Goal: Transaction & Acquisition: Subscribe to service/newsletter

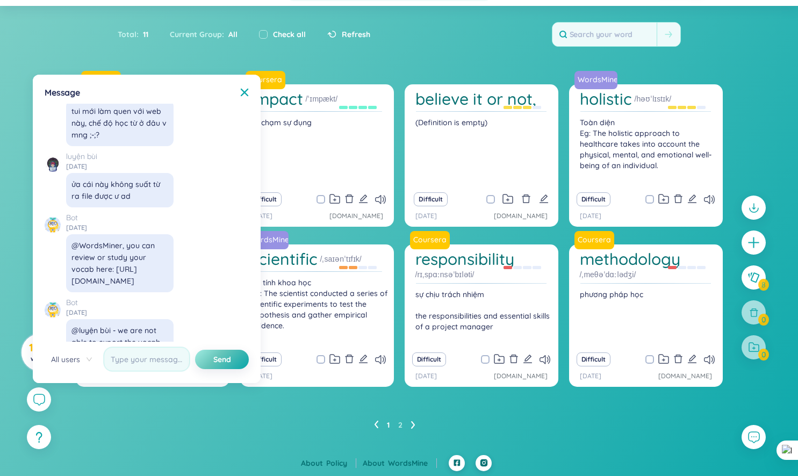
scroll to position [12312, 0]
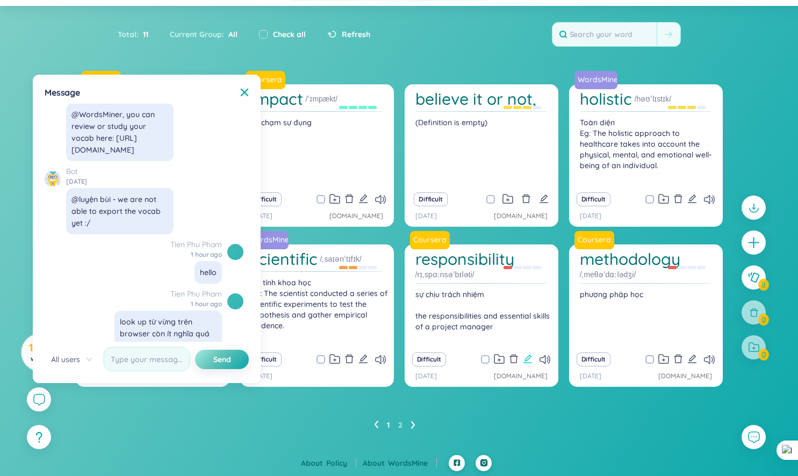
click at [529, 360] on icon "edit" at bounding box center [528, 359] width 10 height 10
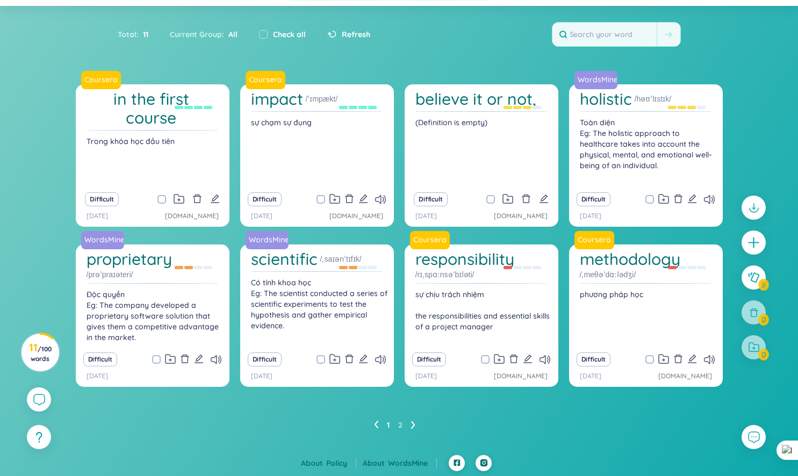
scroll to position [0, 0]
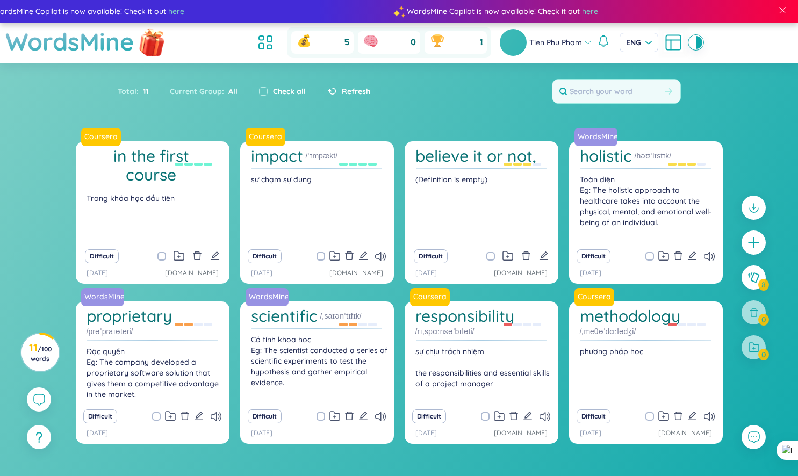
click at [148, 41] on img at bounding box center [152, 41] width 32 height 42
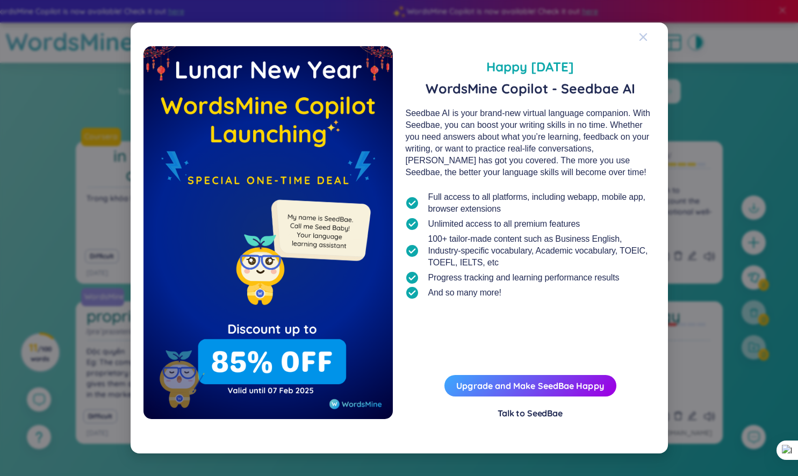
click at [648, 38] on span "Close" at bounding box center [653, 37] width 29 height 29
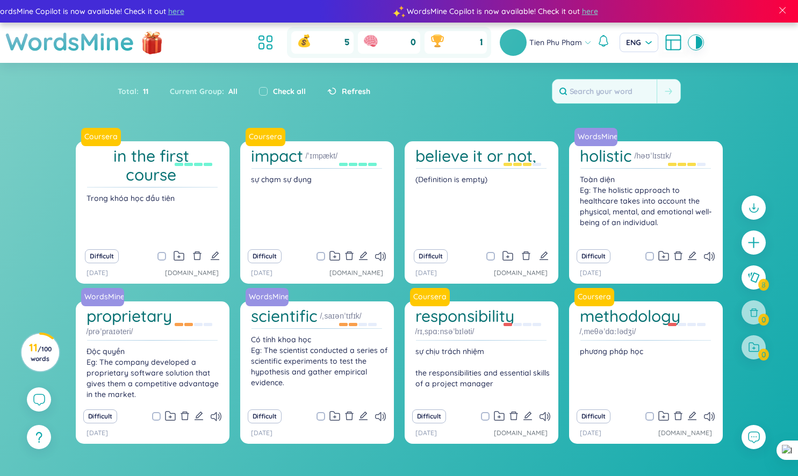
click at [394, 44] on div "0" at bounding box center [389, 42] width 62 height 23
click at [469, 44] on div "1" at bounding box center [456, 42] width 62 height 23
click at [638, 39] on span "ENG" at bounding box center [639, 42] width 26 height 11
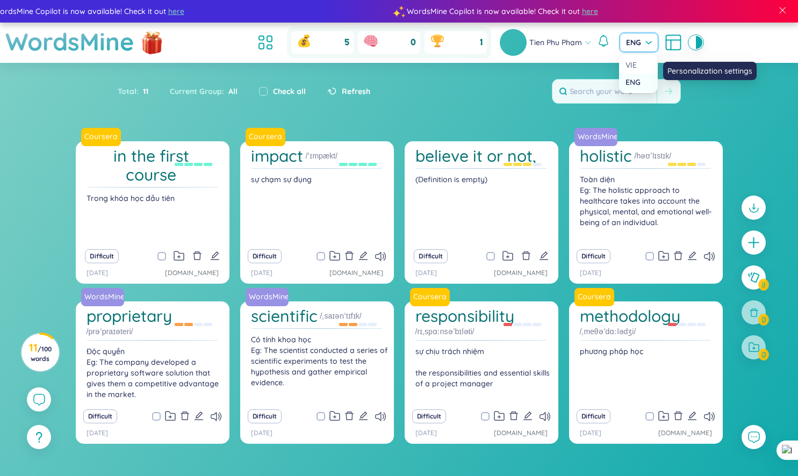
click at [671, 42] on icon at bounding box center [673, 42] width 19 height 19
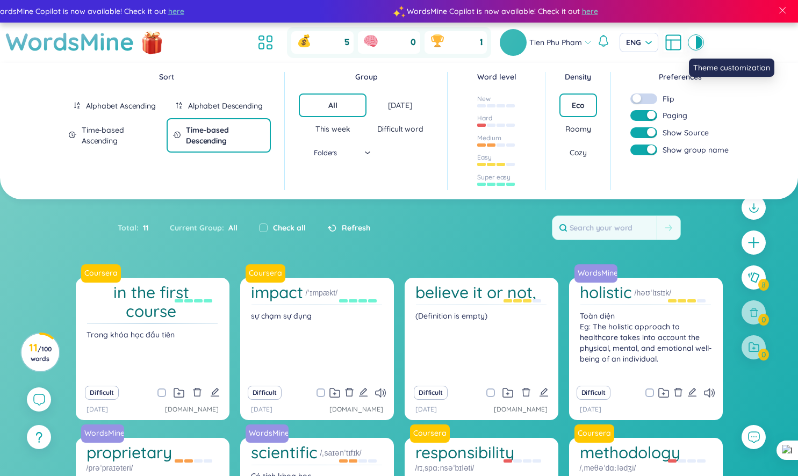
click at [699, 39] on div at bounding box center [699, 42] width 6 height 13
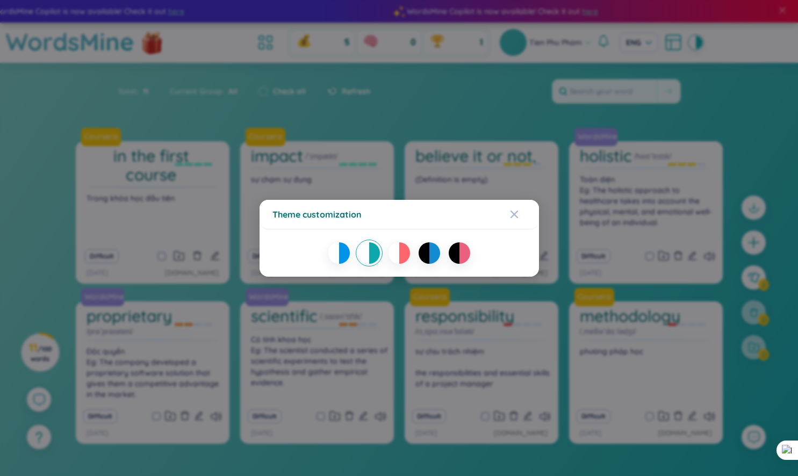
click at [542, 161] on div "Theme customization" at bounding box center [399, 238] width 798 height 476
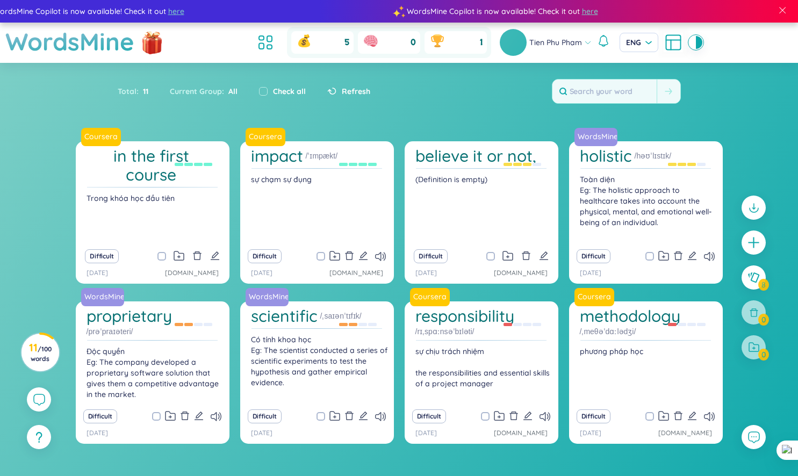
click at [764, 356] on div at bounding box center [754, 347] width 24 height 24
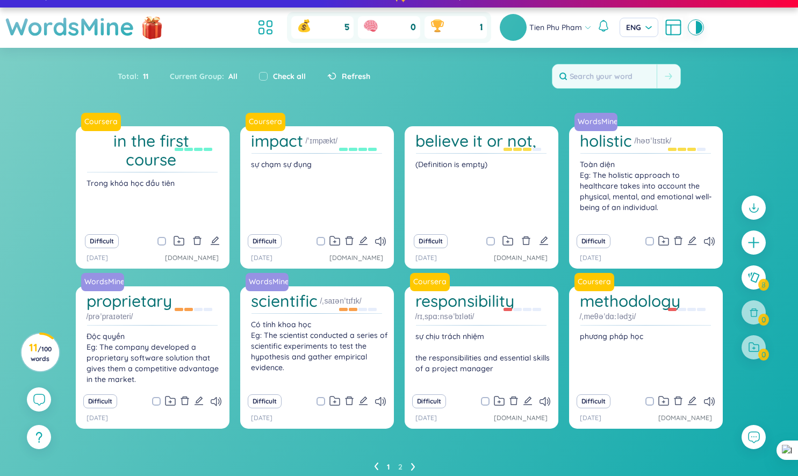
scroll to position [14, 0]
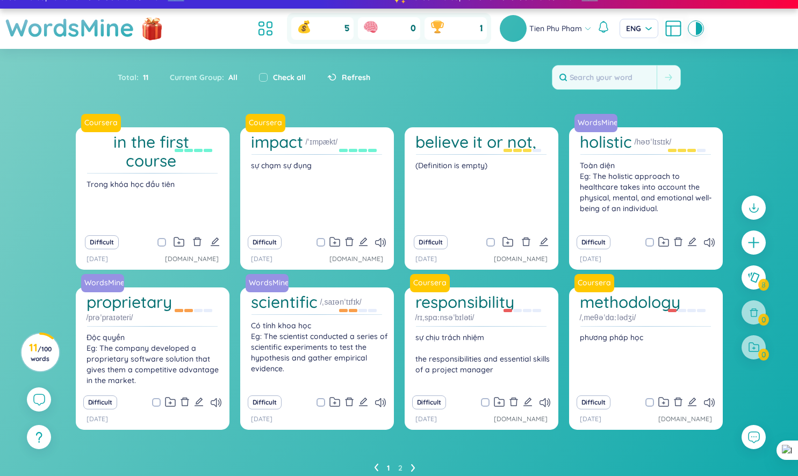
click at [769, 358] on div at bounding box center [753, 282] width 35 height 185
click at [761, 311] on div at bounding box center [753, 282] width 35 height 185
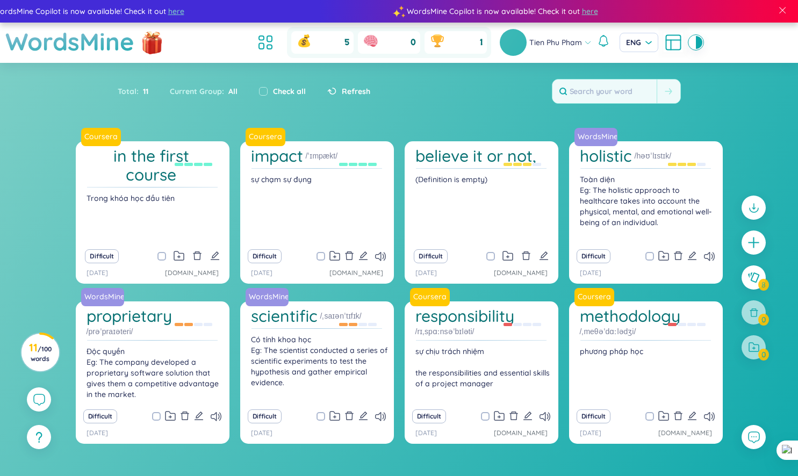
scroll to position [57, 0]
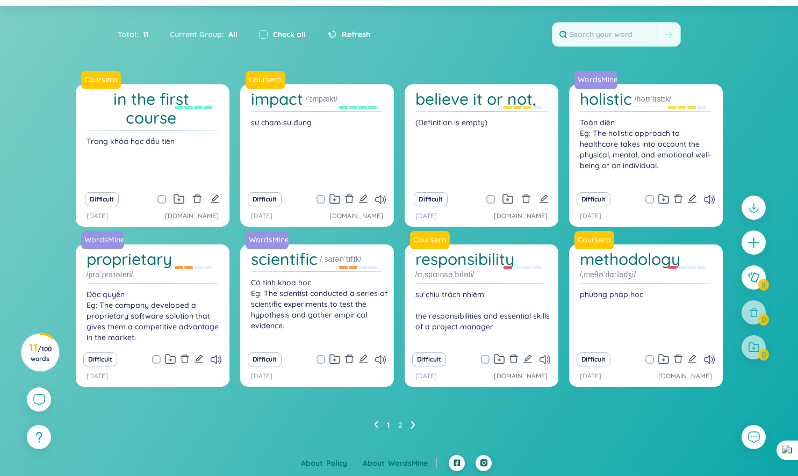
click at [408, 426] on ul "1 2" at bounding box center [399, 425] width 50 height 17
click at [411, 425] on icon at bounding box center [413, 425] width 4 height 8
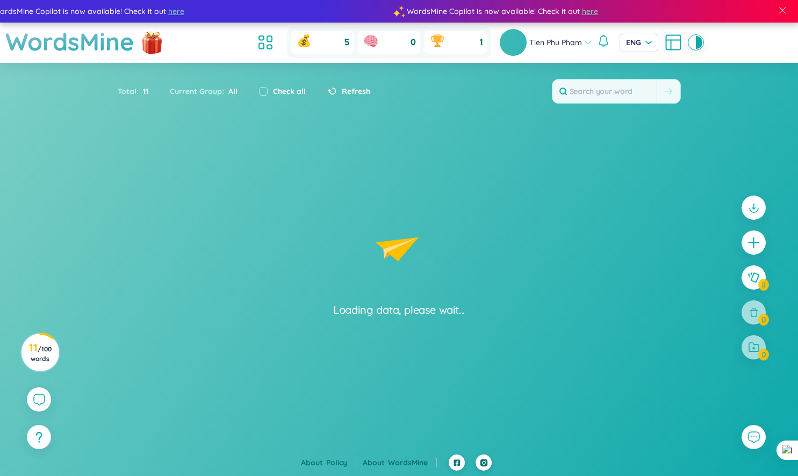
scroll to position [0, 0]
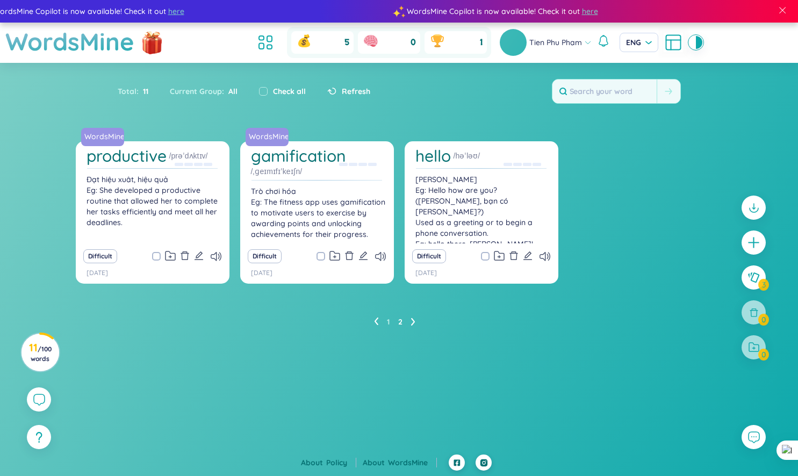
click at [379, 319] on ul "1 2" at bounding box center [399, 321] width 50 height 17
click at [378, 319] on ul "1 2" at bounding box center [399, 321] width 50 height 17
click at [376, 320] on icon at bounding box center [377, 322] width 4 height 8
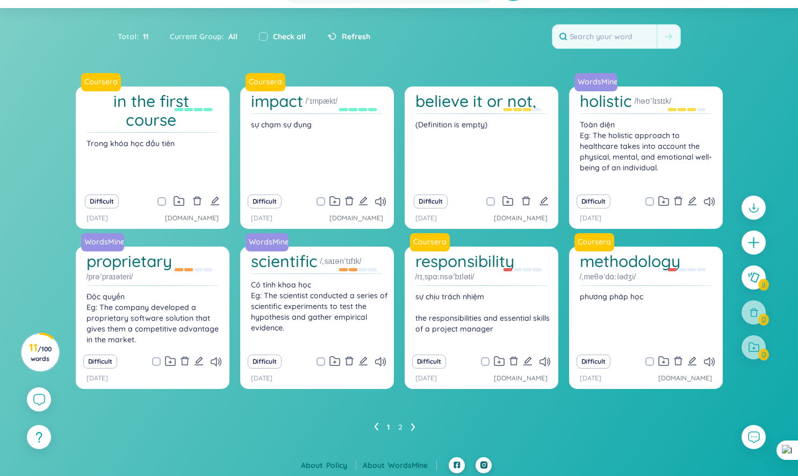
scroll to position [57, 0]
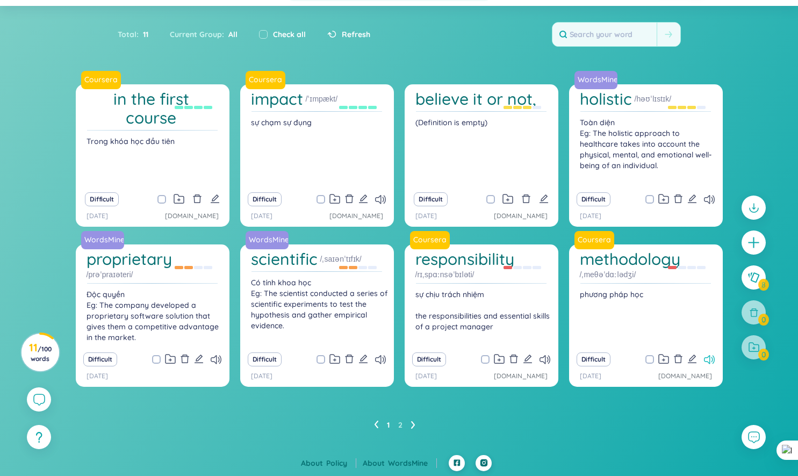
click at [706, 360] on icon at bounding box center [709, 359] width 11 height 9
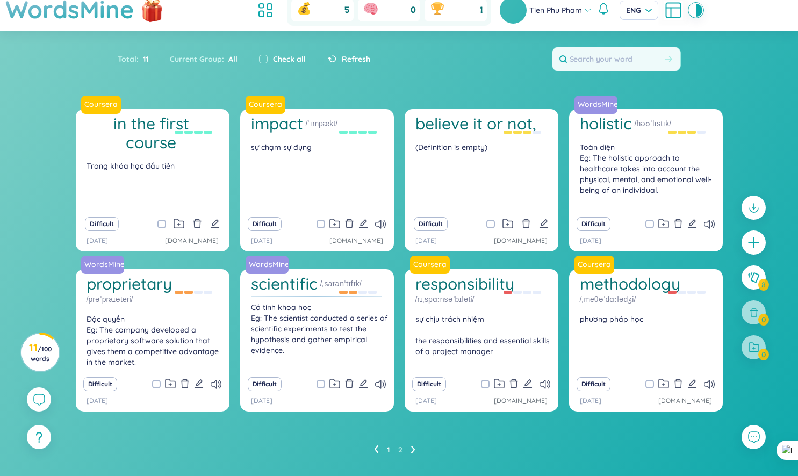
scroll to position [0, 0]
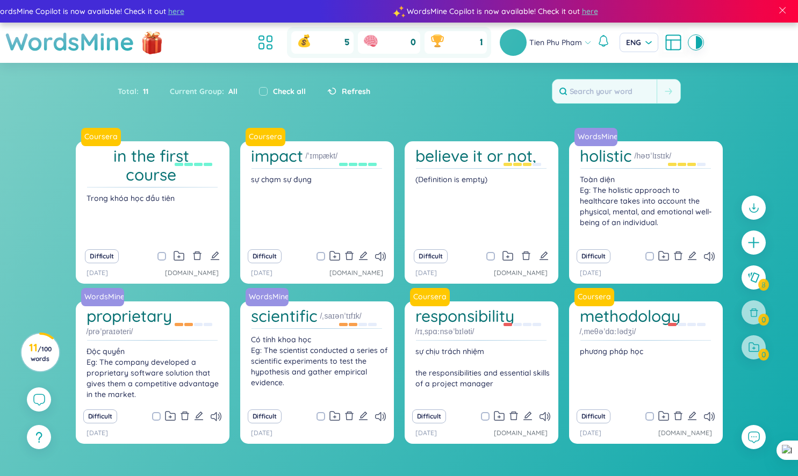
click at [753, 317] on div at bounding box center [753, 282] width 35 height 185
click at [753, 359] on div at bounding box center [754, 347] width 24 height 24
click at [752, 346] on div at bounding box center [754, 347] width 24 height 24
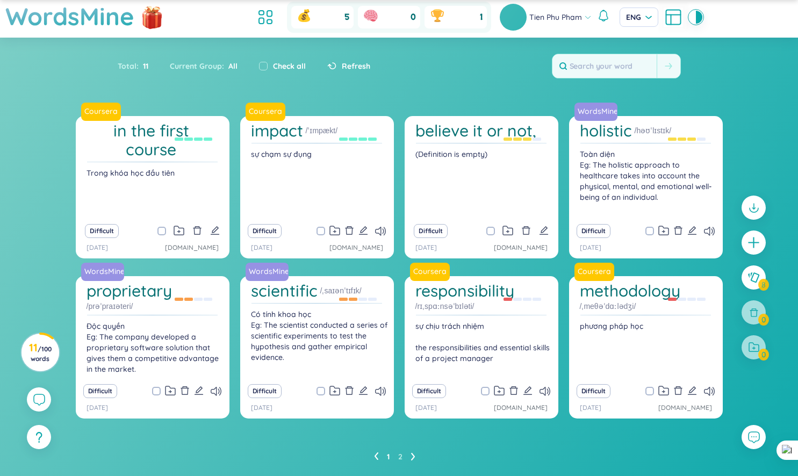
scroll to position [57, 0]
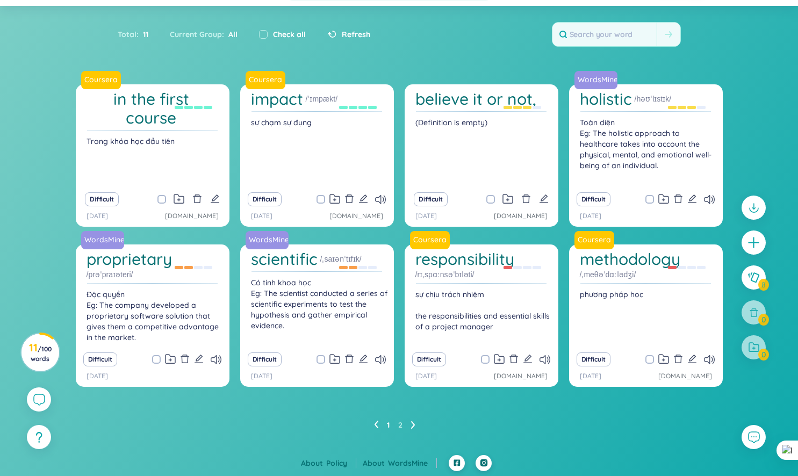
click at [412, 424] on icon at bounding box center [413, 425] width 4 height 8
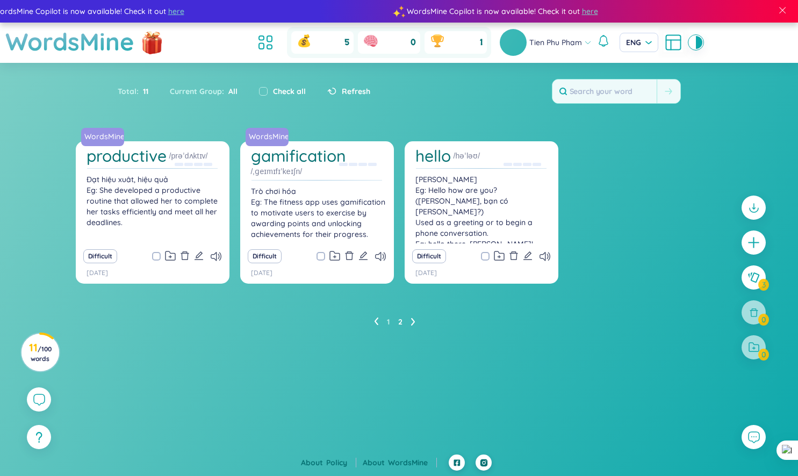
click at [377, 320] on icon at bounding box center [376, 322] width 4 height 8
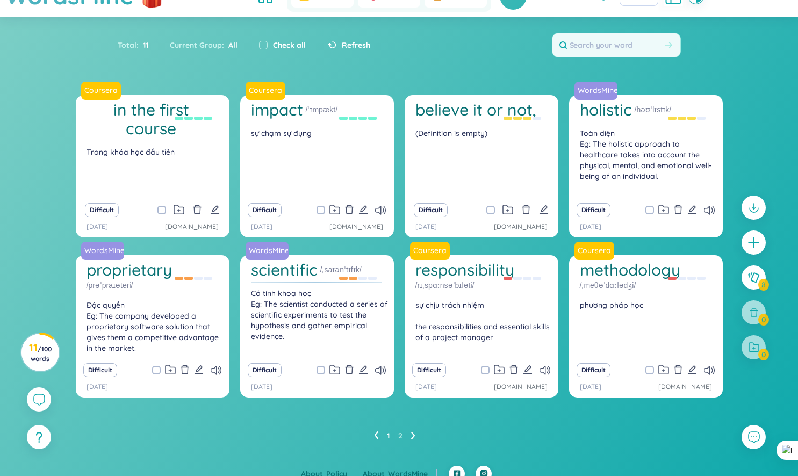
scroll to position [57, 0]
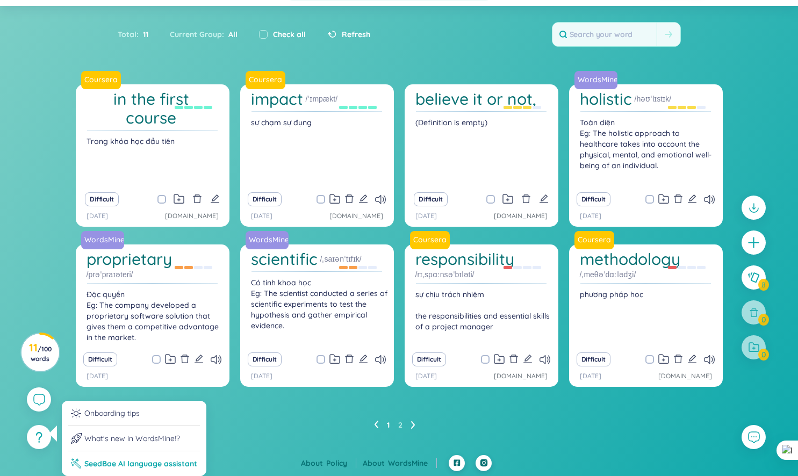
click at [116, 461] on li "SeedBae AI language assistant" at bounding box center [134, 460] width 132 height 18
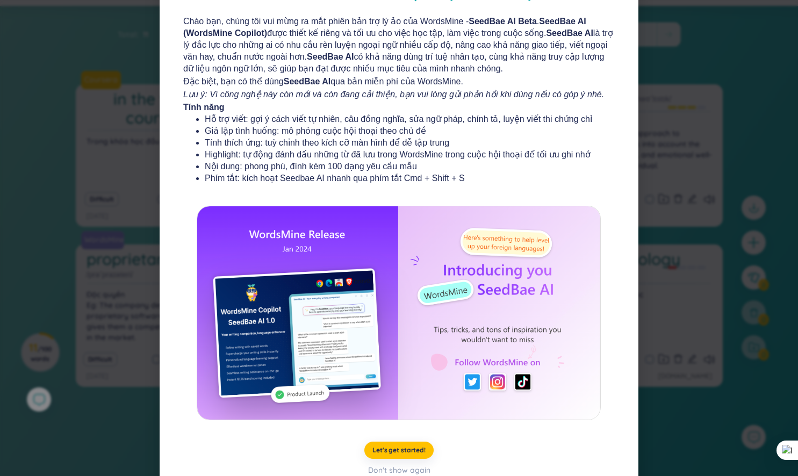
scroll to position [97, 0]
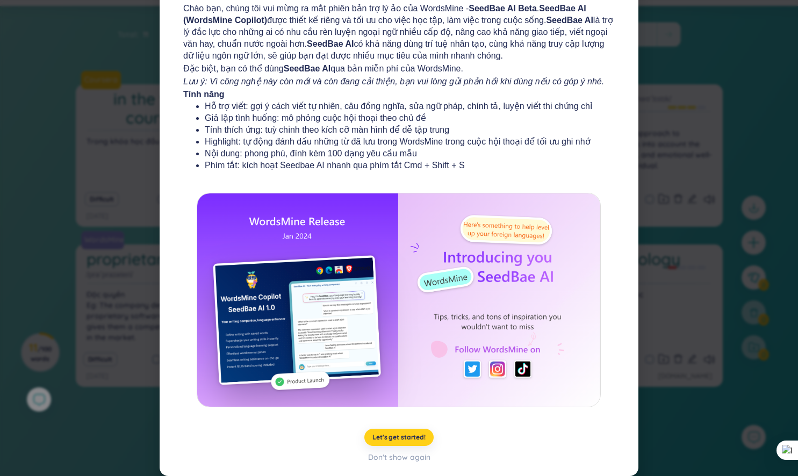
click at [417, 438] on span "Let's get started!" at bounding box center [398, 437] width 53 height 9
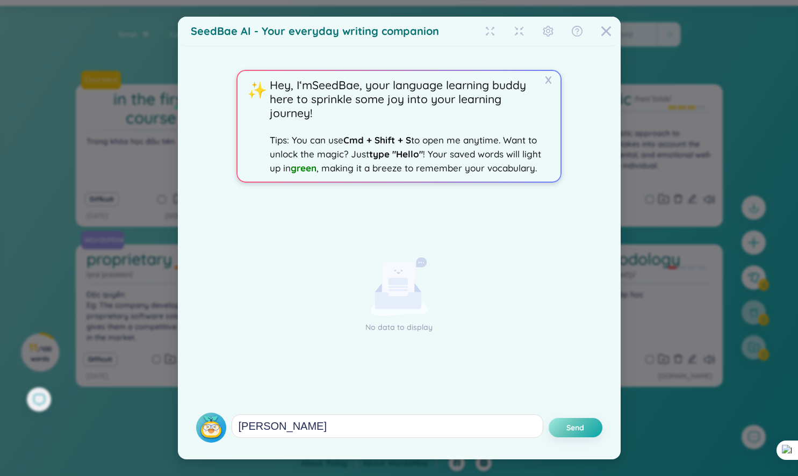
type textarea "HÀO"
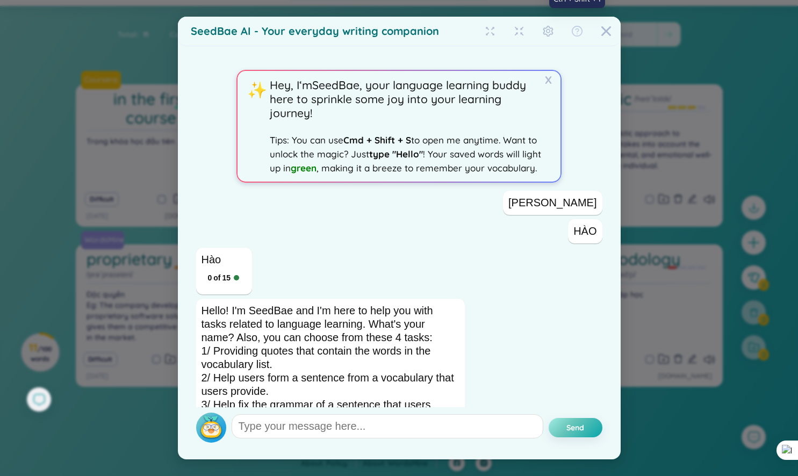
scroll to position [48, 0]
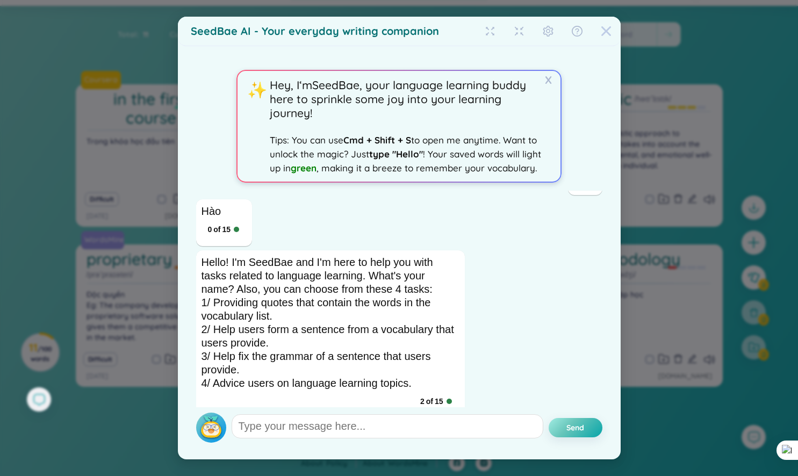
click at [604, 31] on icon "Close" at bounding box center [606, 31] width 11 height 11
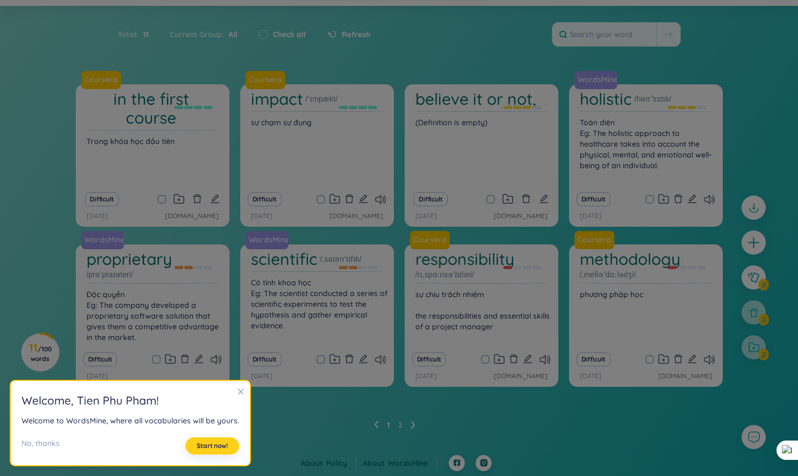
click at [228, 444] on button "Start now!" at bounding box center [212, 446] width 54 height 17
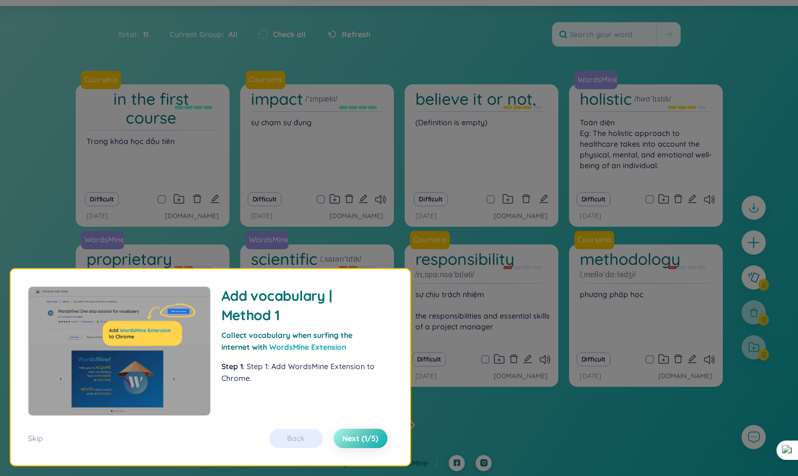
click at [344, 432] on button "Next (1/5)" at bounding box center [361, 438] width 54 height 19
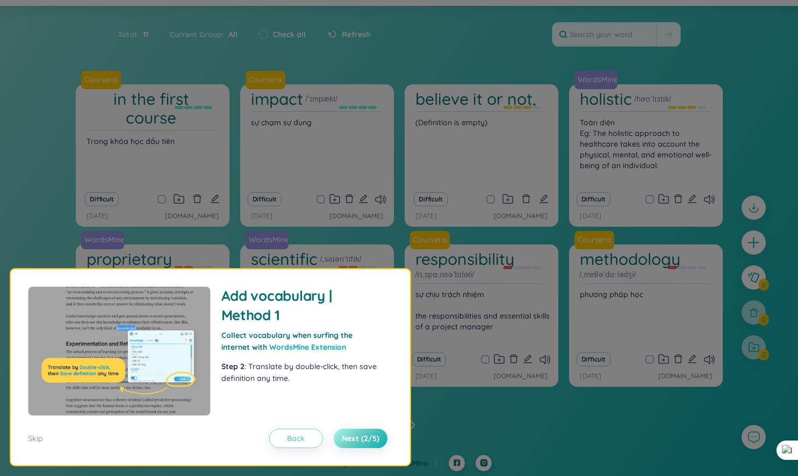
click at [347, 432] on button "Next (2/5)" at bounding box center [361, 438] width 54 height 19
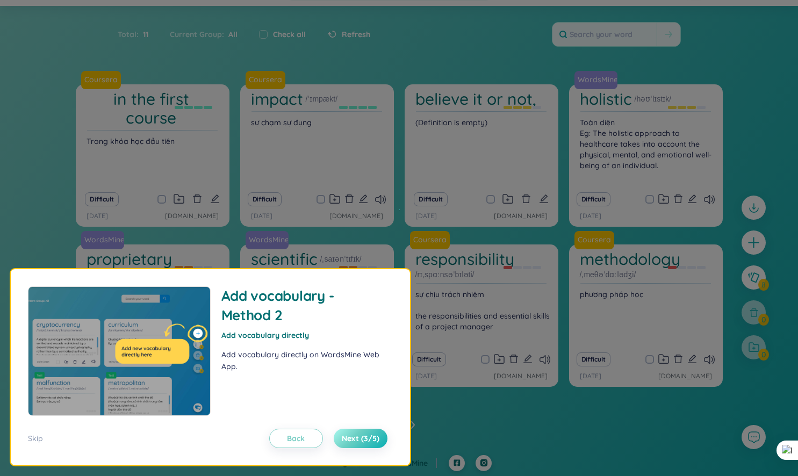
click at [347, 432] on button "Next (3/5)" at bounding box center [361, 438] width 54 height 19
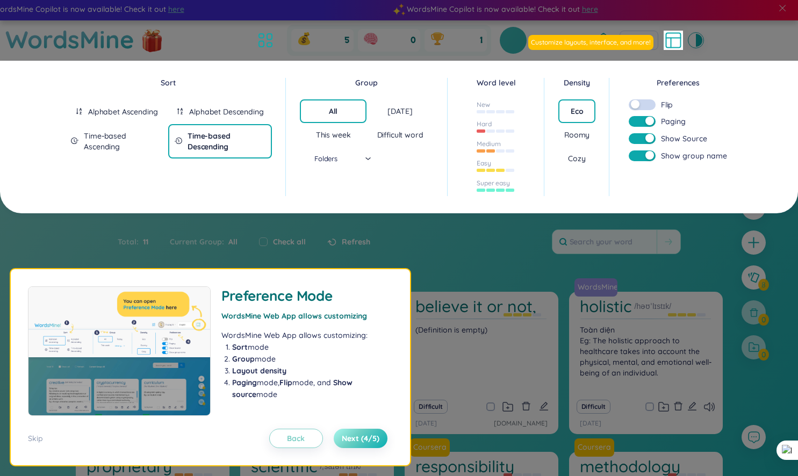
scroll to position [0, 0]
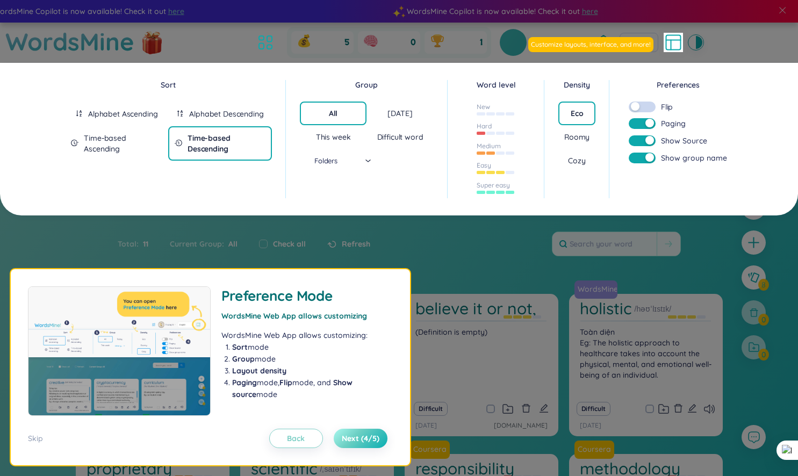
click at [349, 432] on button "Next (4/5)" at bounding box center [361, 438] width 54 height 19
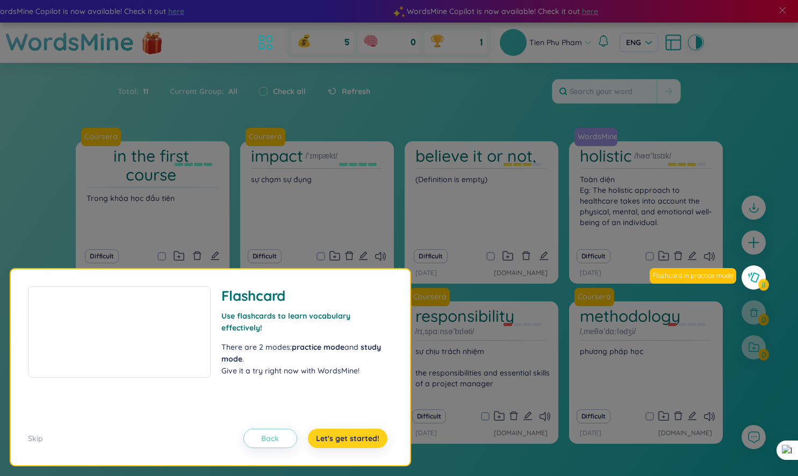
click at [349, 432] on button "Let's get started!" at bounding box center [348, 438] width 80 height 19
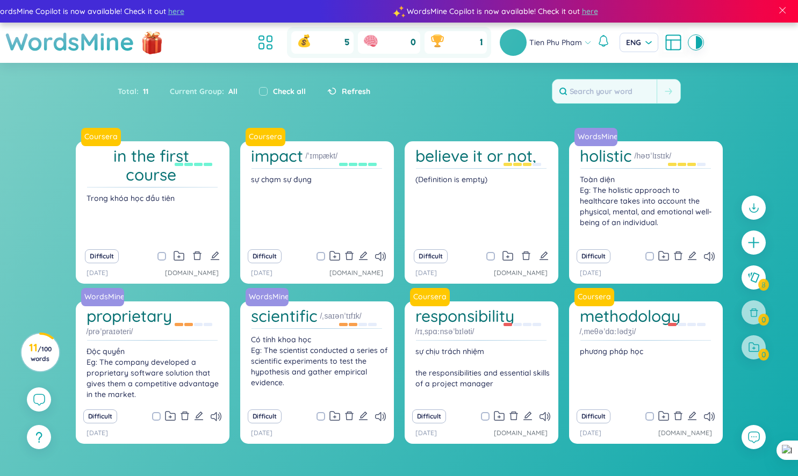
click at [284, 88] on label "Check all" at bounding box center [289, 91] width 33 height 12
checkbox input "true"
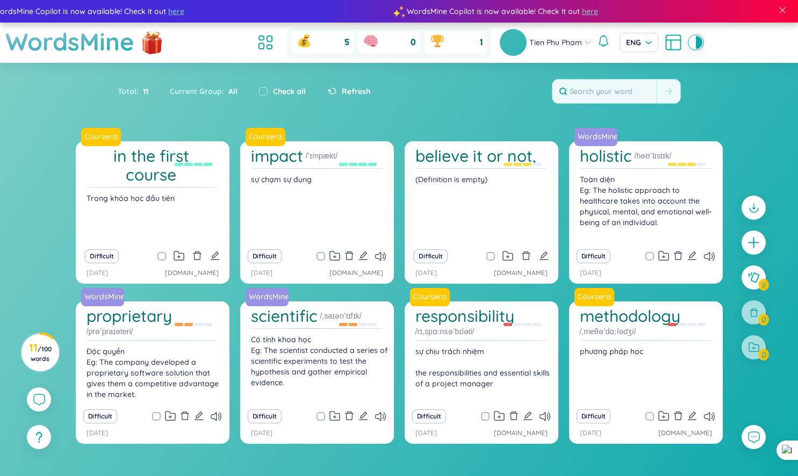
checkbox input "true"
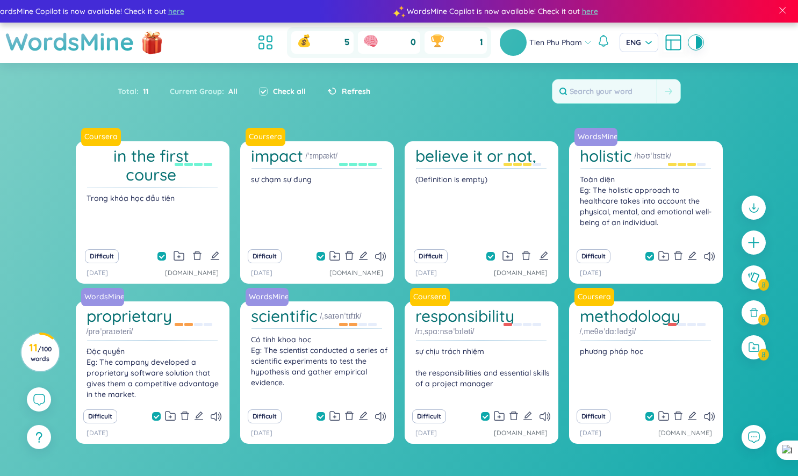
click at [276, 91] on label "Check all" at bounding box center [289, 91] width 33 height 12
checkbox input "false"
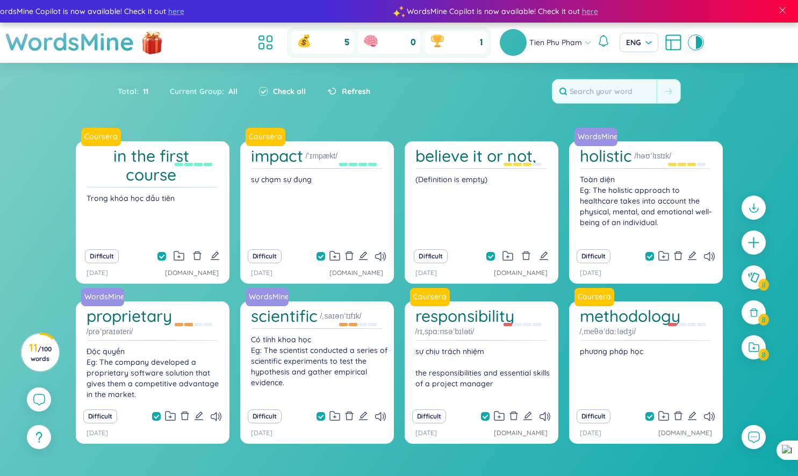
checkbox input "false"
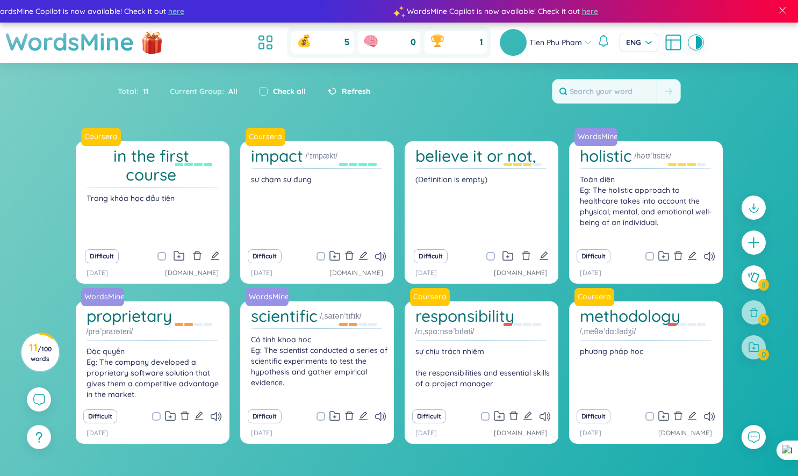
click at [276, 91] on label "Check all" at bounding box center [289, 91] width 33 height 12
checkbox input "true"
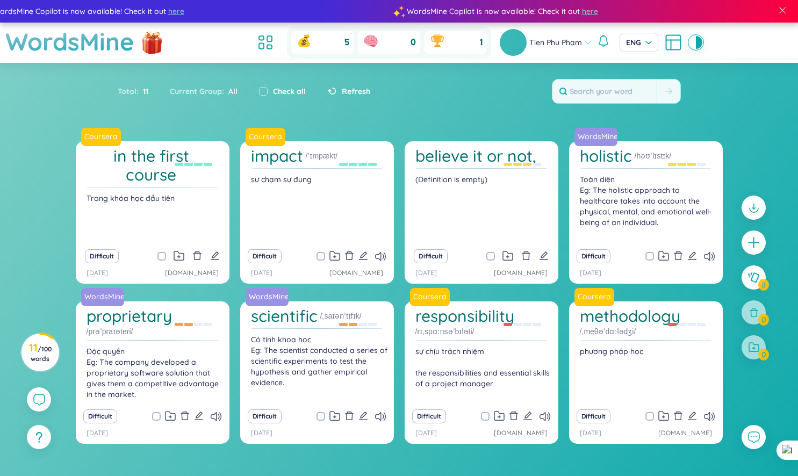
checkbox input "true"
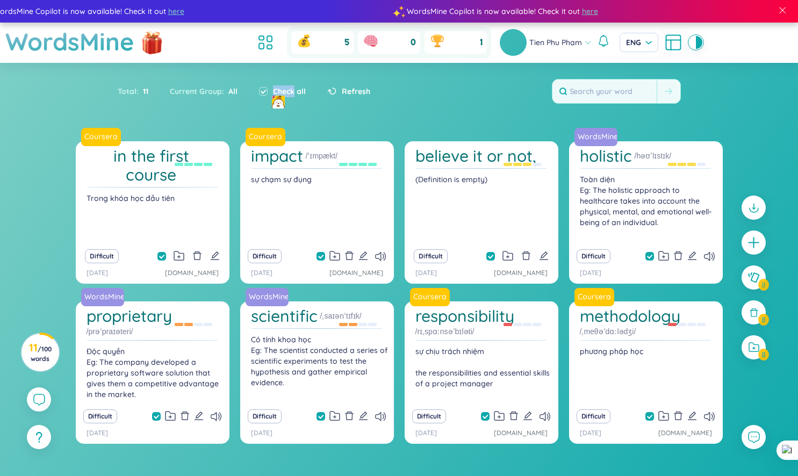
click at [276, 91] on label "Check all" at bounding box center [289, 91] width 33 height 12
checkbox input "false"
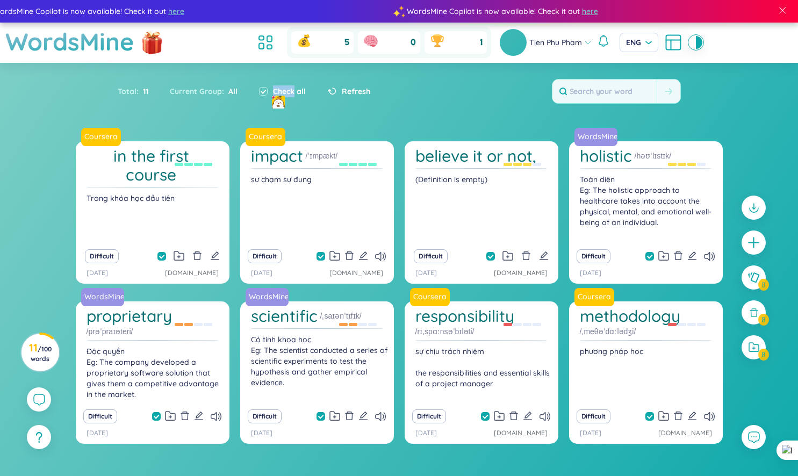
checkbox input "false"
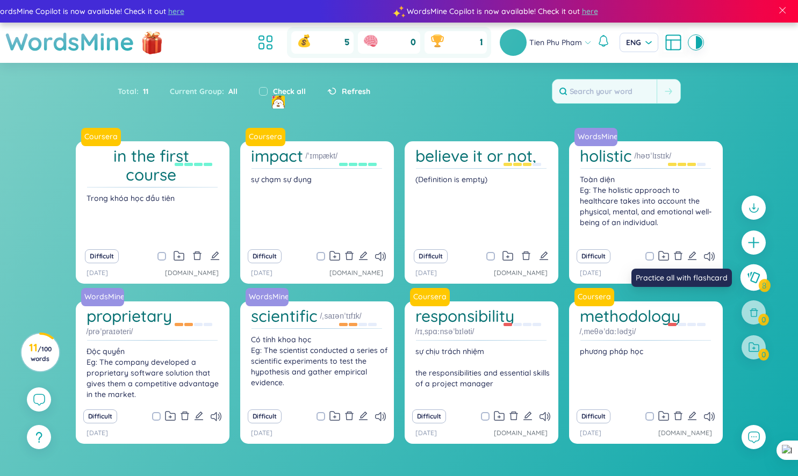
click at [752, 275] on icon at bounding box center [754, 277] width 12 height 11
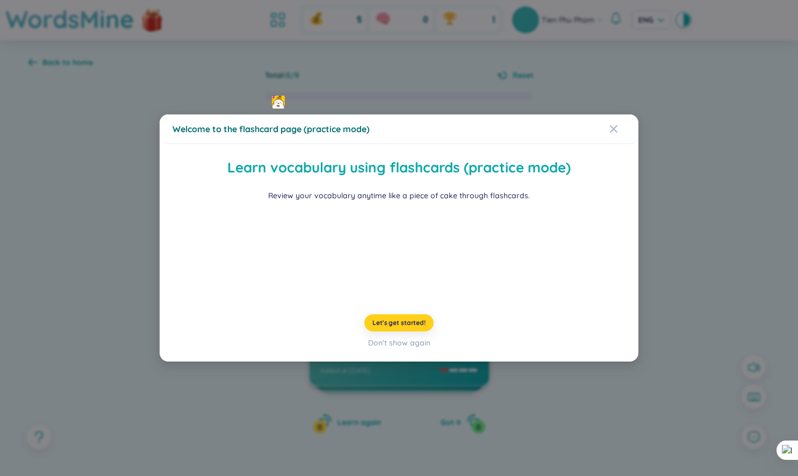
click at [413, 327] on span "Let's get started!" at bounding box center [398, 323] width 53 height 9
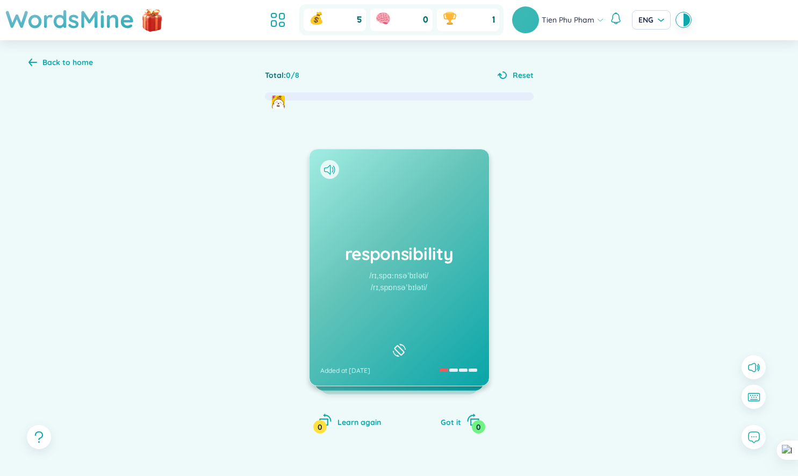
click at [460, 259] on h1 "responsibility" at bounding box center [399, 254] width 158 height 24
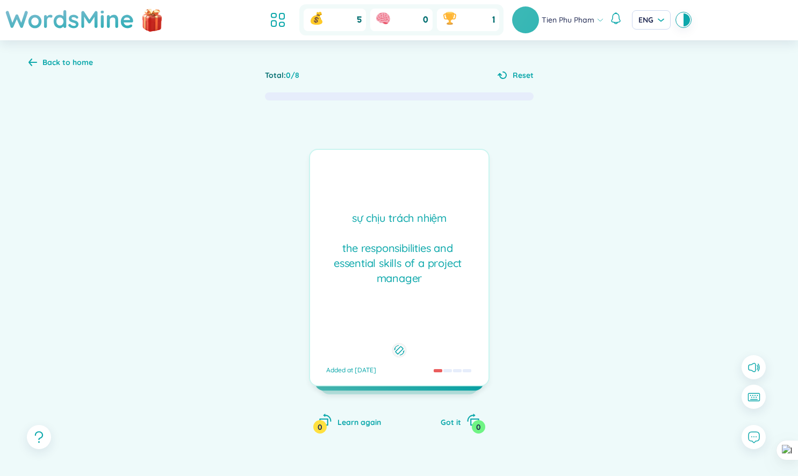
click at [460, 259] on div "sự chịu trách nhiệm the responsibilities and essential skills of a project …" at bounding box center [399, 248] width 168 height 75
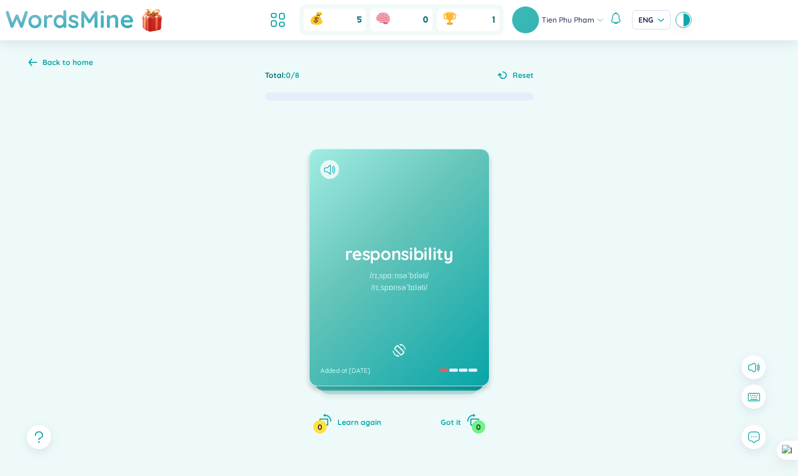
click at [400, 352] on div at bounding box center [399, 350] width 18 height 18
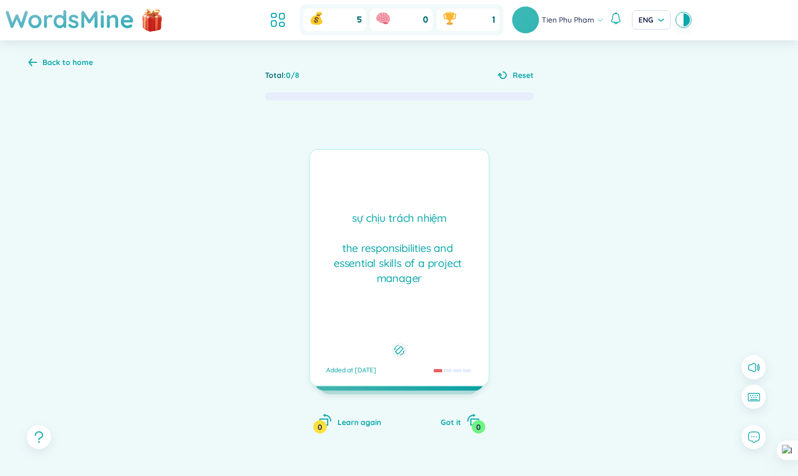
click at [400, 352] on div at bounding box center [399, 350] width 15 height 15
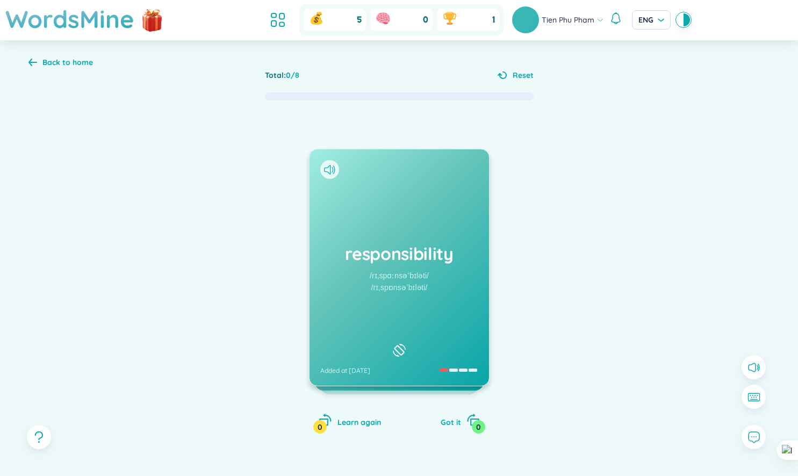
click at [433, 279] on div "responsibility /rɪˌspɑːnsəˈbɪləti/ /rɪˌspɒnsəˈbɪləti/ Added at [DATE]" at bounding box center [400, 267] width 180 height 236
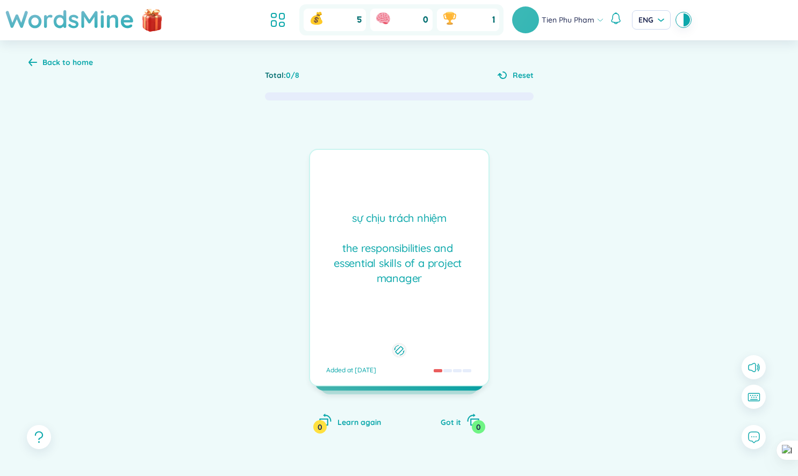
click at [433, 279] on div "sự chịu trách nhiệm the responsibilities and essential skills of a project …" at bounding box center [399, 248] width 168 height 75
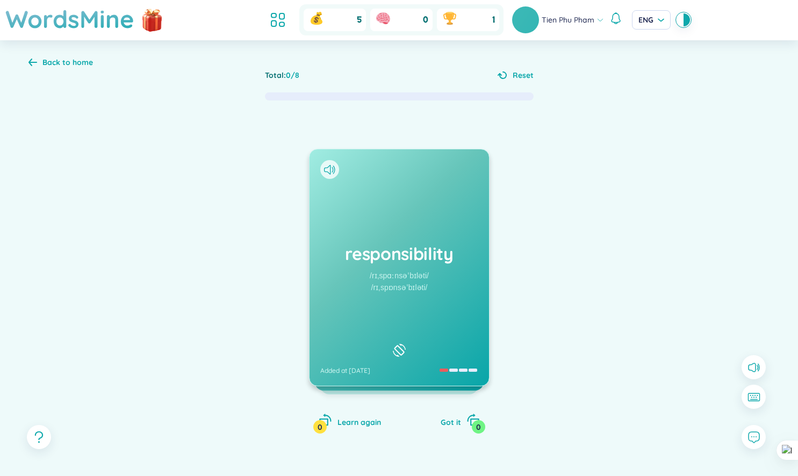
click at [433, 279] on div "responsibility /rɪˌspɑːnsəˈbɪləti/ /rɪˌspɒnsəˈbɪləti/ Added at [DATE]" at bounding box center [400, 267] width 180 height 236
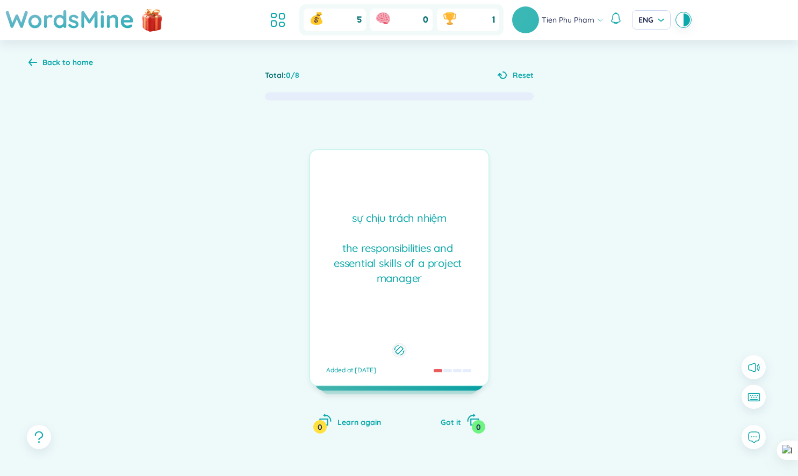
click at [433, 279] on div "sự chịu trách nhiệm the responsibilities and essential skills of a project …" at bounding box center [399, 248] width 168 height 75
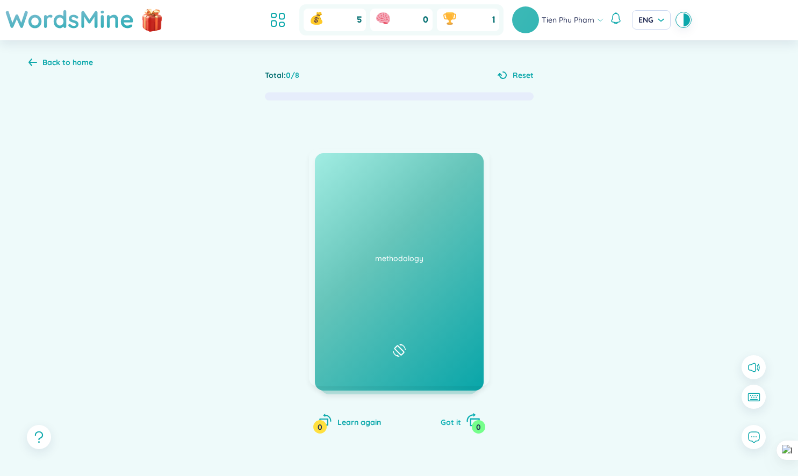
click at [444, 424] on span "Got it" at bounding box center [451, 423] width 20 height 10
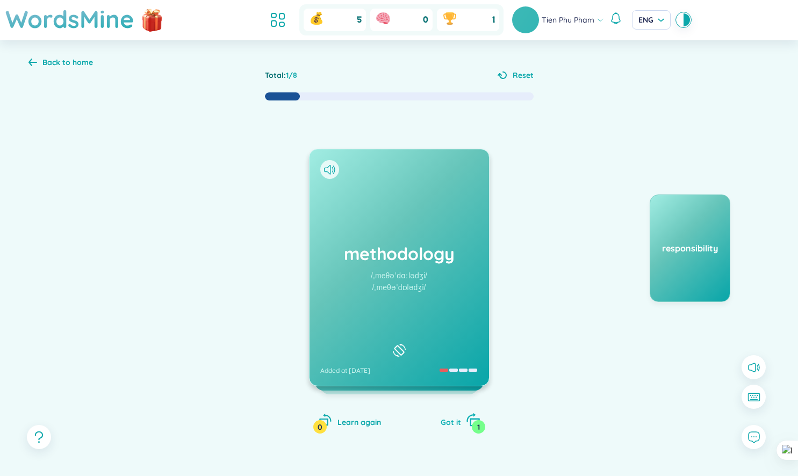
click at [444, 424] on span "Got it" at bounding box center [451, 423] width 20 height 10
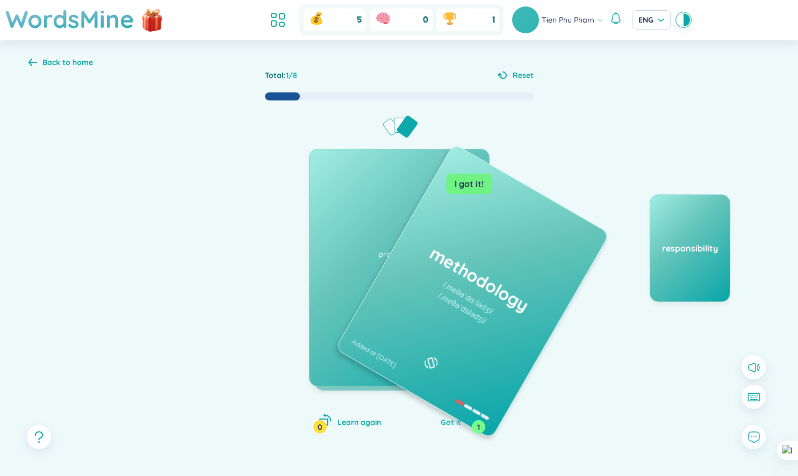
click at [444, 424] on span "Got it" at bounding box center [451, 423] width 20 height 10
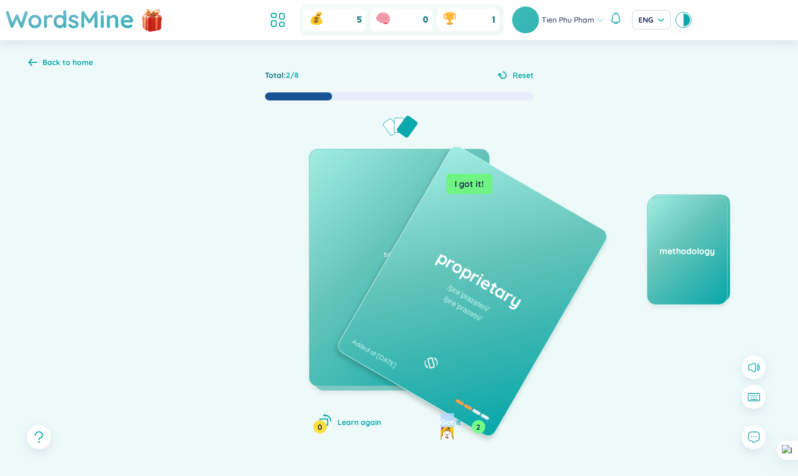
click at [444, 424] on span "Got it" at bounding box center [451, 423] width 20 height 10
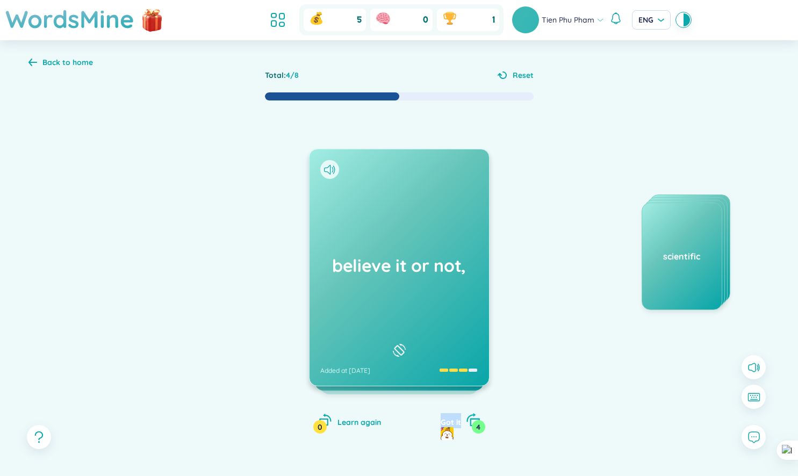
click at [444, 424] on span "Got it" at bounding box center [451, 423] width 20 height 10
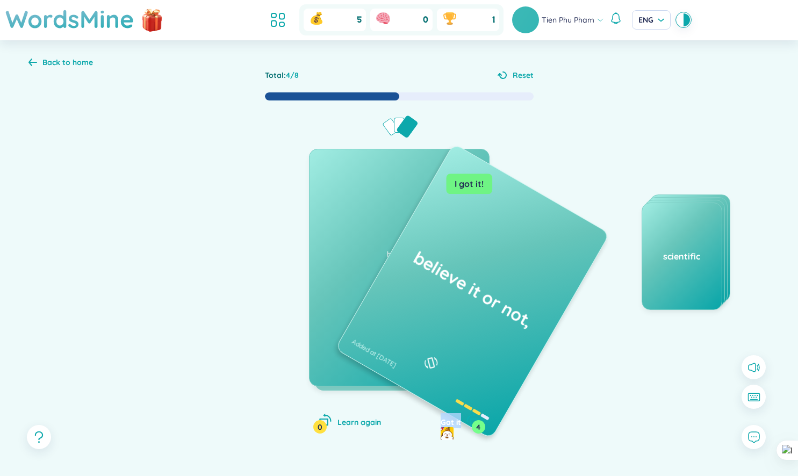
click at [444, 424] on span "Got it" at bounding box center [451, 423] width 20 height 10
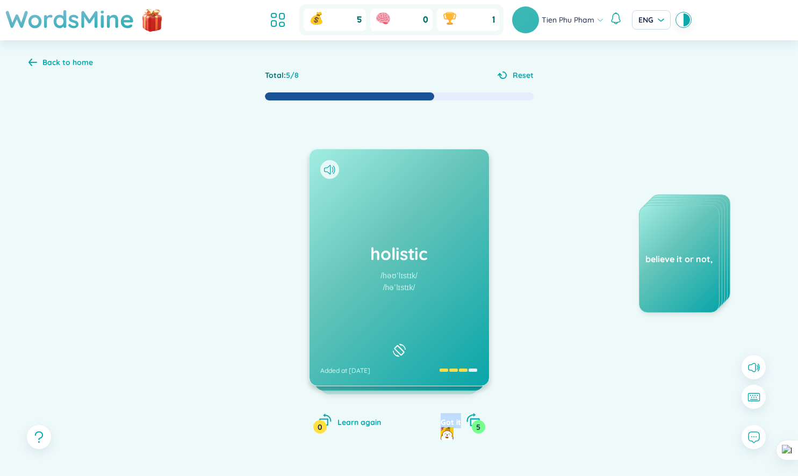
click at [444, 424] on span "Got it" at bounding box center [451, 423] width 20 height 10
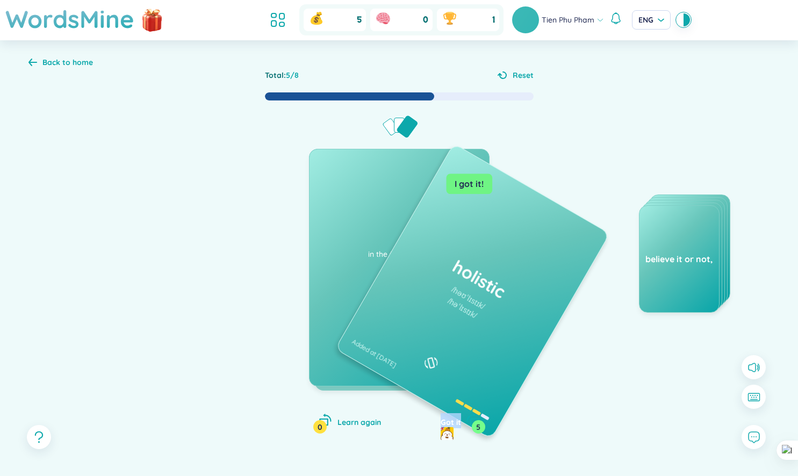
click at [444, 424] on span "Got it" at bounding box center [451, 423] width 20 height 10
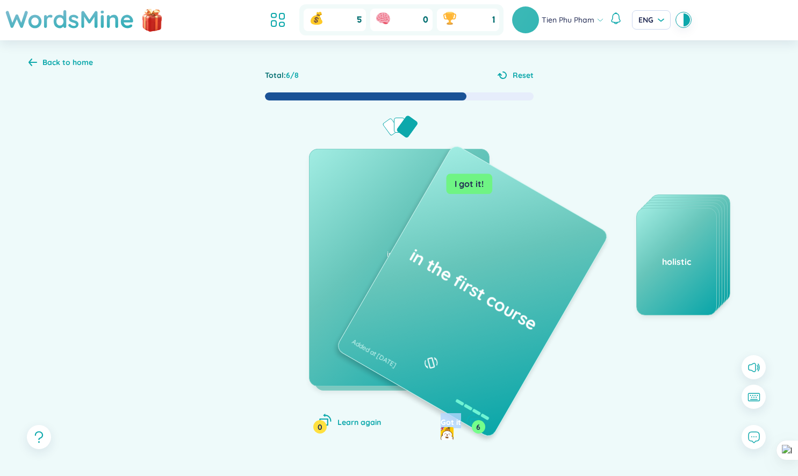
click at [444, 424] on span "Got it" at bounding box center [451, 423] width 20 height 10
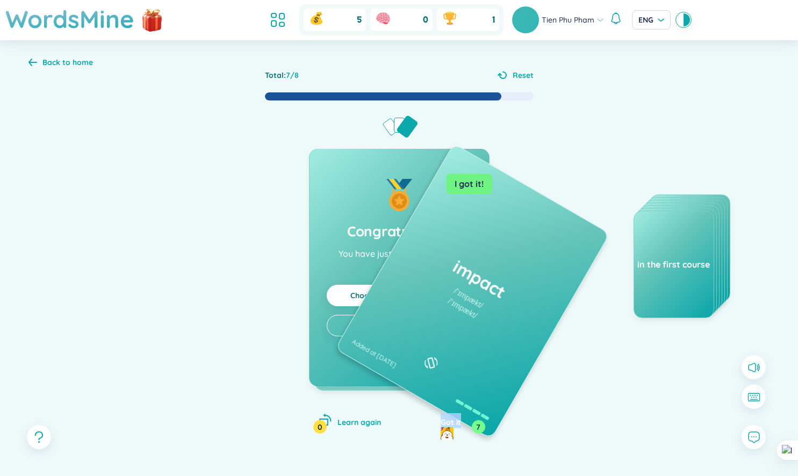
click at [444, 424] on span "Got it" at bounding box center [451, 423] width 20 height 10
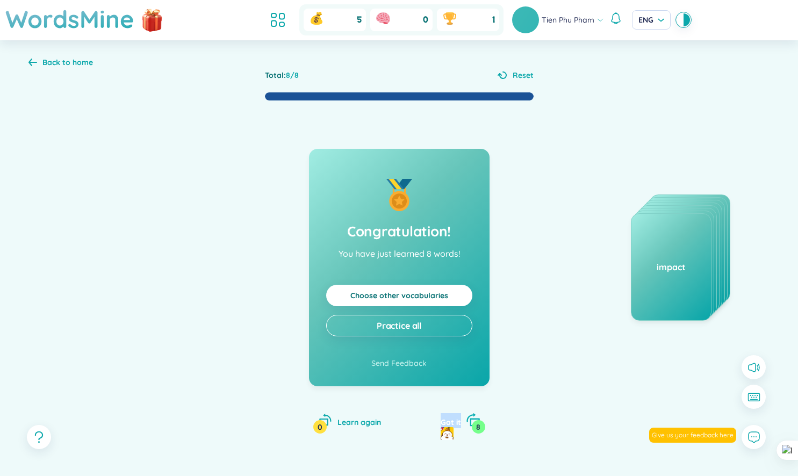
click at [444, 424] on span "Got it" at bounding box center [451, 423] width 20 height 10
click at [70, 61] on div "Back to home" at bounding box center [67, 62] width 51 height 12
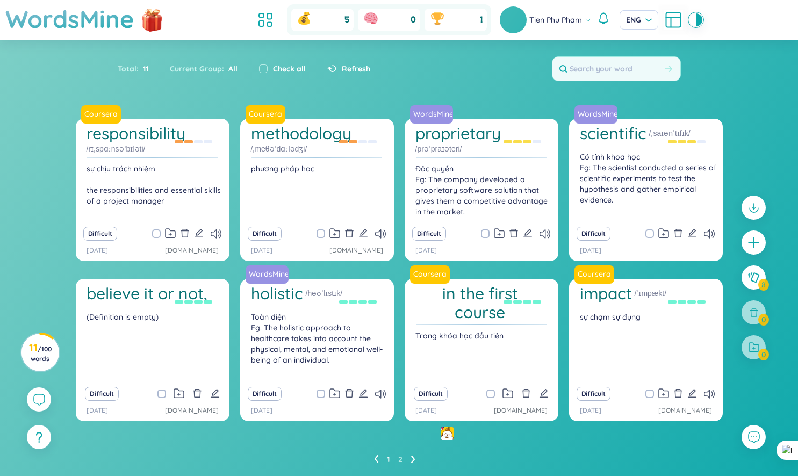
click at [267, 67] on div "Check all" at bounding box center [282, 69] width 47 height 12
click at [261, 117] on link "Coursera" at bounding box center [266, 114] width 42 height 11
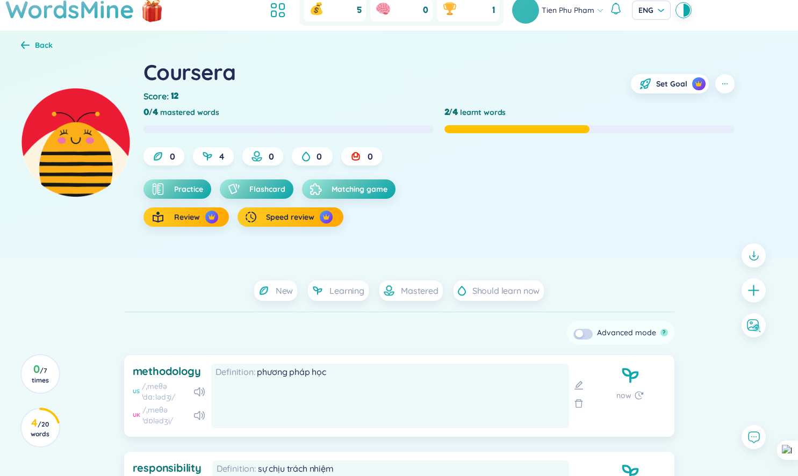
scroll to position [19, 0]
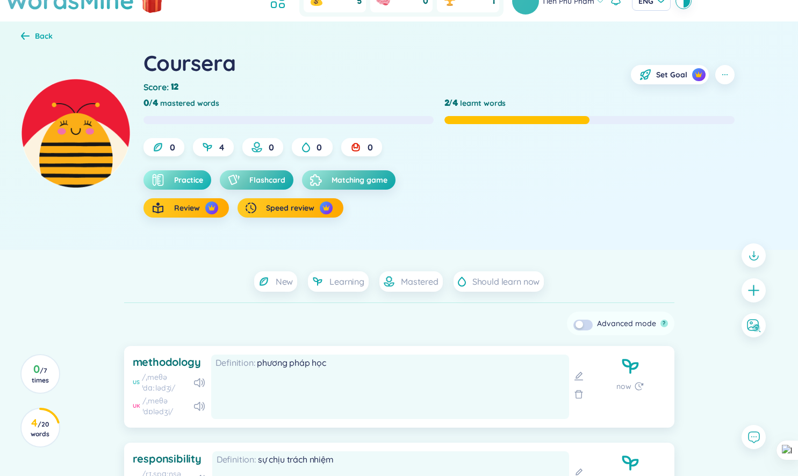
click at [188, 184] on span "Practice" at bounding box center [188, 180] width 29 height 11
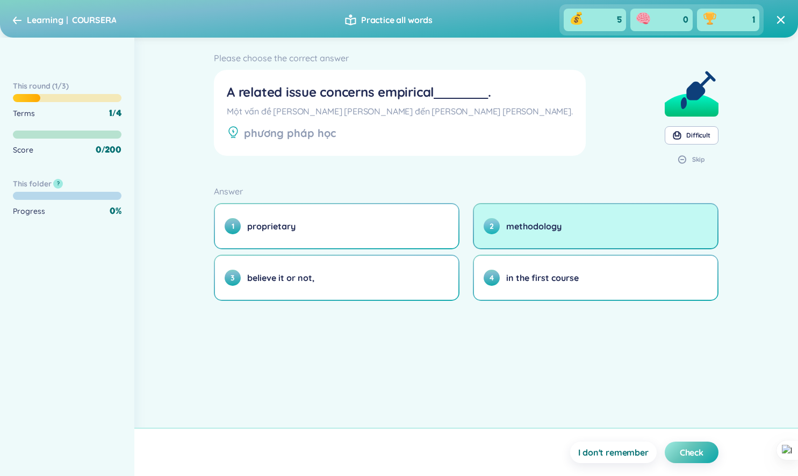
click at [519, 235] on button "2 methodology" at bounding box center [595, 226] width 243 height 44
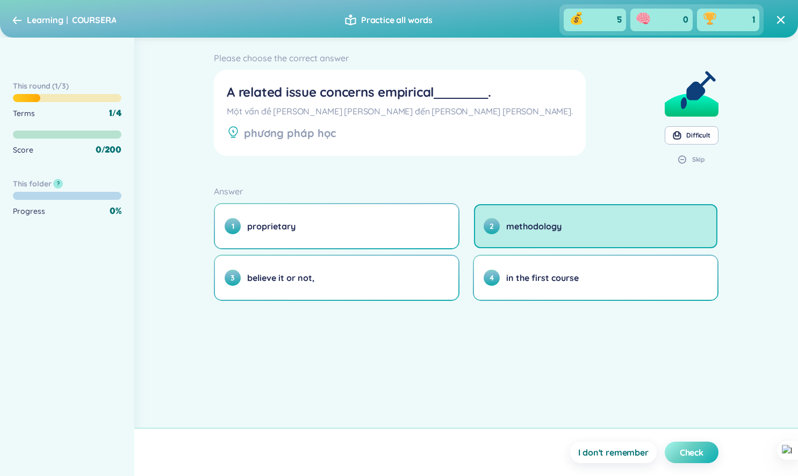
click at [689, 447] on span "Check" at bounding box center [692, 453] width 24 height 12
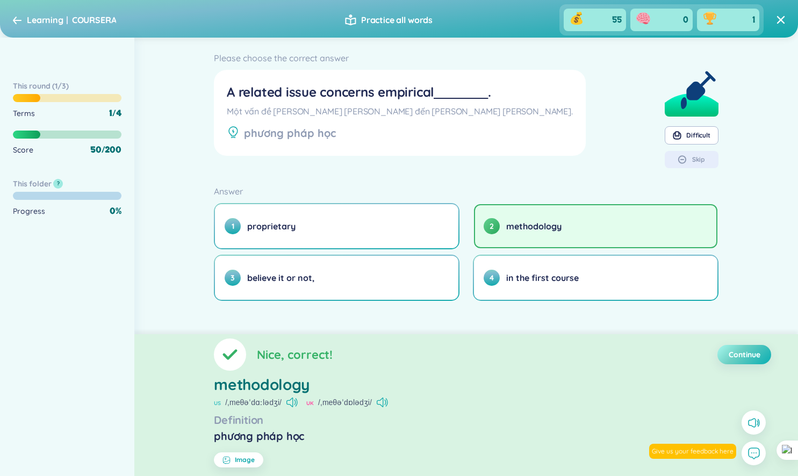
click at [744, 355] on span "Continue" at bounding box center [745, 354] width 32 height 11
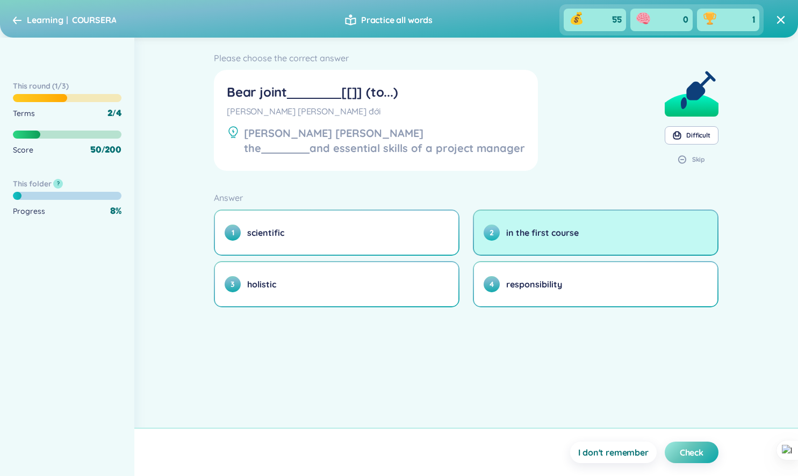
click at [544, 225] on button "2 in the first course" at bounding box center [595, 233] width 243 height 44
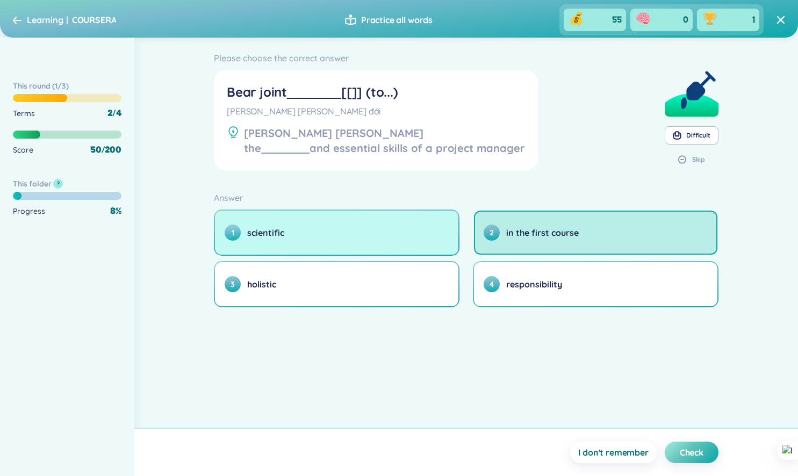
click at [385, 230] on button "1 scientific" at bounding box center [336, 233] width 243 height 44
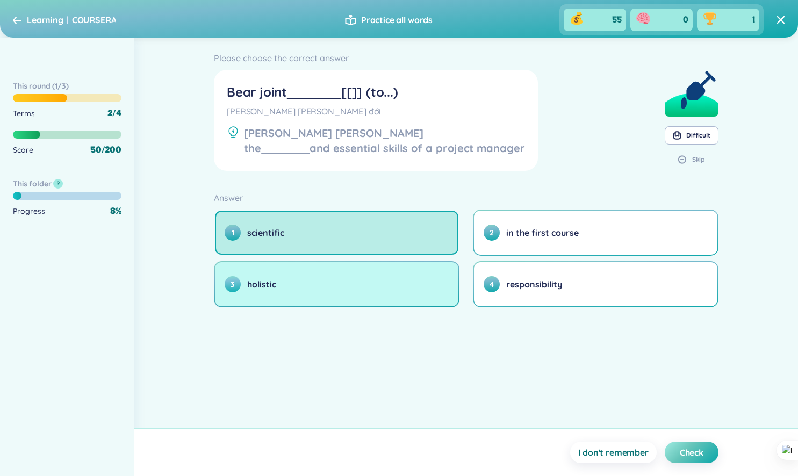
click at [358, 286] on button "3 holistic" at bounding box center [336, 284] width 243 height 44
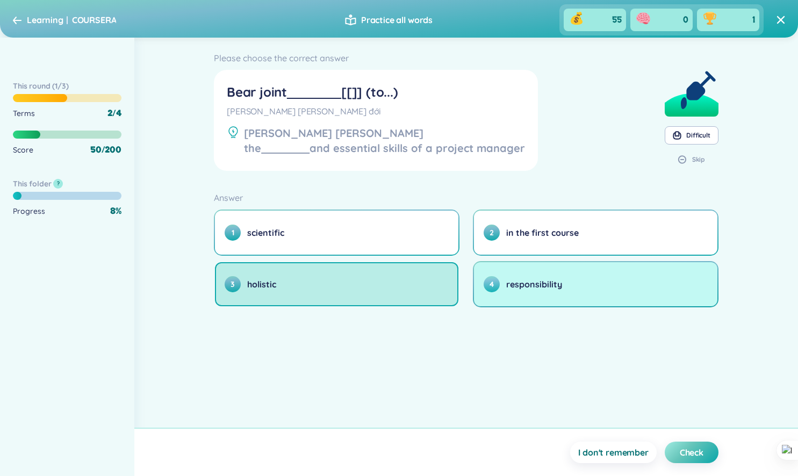
click at [531, 279] on span "responsibility" at bounding box center [534, 284] width 56 height 12
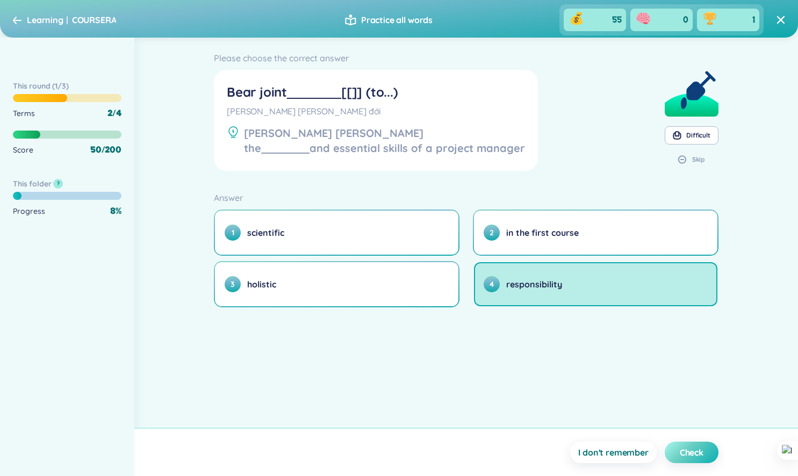
click at [704, 447] on span "Check" at bounding box center [692, 453] width 24 height 12
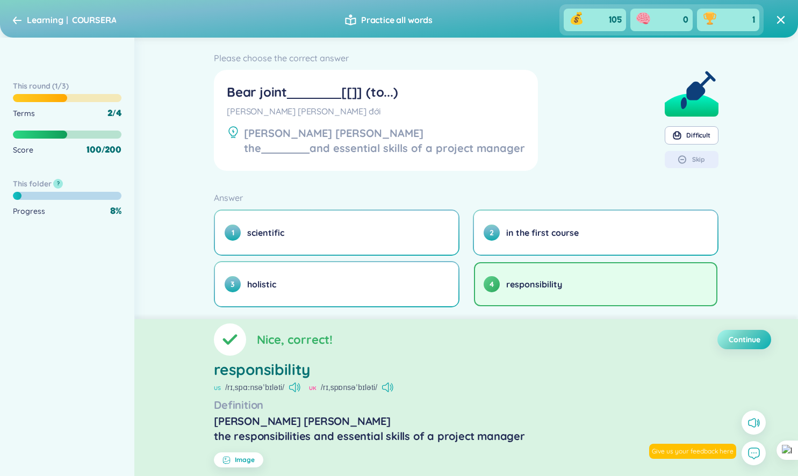
click at [747, 341] on span "Continue" at bounding box center [745, 339] width 32 height 11
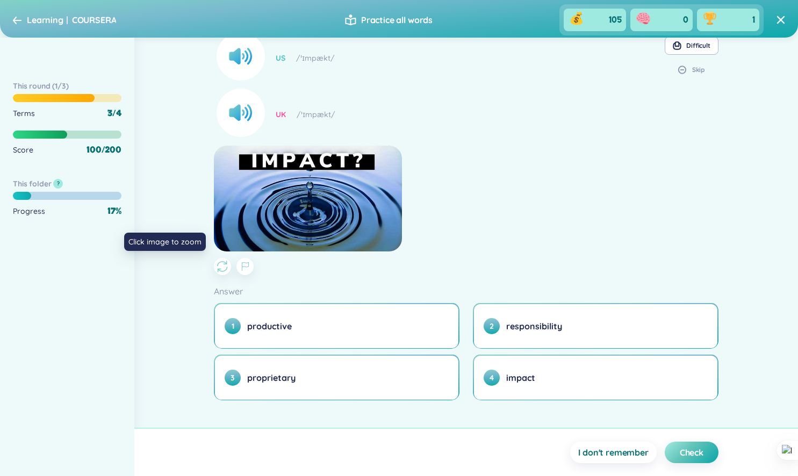
scroll to position [98, 0]
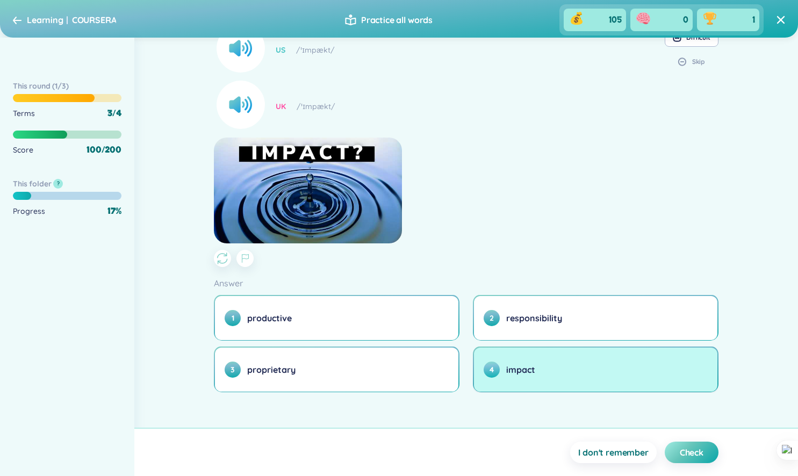
click at [535, 378] on button "4 impact" at bounding box center [595, 370] width 243 height 44
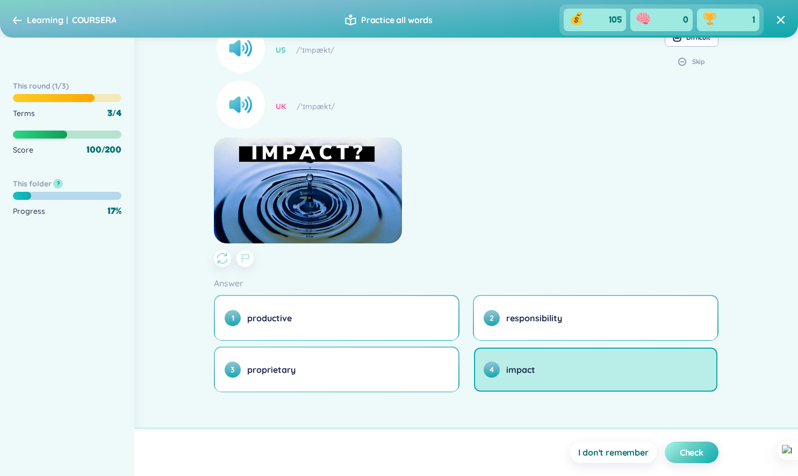
click at [694, 457] on span "Check" at bounding box center [692, 453] width 24 height 12
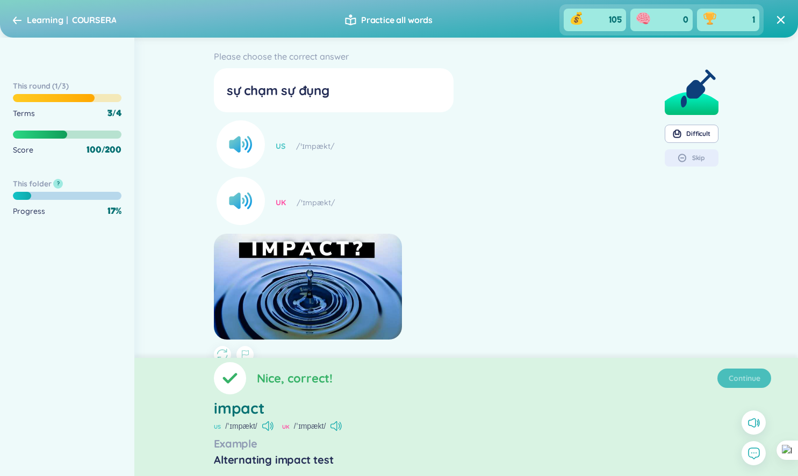
scroll to position [0, 0]
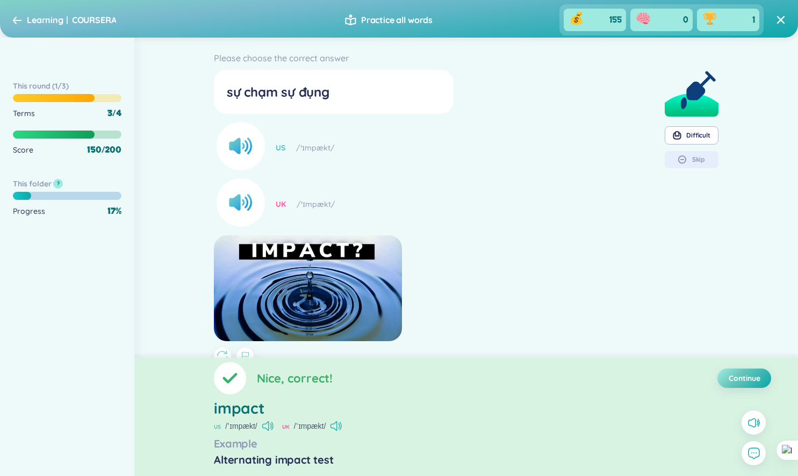
click at [19, 20] on icon at bounding box center [17, 20] width 9 height 8
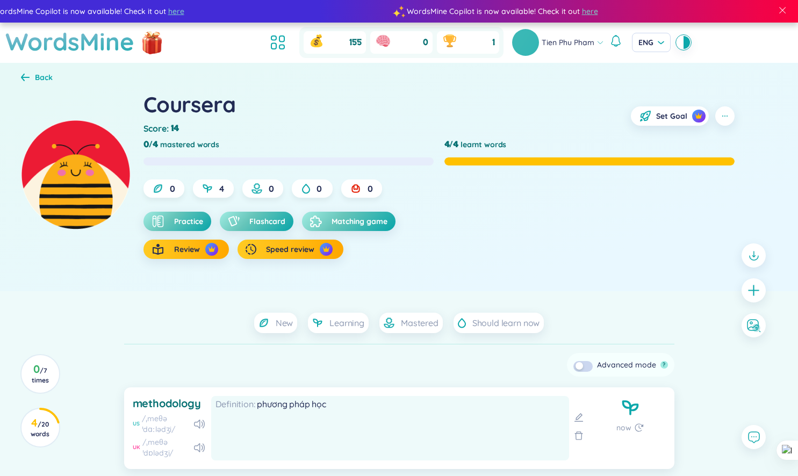
click at [21, 75] on icon at bounding box center [25, 77] width 9 height 8
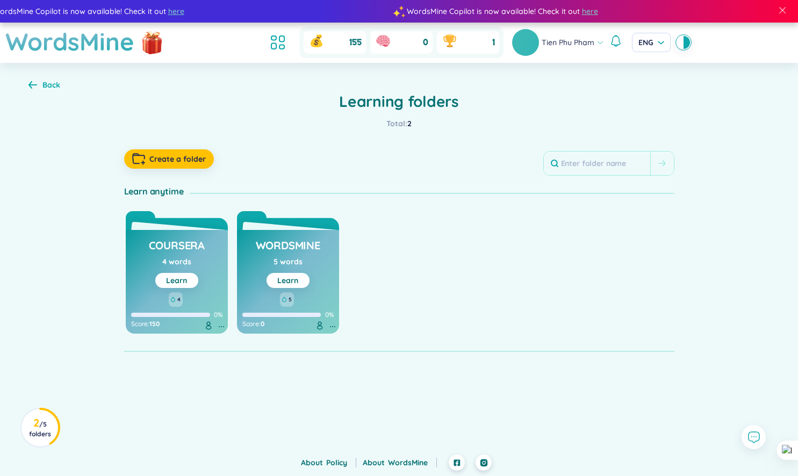
click at [38, 85] on div "Back" at bounding box center [44, 85] width 32 height 12
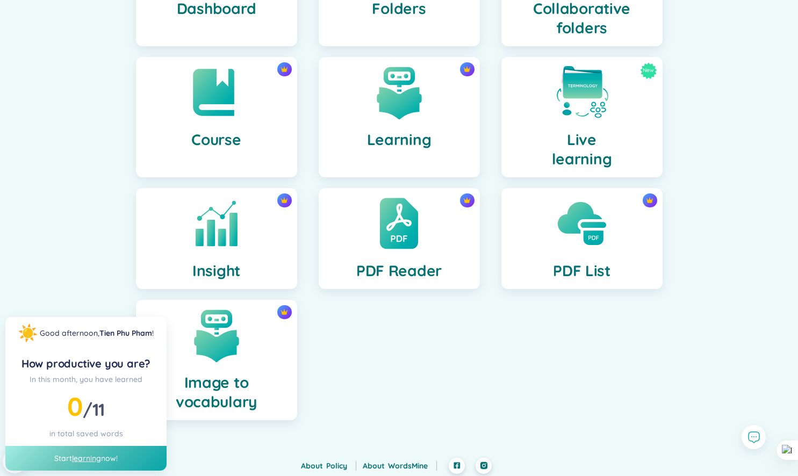
scroll to position [193, 0]
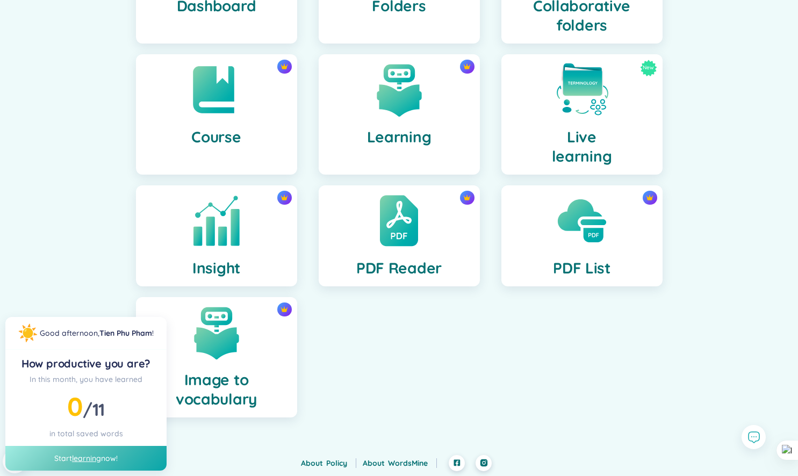
click at [209, 235] on img at bounding box center [216, 220] width 59 height 59
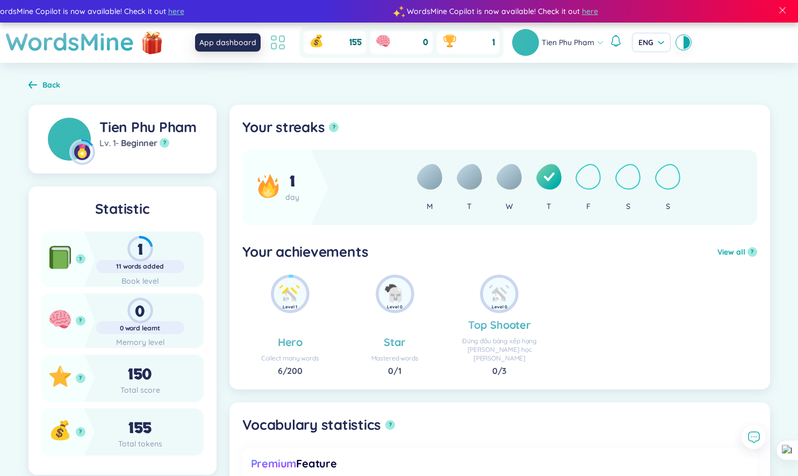
click at [271, 38] on icon at bounding box center [277, 42] width 19 height 19
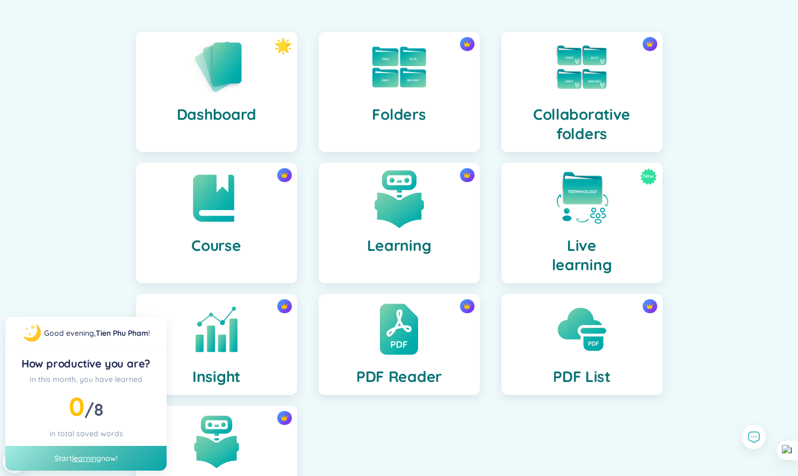
scroll to position [64, 0]
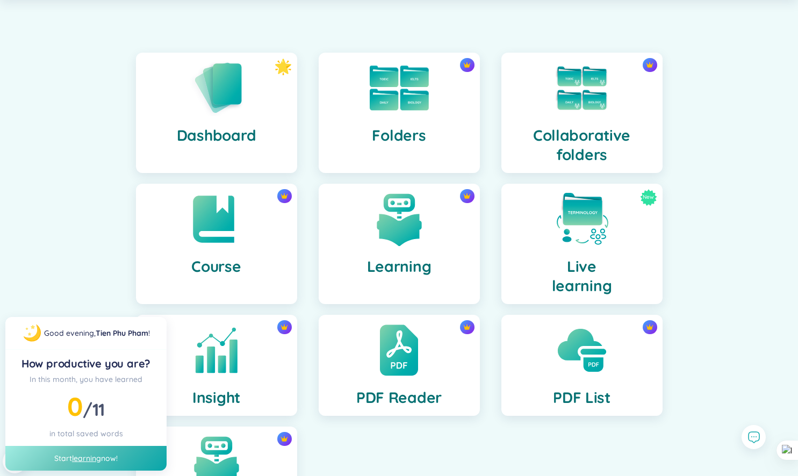
click at [405, 110] on img at bounding box center [399, 88] width 59 height 45
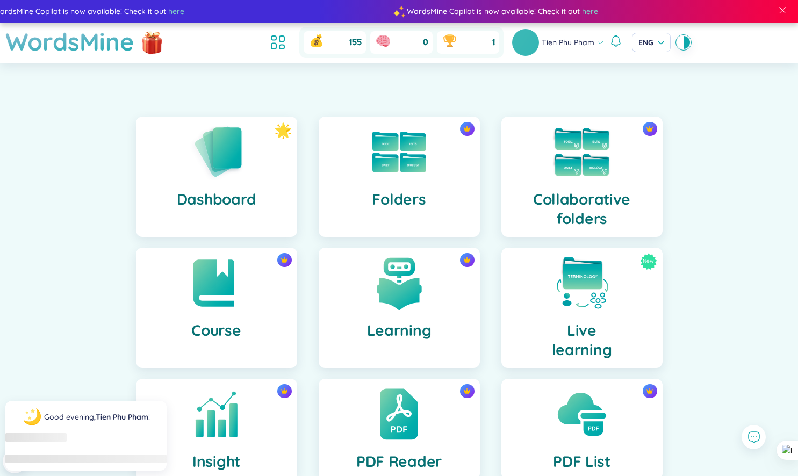
click at [572, 193] on h4 "Collaborative folders" at bounding box center [582, 209] width 144 height 39
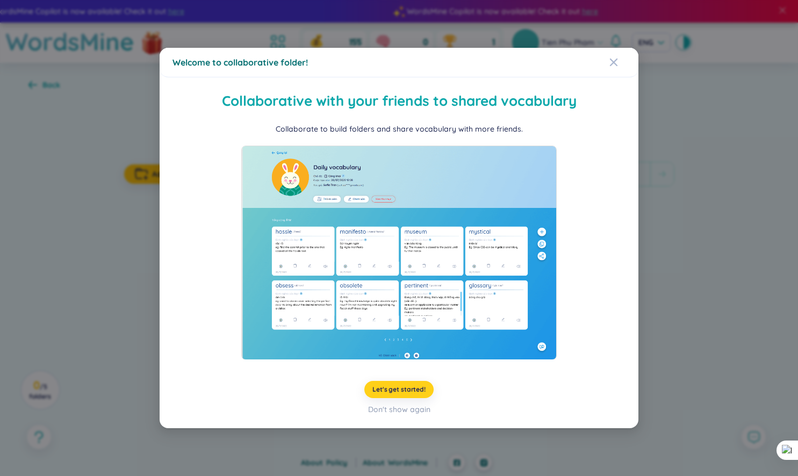
click at [408, 386] on span "Let's get started!" at bounding box center [398, 389] width 53 height 9
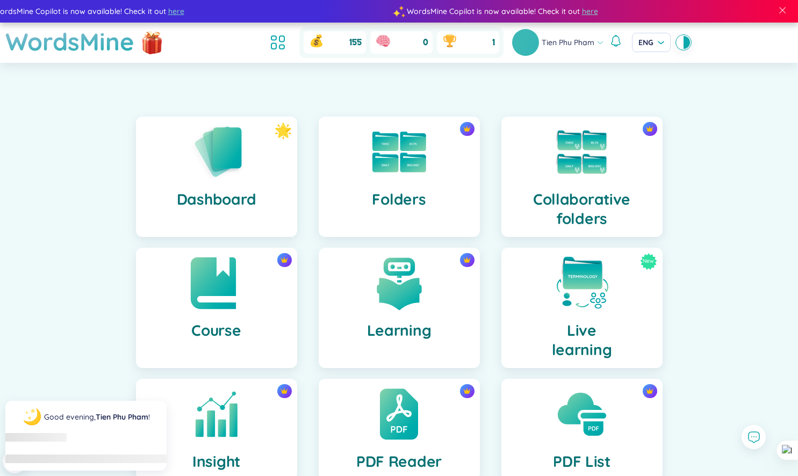
click at [228, 301] on img at bounding box center [216, 283] width 59 height 59
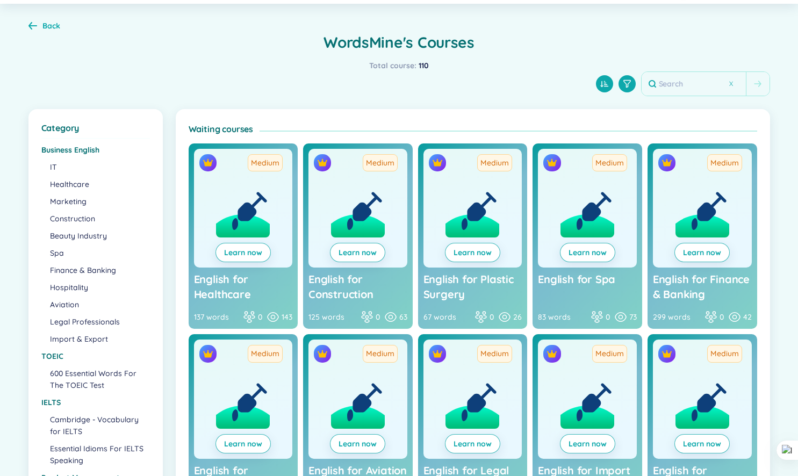
scroll to position [187, 0]
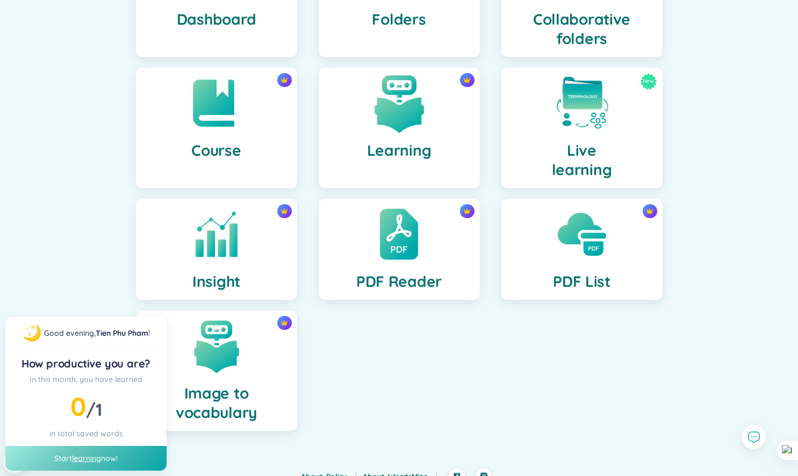
scroll to position [193, 0]
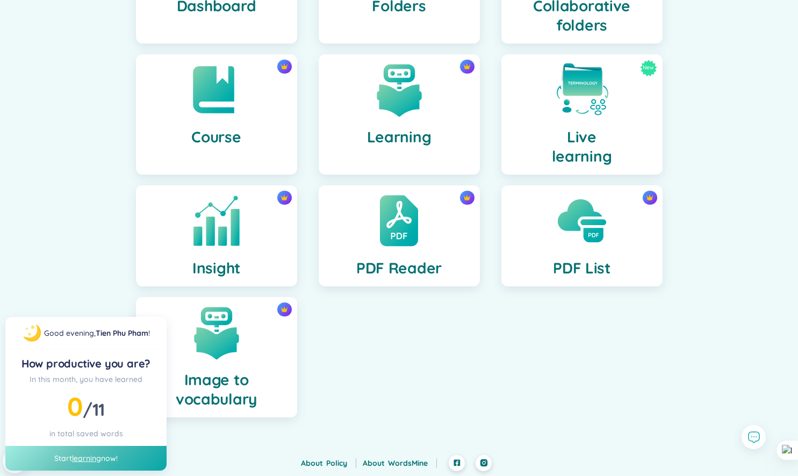
click at [250, 257] on div "Insight" at bounding box center [216, 235] width 161 height 101
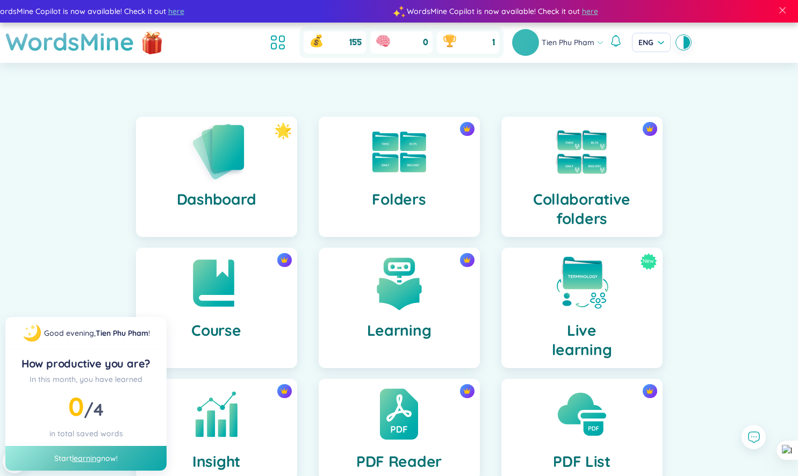
click at [213, 173] on img at bounding box center [216, 151] width 59 height 61
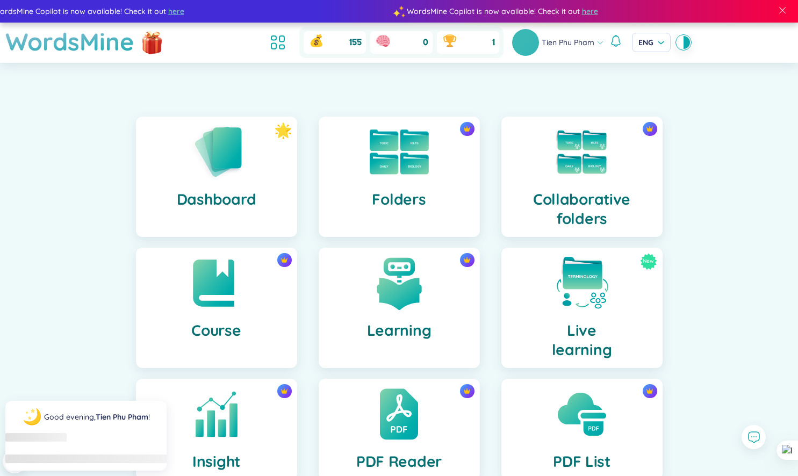
click at [425, 164] on img at bounding box center [399, 152] width 59 height 45
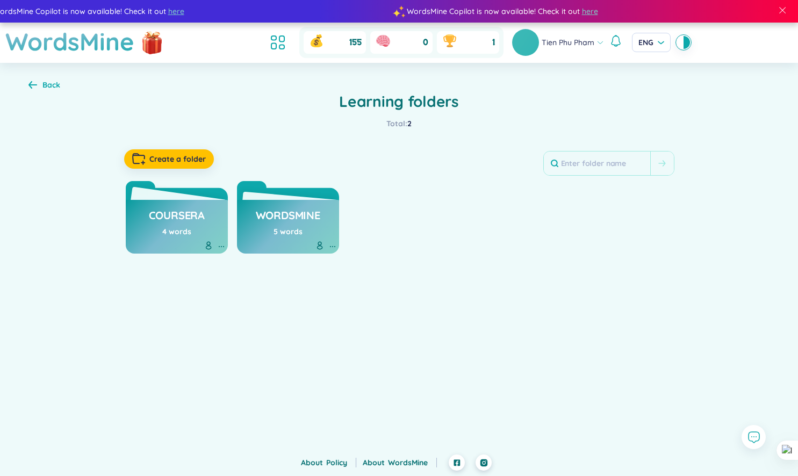
click at [178, 231] on div "4 words" at bounding box center [176, 232] width 29 height 12
click at [182, 214] on h3 "Coursera" at bounding box center [177, 218] width 56 height 20
click at [197, 221] on h3 "Coursera" at bounding box center [177, 218] width 56 height 20
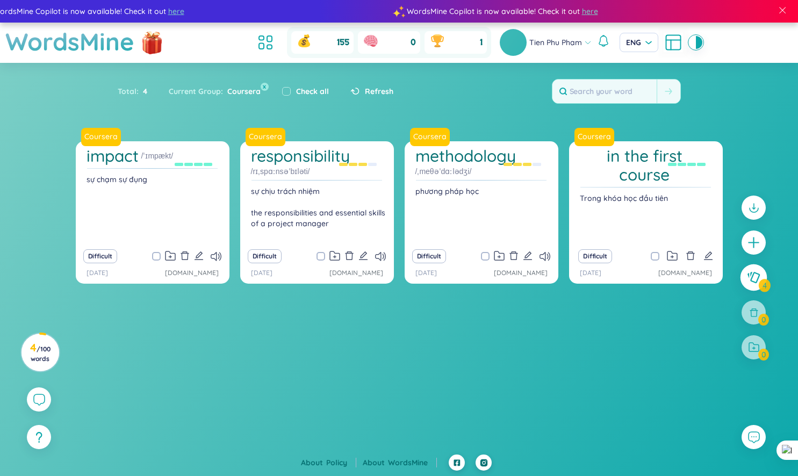
click at [763, 288] on button at bounding box center [754, 277] width 27 height 27
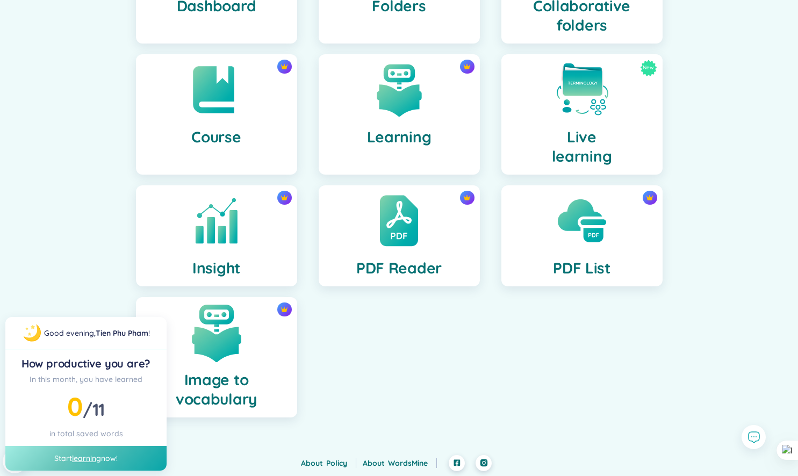
click at [238, 361] on img at bounding box center [216, 332] width 59 height 59
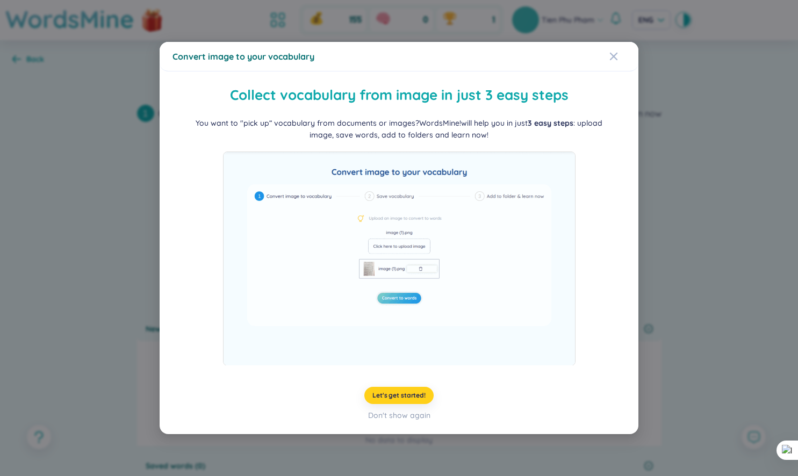
click at [404, 392] on span "Let's get started!" at bounding box center [398, 395] width 53 height 9
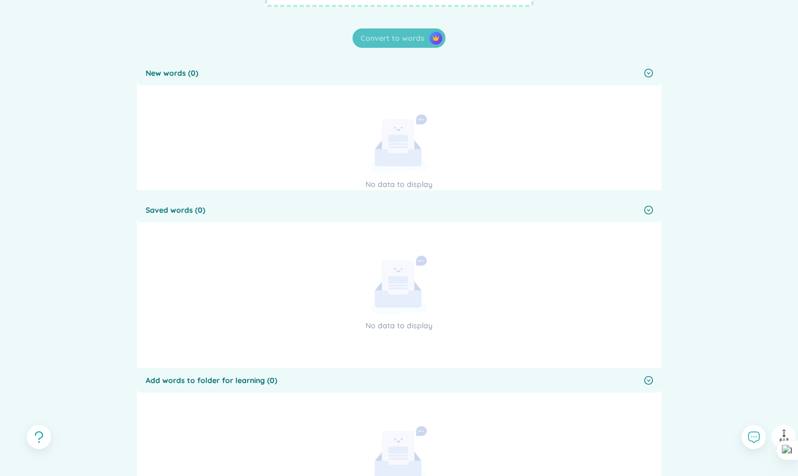
scroll to position [378, 0]
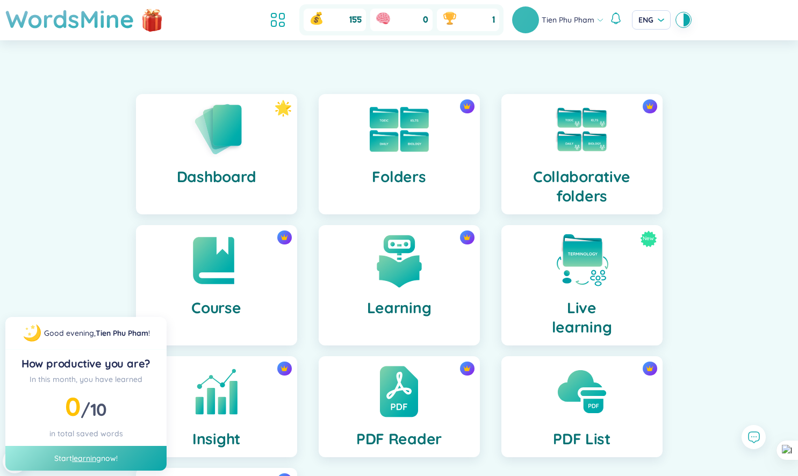
click at [383, 189] on div "Folders" at bounding box center [399, 154] width 161 height 120
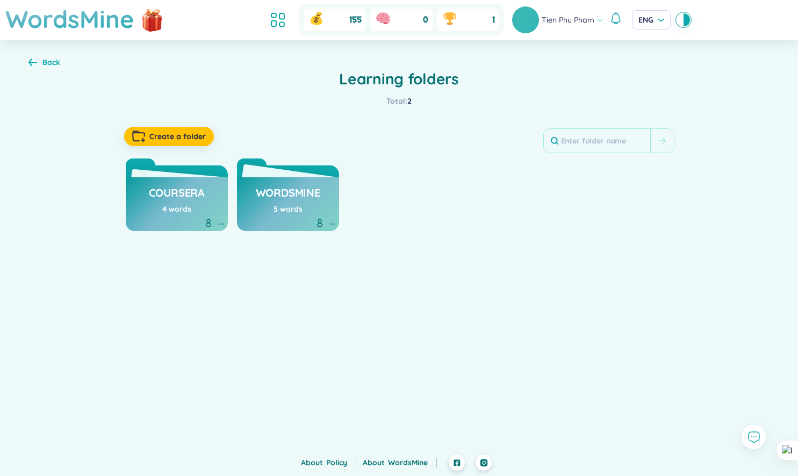
click at [305, 198] on h3 "WordsMine" at bounding box center [288, 195] width 64 height 20
click at [173, 177] on div "Coursera 4 words" at bounding box center [177, 192] width 102 height 78
click at [184, 213] on div "4 words" at bounding box center [176, 209] width 29 height 12
click at [190, 185] on link "Coursera" at bounding box center [177, 193] width 56 height 20
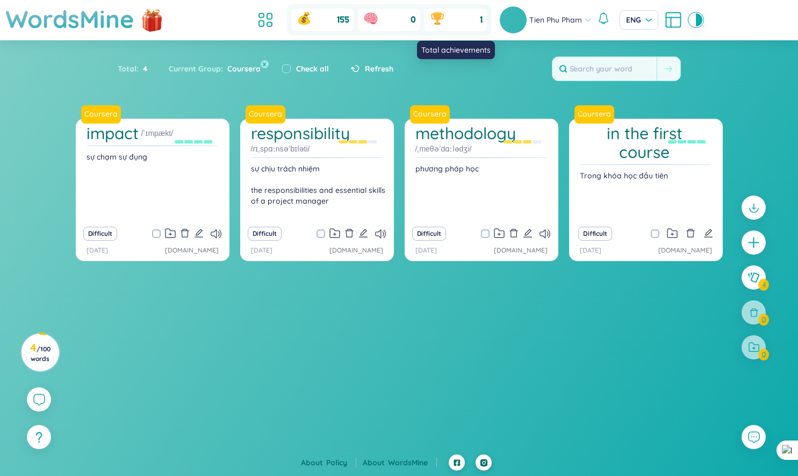
click at [449, 19] on div "1" at bounding box center [456, 20] width 62 height 23
click at [264, 63] on button "x" at bounding box center [265, 64] width 10 height 10
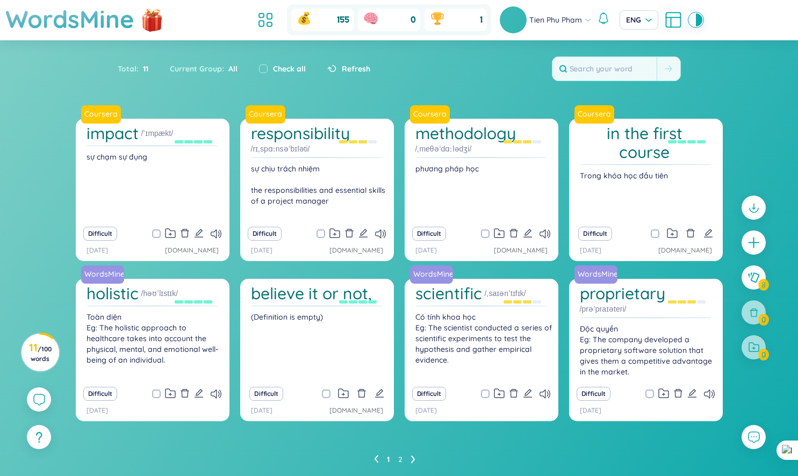
click at [286, 71] on label "Check all" at bounding box center [289, 69] width 33 height 12
checkbox input "true"
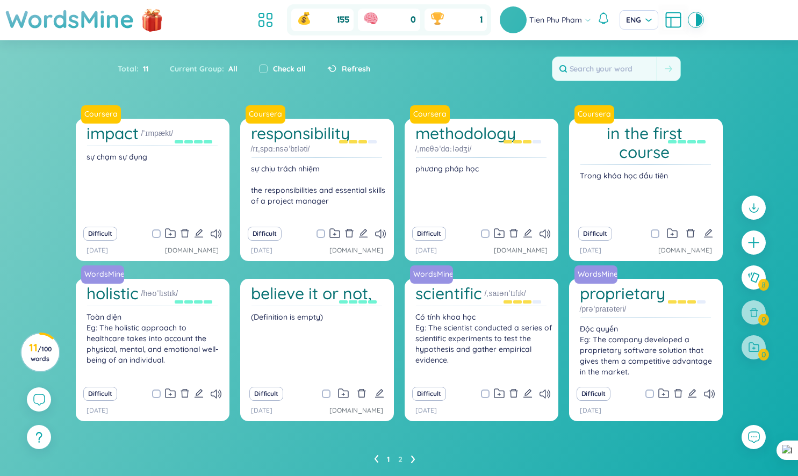
checkbox input "true"
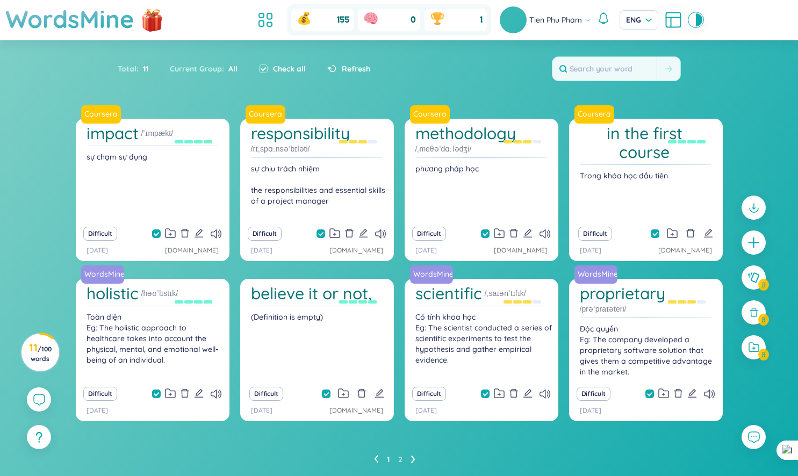
click at [286, 71] on label "Check all" at bounding box center [289, 69] width 33 height 12
checkbox input "false"
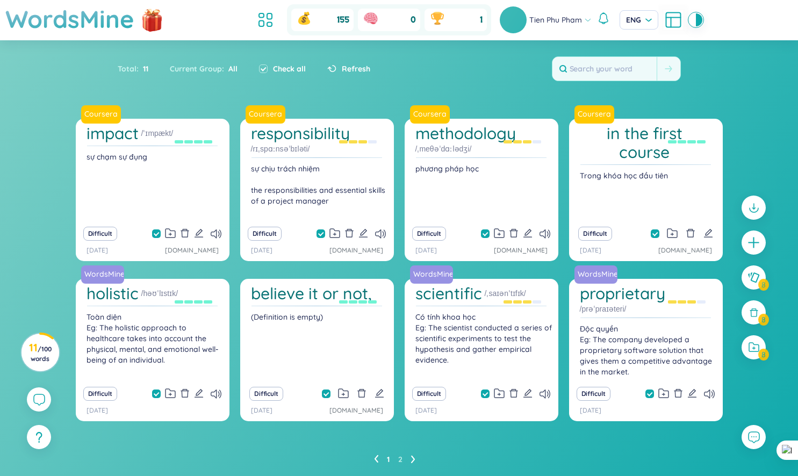
checkbox input "false"
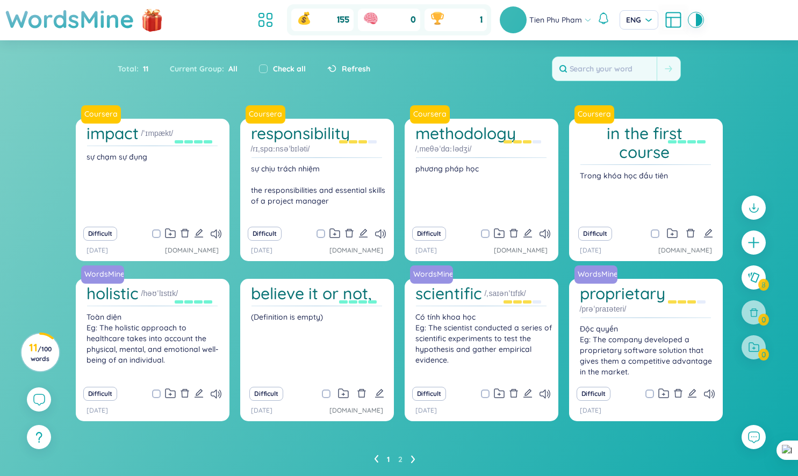
click at [228, 70] on span "All" at bounding box center [230, 69] width 13 height 10
click at [211, 70] on div "Current Group : All" at bounding box center [203, 69] width 89 height 23
click at [230, 68] on span "All" at bounding box center [230, 69] width 13 height 10
click at [287, 67] on label "Check all" at bounding box center [289, 69] width 33 height 12
checkbox input "true"
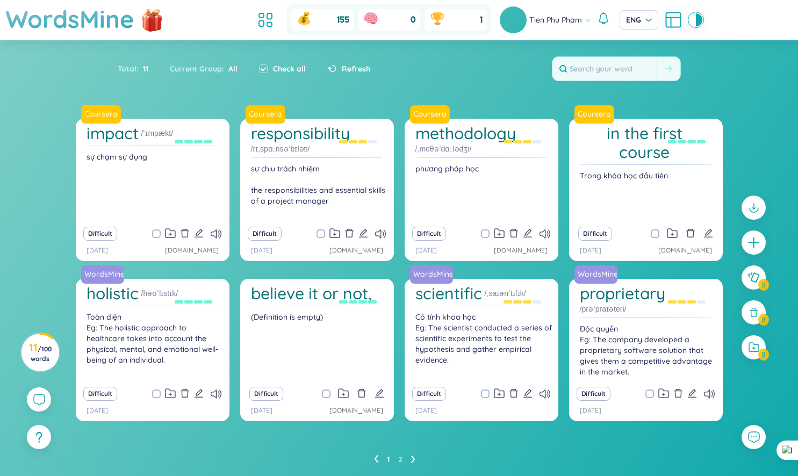
checkbox input "true"
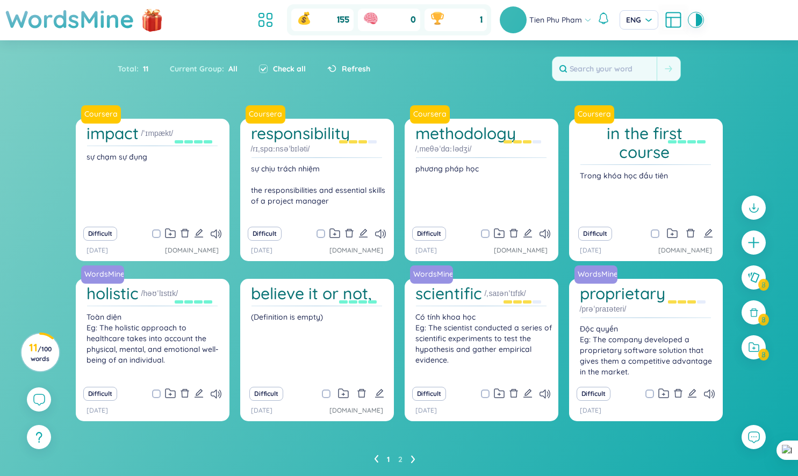
checkbox input "true"
click at [287, 67] on label "Check all" at bounding box center [289, 69] width 33 height 12
checkbox input "false"
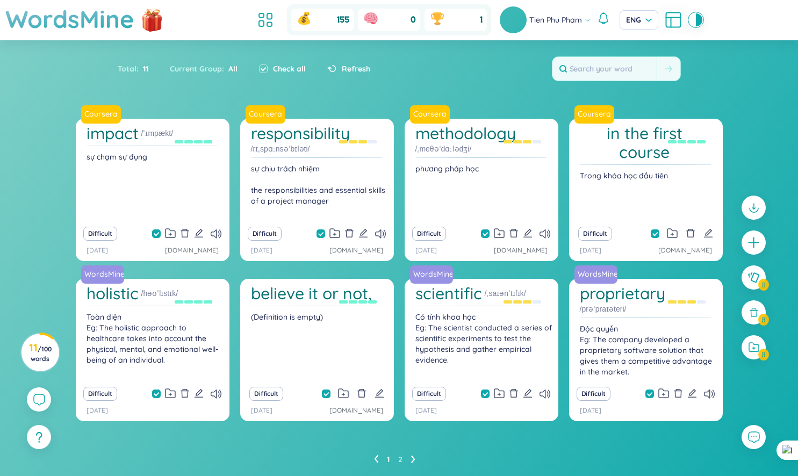
checkbox input "false"
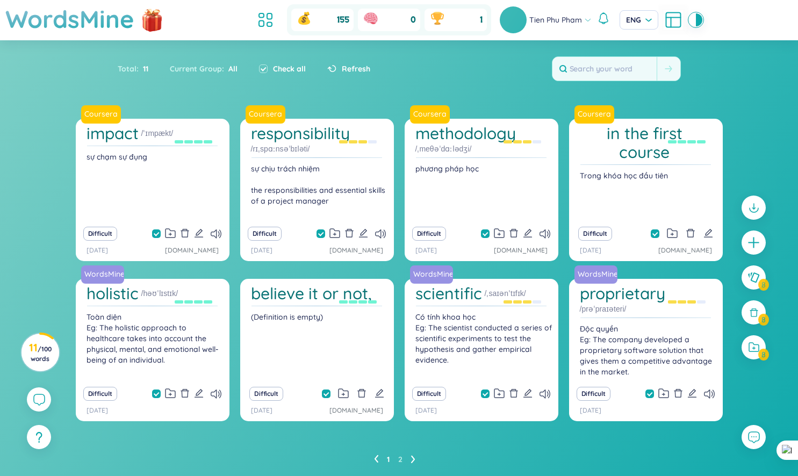
checkbox input "false"
click at [755, 318] on div at bounding box center [753, 282] width 35 height 185
click at [755, 350] on div at bounding box center [754, 347] width 24 height 24
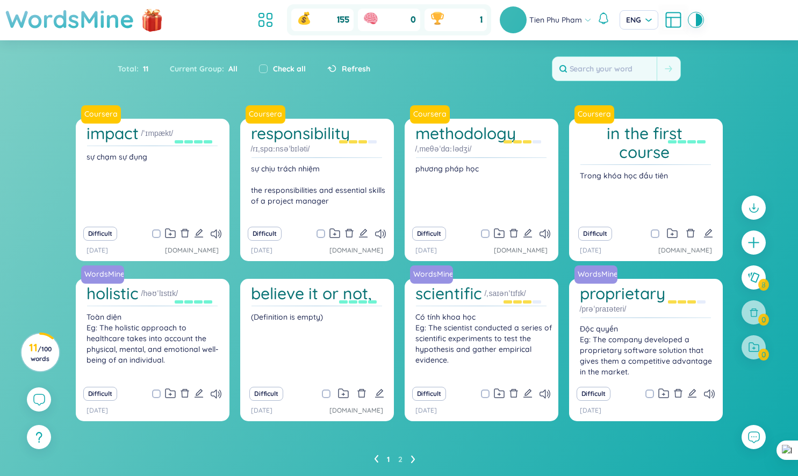
click at [124, 22] on h1 "WordsMine" at bounding box center [69, 19] width 129 height 38
click at [649, 19] on span "ENG" at bounding box center [639, 20] width 26 height 11
click at [721, 113] on section "Sort Alphabet Ascending Alphabet Descending Time-based Ascending Time-based Des…" at bounding box center [399, 264] width 798 height 449
click at [754, 327] on div at bounding box center [753, 282] width 35 height 185
click at [54, 349] on circle at bounding box center [40, 353] width 38 height 38
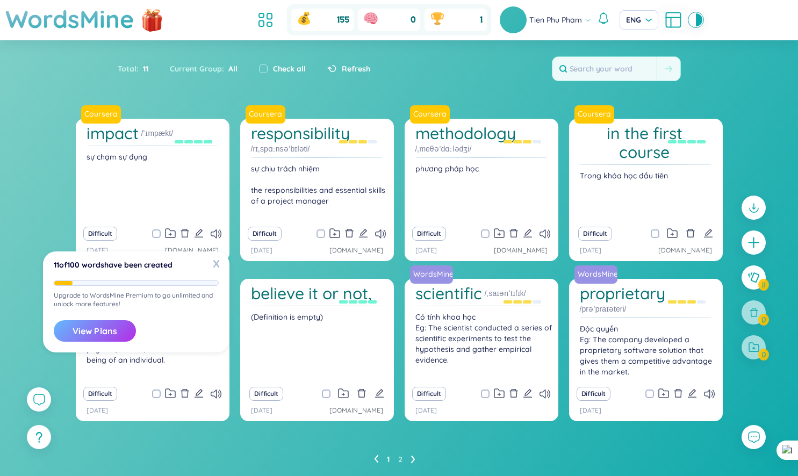
click at [113, 320] on button "View Plans" at bounding box center [95, 330] width 82 height 21
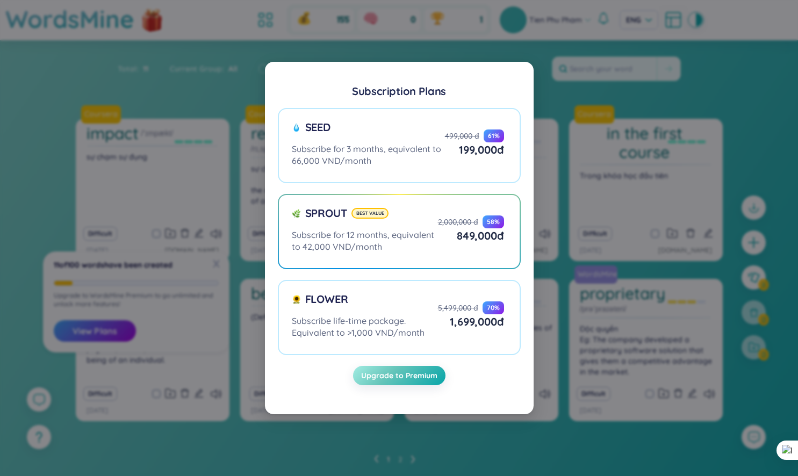
click at [565, 166] on div "Subscription Plans Seed Subscribe for 3 months, equivalent to 66,000 VND/month …" at bounding box center [399, 238] width 798 height 476
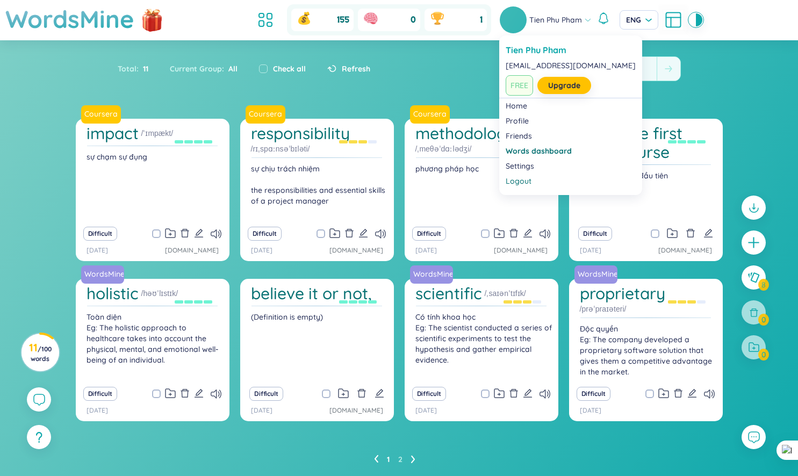
click at [534, 23] on span "Tien Phu Pham" at bounding box center [555, 20] width 53 height 12
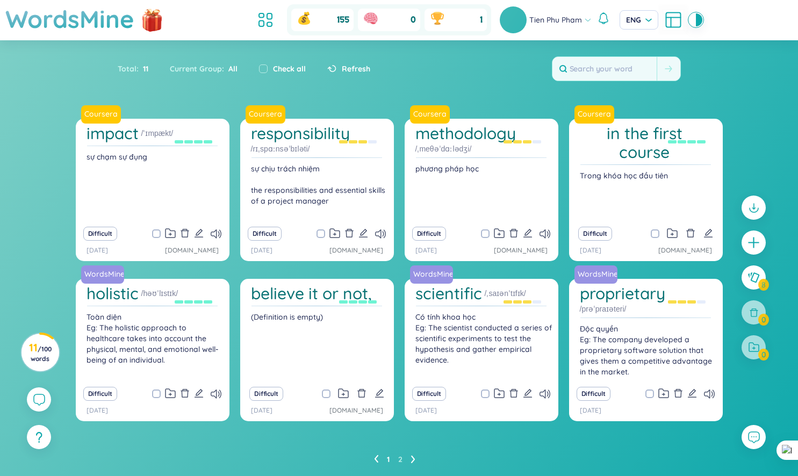
click at [411, 27] on div "0" at bounding box center [389, 20] width 62 height 23
click at [303, 26] on icon at bounding box center [304, 18] width 17 height 17
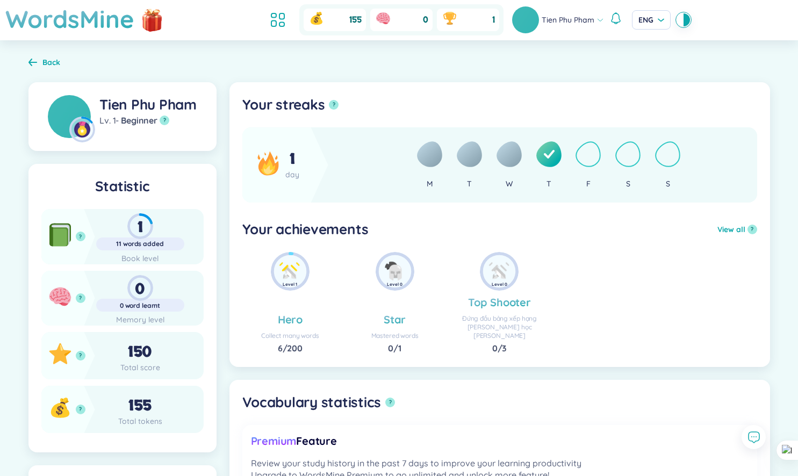
click at [386, 20] on icon at bounding box center [383, 17] width 14 height 11
click at [454, 23] on icon at bounding box center [449, 18] width 17 height 17
click at [419, 23] on div "0" at bounding box center [401, 20] width 62 height 23
click at [376, 23] on icon at bounding box center [383, 18] width 17 height 17
click at [452, 20] on icon at bounding box center [449, 18] width 17 height 17
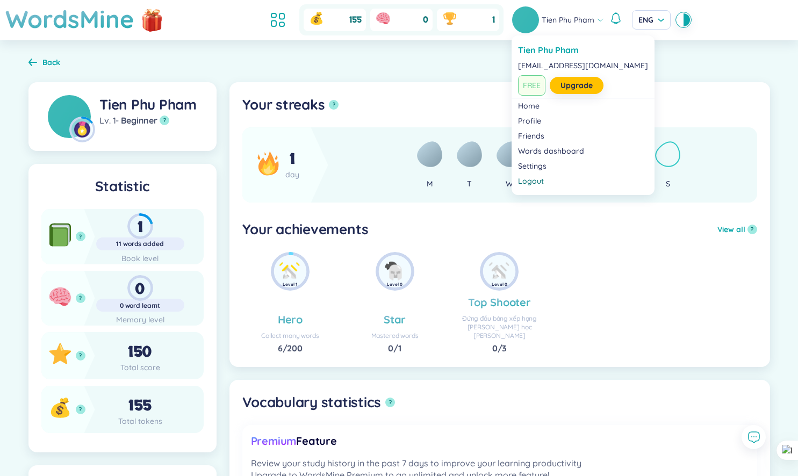
click at [521, 21] on img at bounding box center [525, 19] width 27 height 27
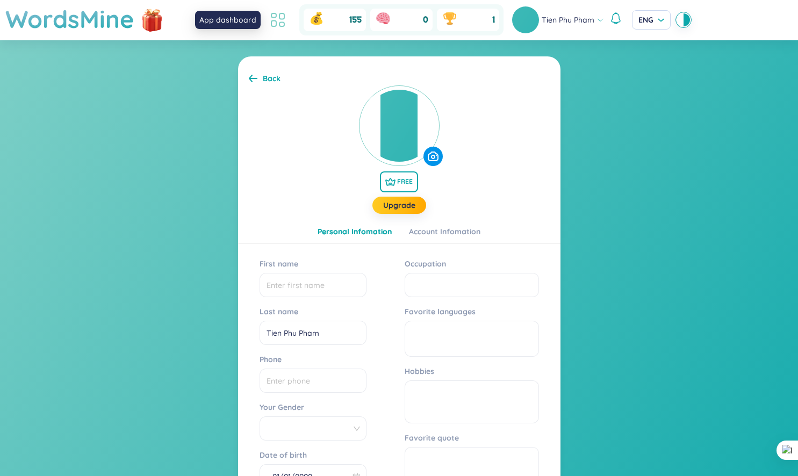
click at [274, 15] on icon at bounding box center [277, 19] width 19 height 19
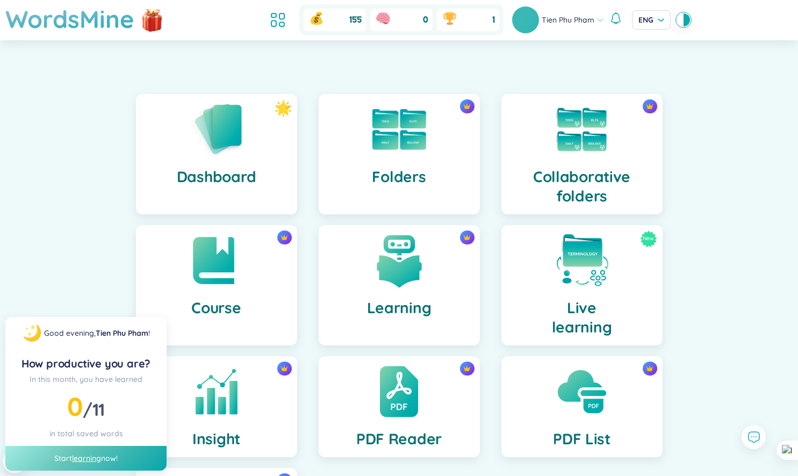
click at [103, 463] on div "Start learning now!" at bounding box center [85, 458] width 161 height 25
click at [95, 458] on link "learning" at bounding box center [86, 459] width 29 height 10
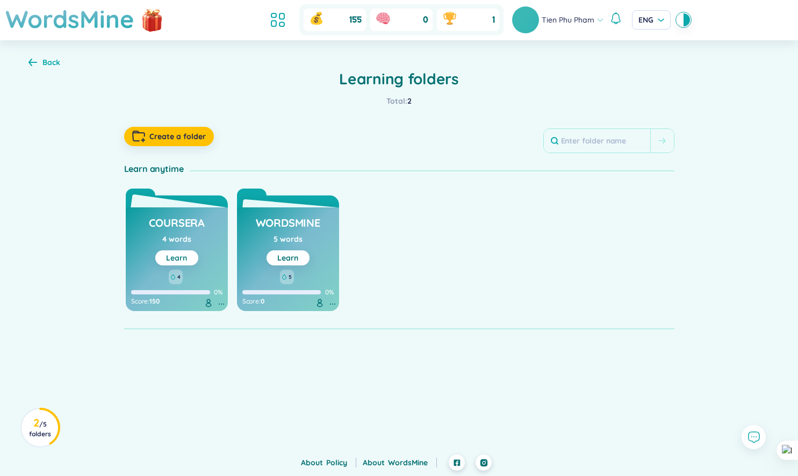
click at [176, 257] on link "Learn" at bounding box center [176, 258] width 21 height 10
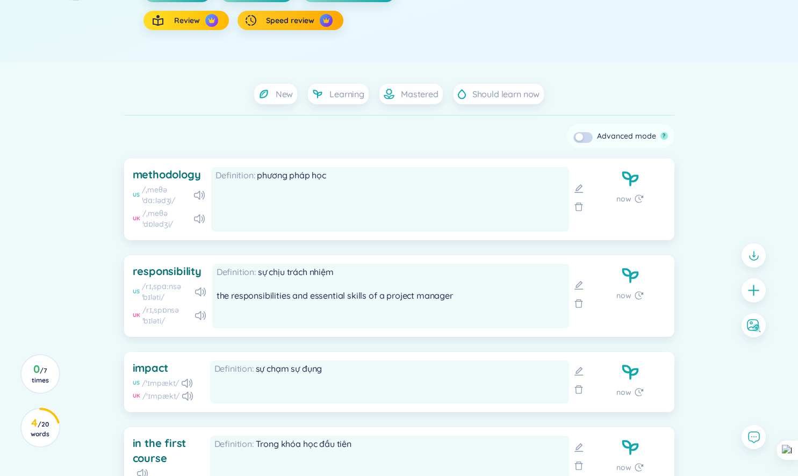
scroll to position [207, 0]
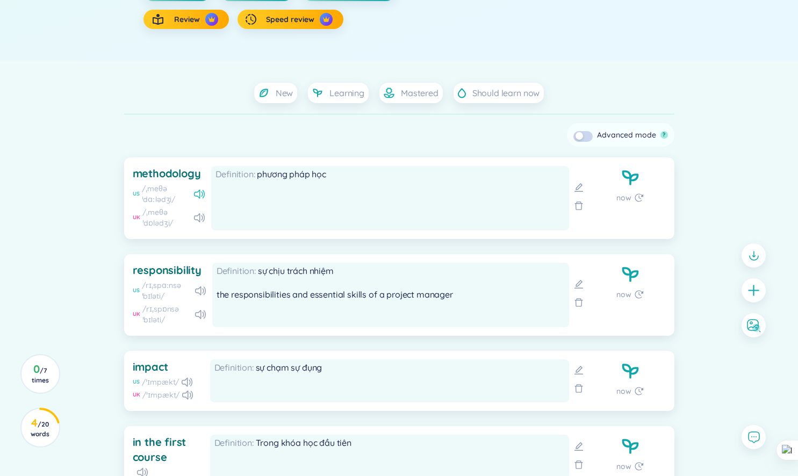
click at [200, 193] on icon at bounding box center [199, 194] width 11 height 9
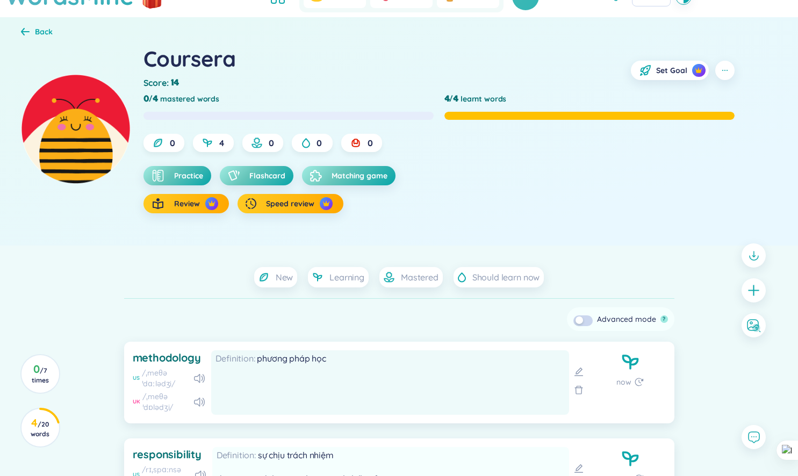
scroll to position [0, 0]
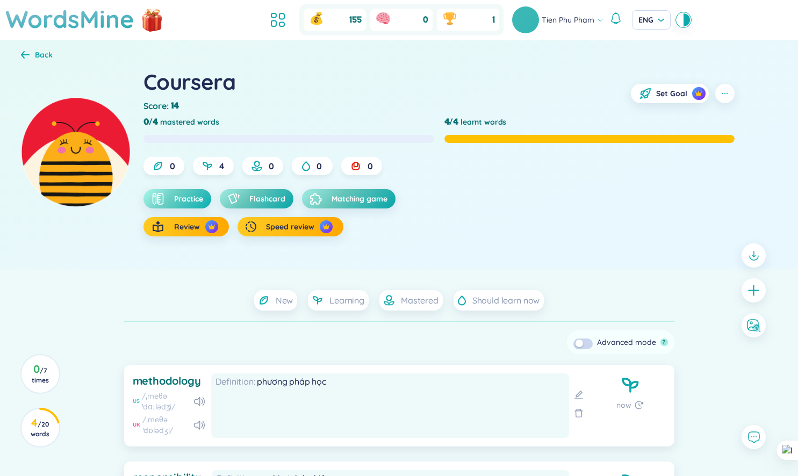
click at [204, 204] on button "Practice" at bounding box center [178, 198] width 68 height 19
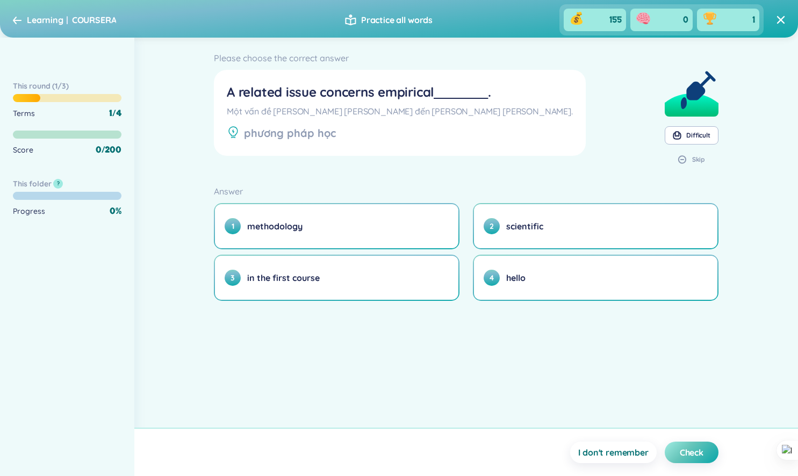
click at [18, 16] on icon at bounding box center [17, 20] width 9 height 8
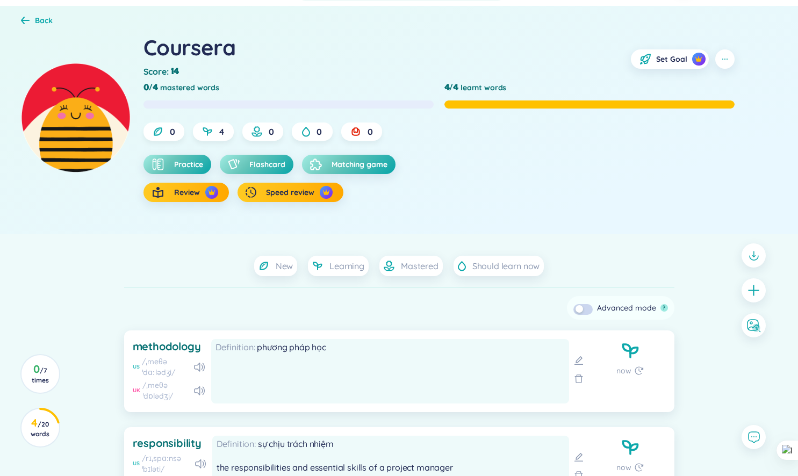
scroll to position [58, 0]
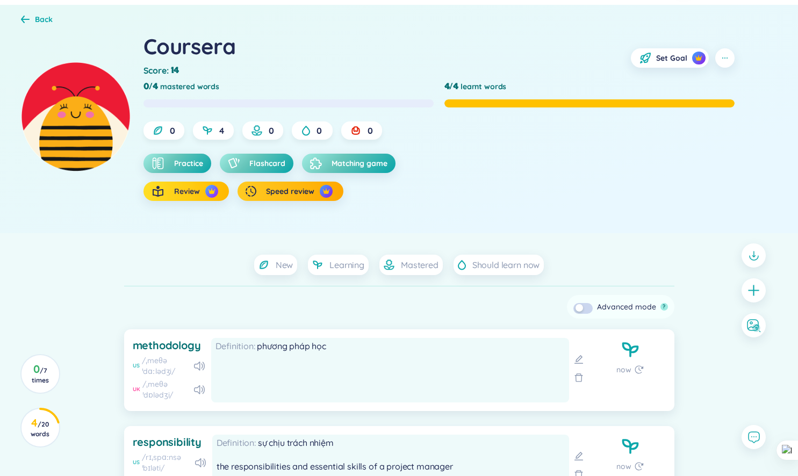
click at [202, 195] on button "Review" at bounding box center [186, 191] width 85 height 19
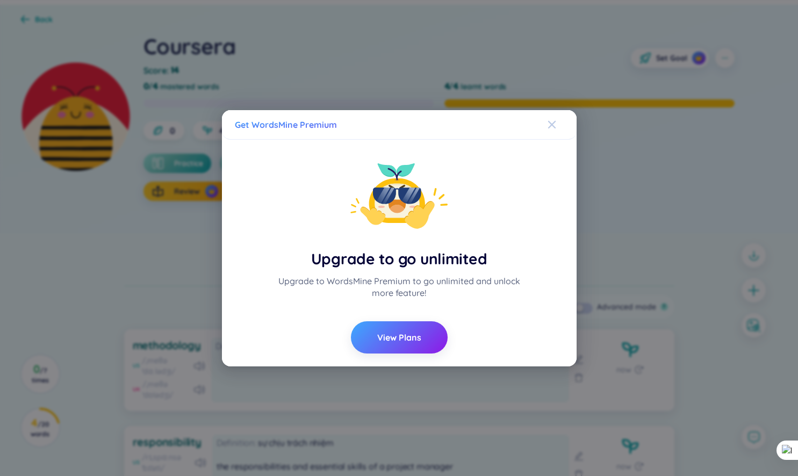
click at [563, 126] on span "Close" at bounding box center [562, 124] width 29 height 29
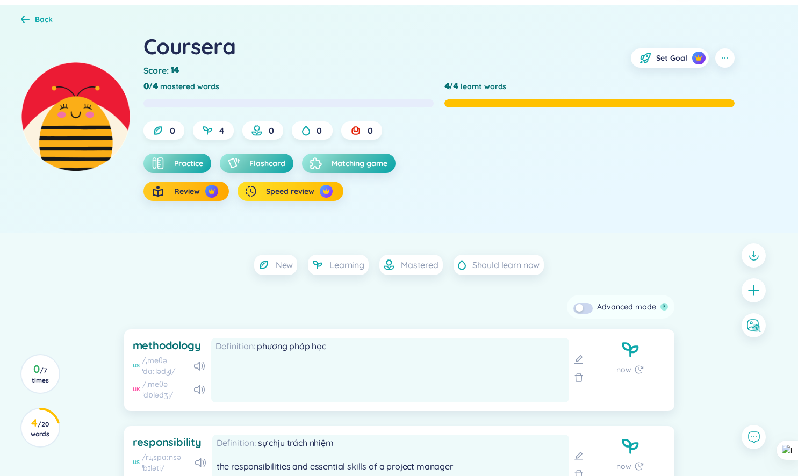
click at [321, 187] on div "button" at bounding box center [326, 191] width 13 height 13
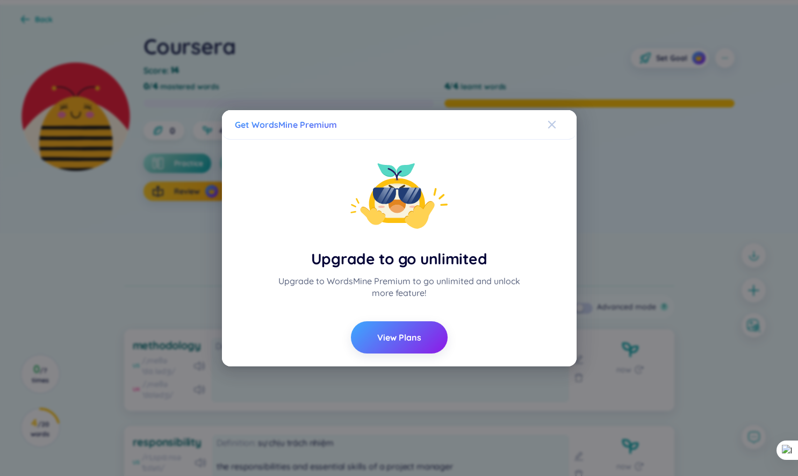
click at [557, 127] on span "Close" at bounding box center [562, 124] width 29 height 29
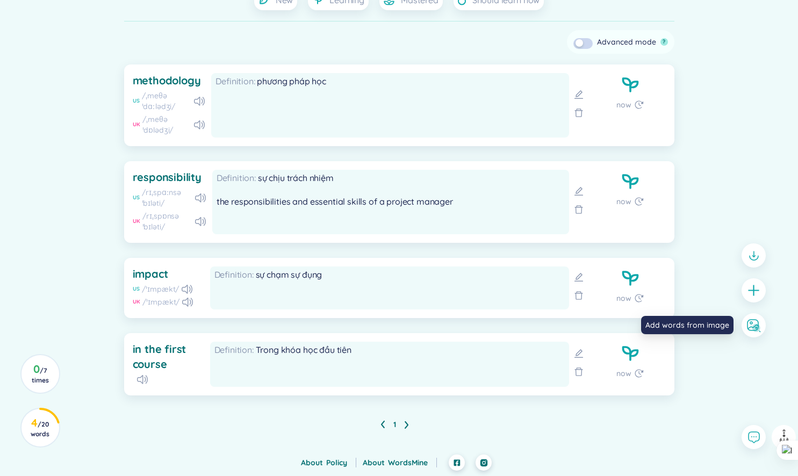
scroll to position [0, 0]
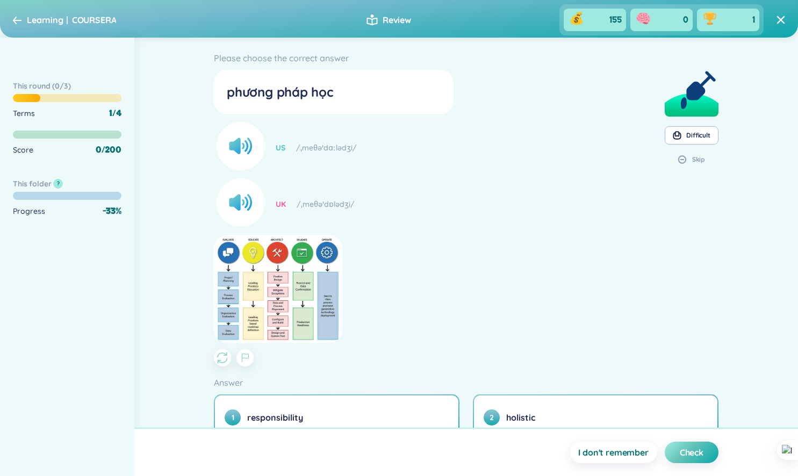
click at [20, 17] on icon at bounding box center [17, 20] width 9 height 8
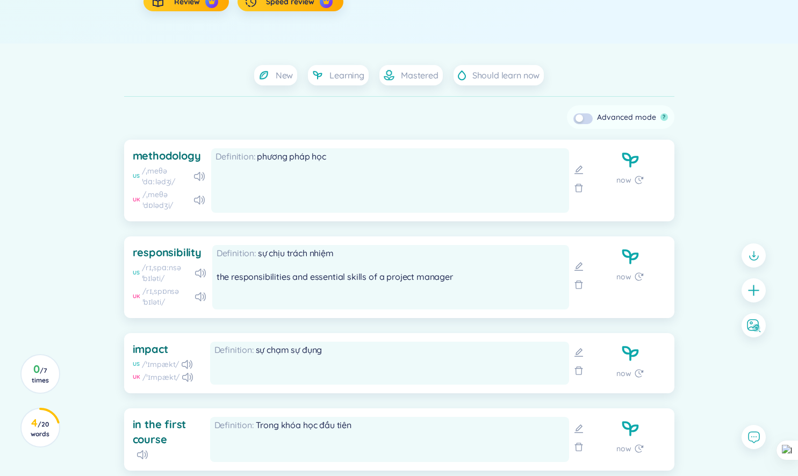
scroll to position [323, 0]
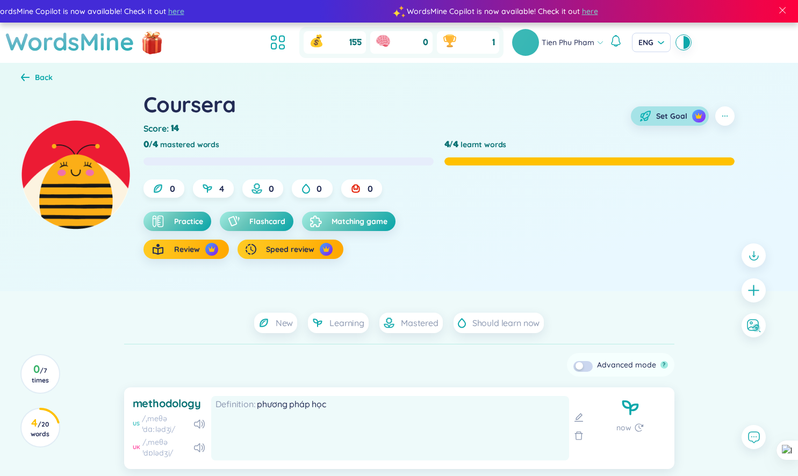
click at [663, 114] on span "Set Goal" at bounding box center [671, 116] width 31 height 11
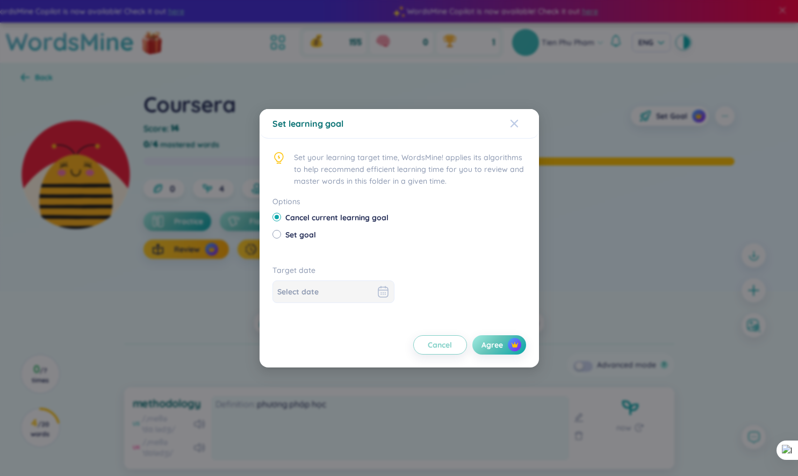
click at [519, 119] on span "Close" at bounding box center [524, 123] width 29 height 29
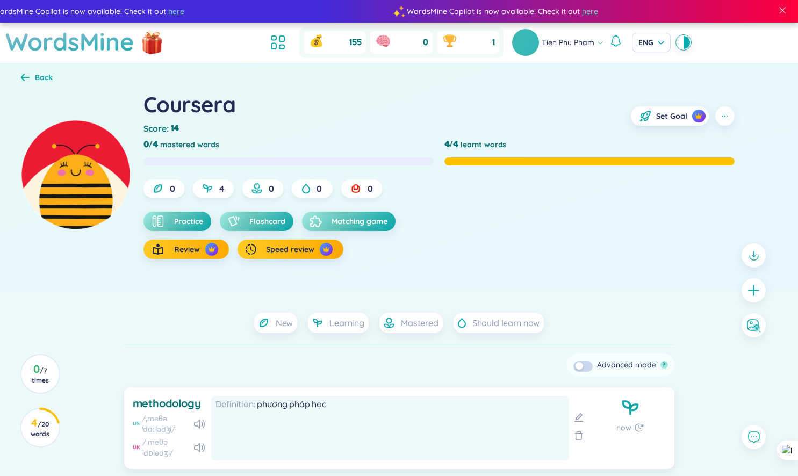
click at [36, 78] on div "Back" at bounding box center [44, 77] width 18 height 12
click at [26, 78] on icon at bounding box center [25, 77] width 9 height 8
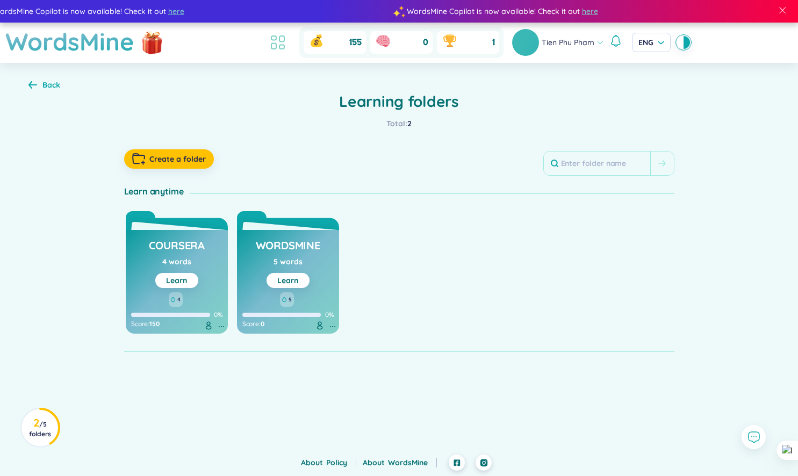
click at [266, 41] on li at bounding box center [278, 43] width 24 height 24
click at [34, 81] on icon at bounding box center [32, 85] width 9 height 8
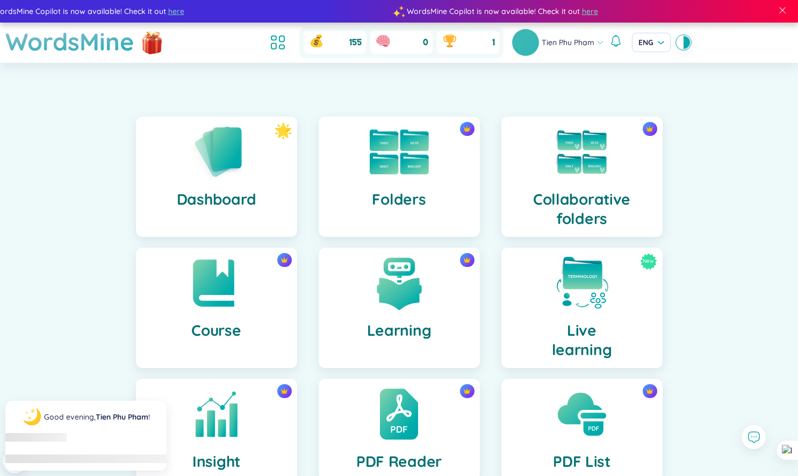
click at [369, 180] on div "Folders" at bounding box center [399, 177] width 161 height 120
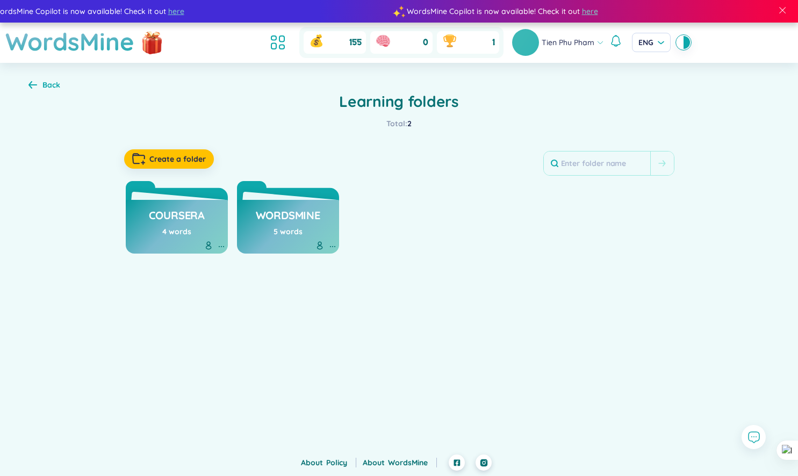
click at [436, 271] on div "WordsMine Copilot is now available! Check it out here WordsMine Copilot is now …" at bounding box center [399, 227] width 798 height 455
click at [187, 213] on h3 "Coursera" at bounding box center [177, 218] width 56 height 20
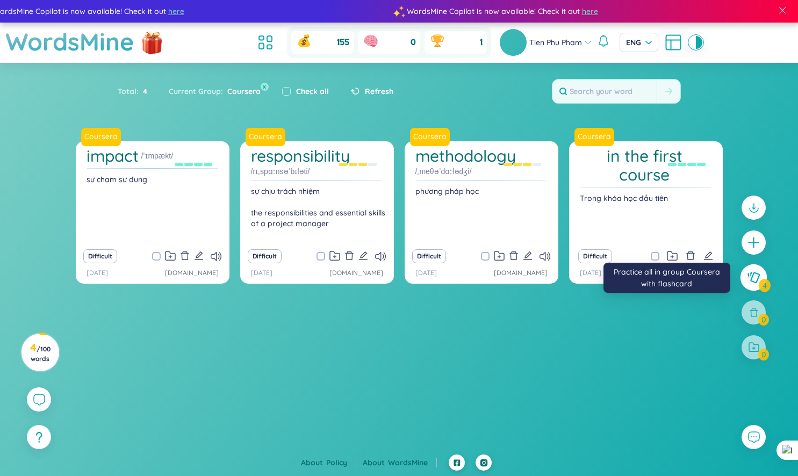
click at [754, 281] on icon at bounding box center [753, 278] width 13 height 12
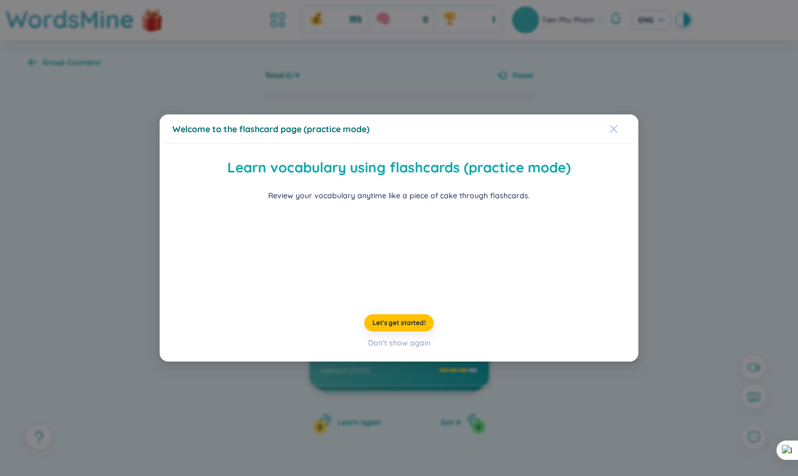
click at [614, 125] on icon "Close" at bounding box center [614, 129] width 8 height 8
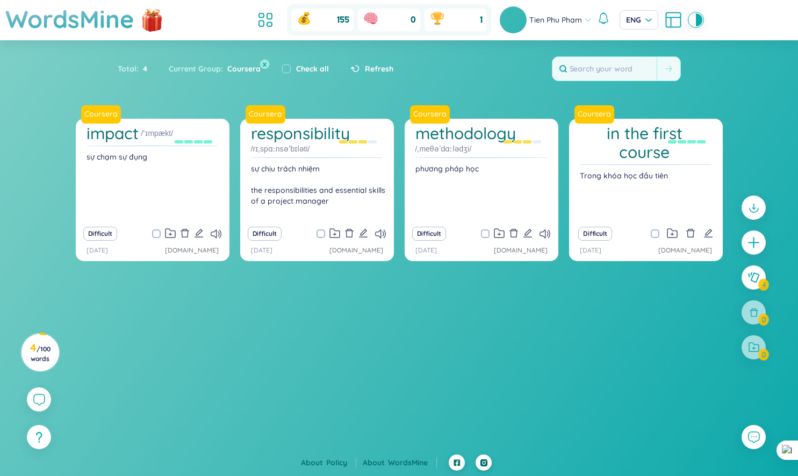
click at [262, 63] on button "x" at bounding box center [265, 64] width 10 height 10
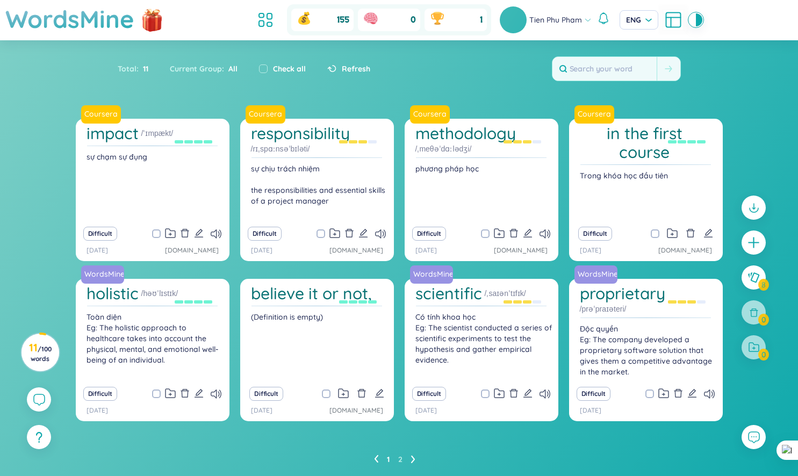
click at [230, 70] on span "All" at bounding box center [230, 69] width 13 height 10
click at [232, 68] on span "All" at bounding box center [230, 69] width 13 height 10
click at [202, 70] on div "Current Group : All" at bounding box center [203, 69] width 89 height 23
click at [177, 68] on div "Current Group : All" at bounding box center [203, 69] width 89 height 23
click at [229, 66] on span "All" at bounding box center [230, 69] width 13 height 10
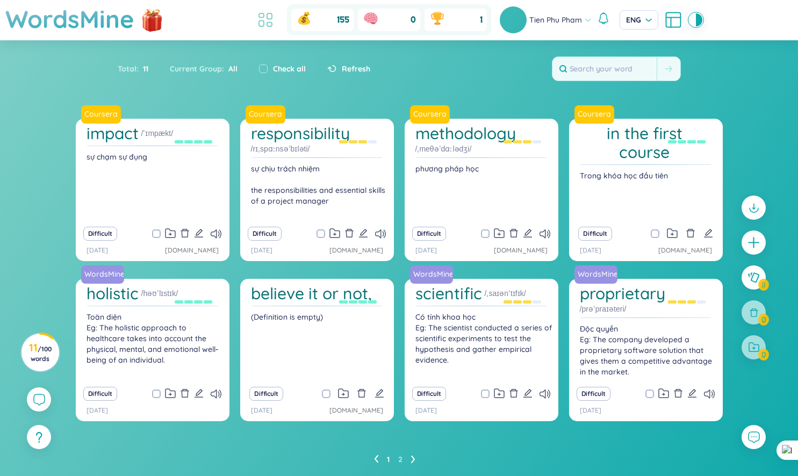
click at [266, 18] on icon at bounding box center [265, 19] width 19 height 19
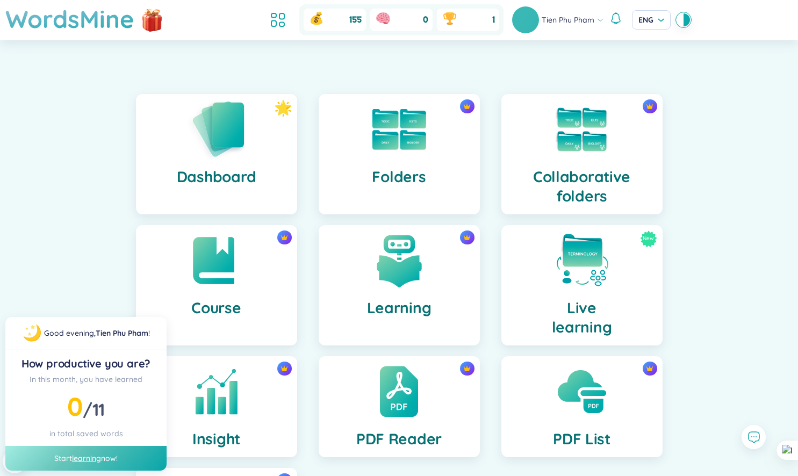
click at [234, 120] on img at bounding box center [216, 128] width 59 height 61
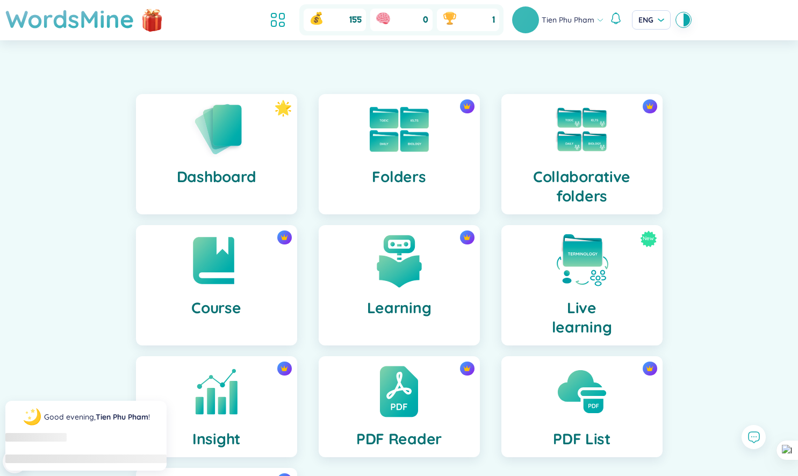
click at [380, 139] on img at bounding box center [399, 129] width 59 height 45
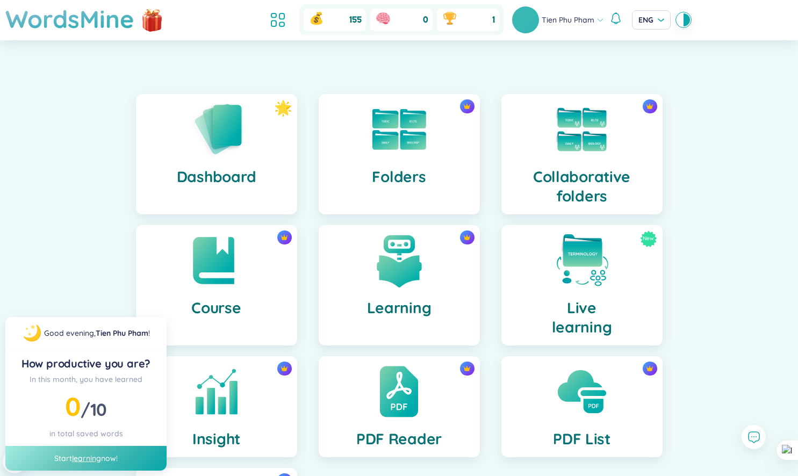
click at [77, 455] on link "learning" at bounding box center [86, 459] width 29 height 10
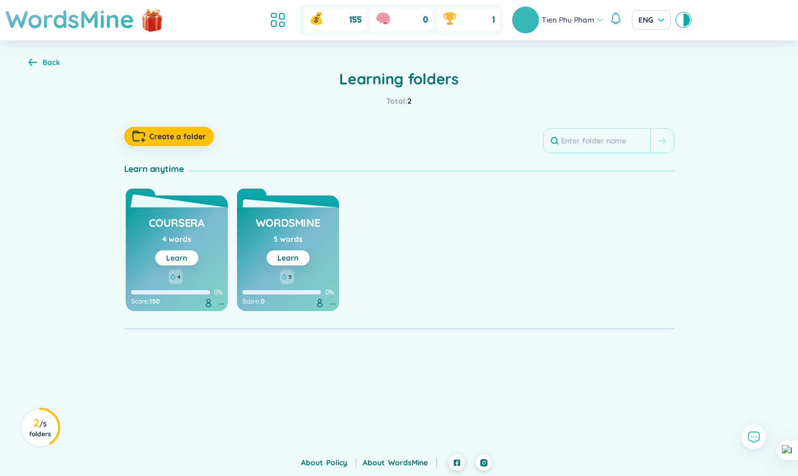
click at [167, 257] on link "Learn" at bounding box center [176, 258] width 21 height 10
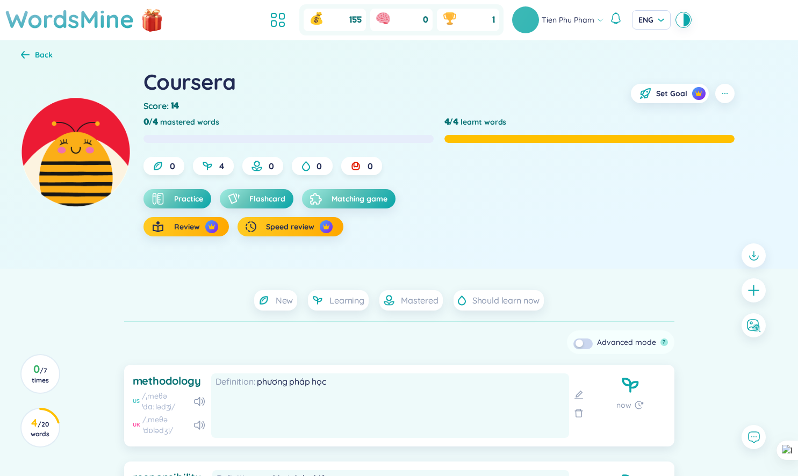
click at [21, 52] on icon at bounding box center [25, 55] width 9 height 8
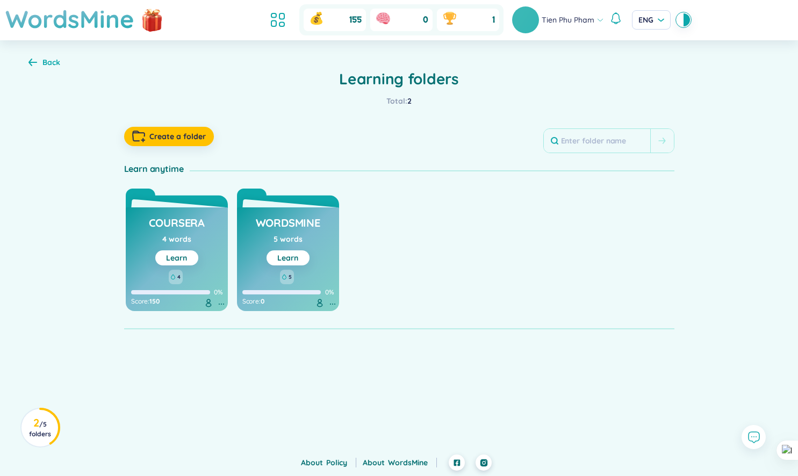
click at [26, 54] on div "Back Learning folders Total : 2 Create a folder Learn anytime Coursera 4 words …" at bounding box center [399, 193] width 774 height 306
click at [34, 59] on icon at bounding box center [32, 62] width 9 height 8
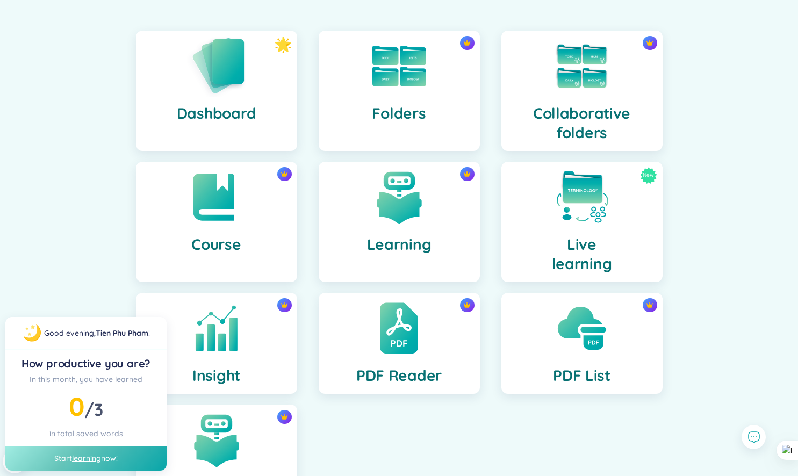
scroll to position [64, 0]
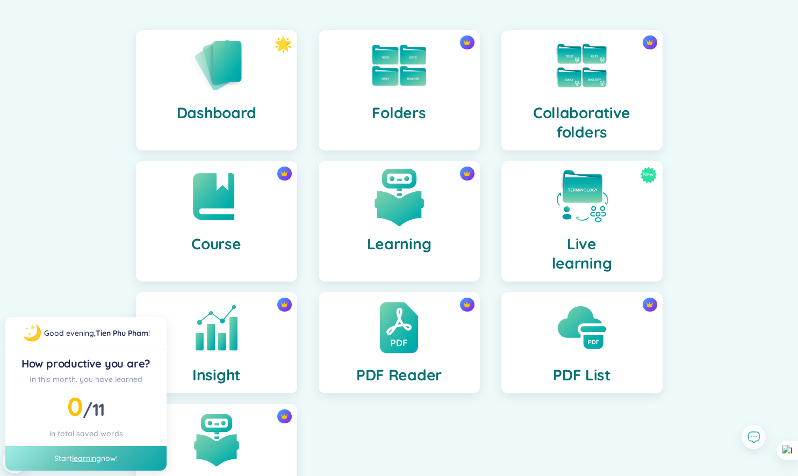
click at [415, 207] on img at bounding box center [399, 196] width 59 height 59
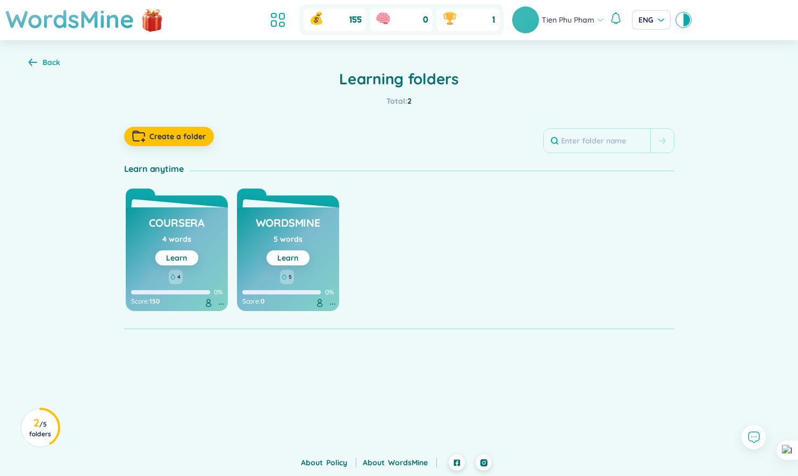
click at [49, 57] on div "Back" at bounding box center [51, 62] width 18 height 12
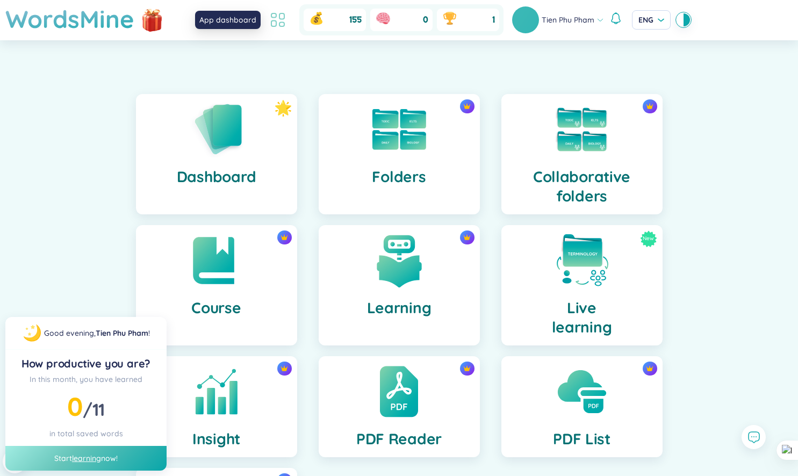
click at [285, 12] on icon at bounding box center [277, 19] width 19 height 19
click at [121, 18] on h1 "WordsMine" at bounding box center [69, 19] width 129 height 38
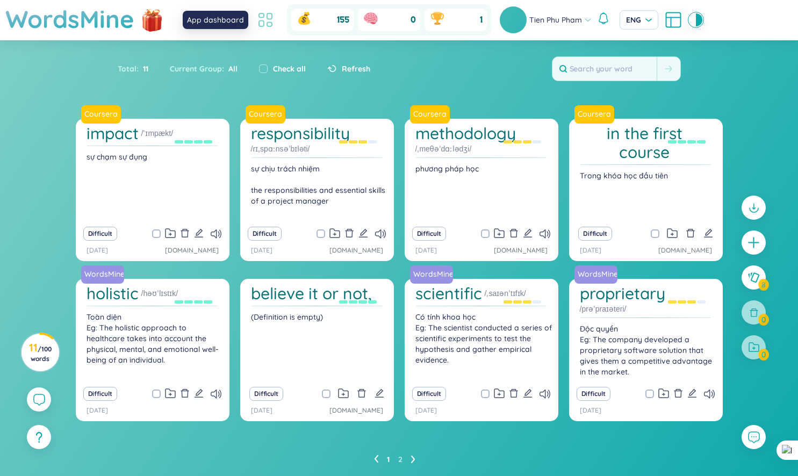
click at [259, 13] on icon at bounding box center [261, 15] width 5 height 4
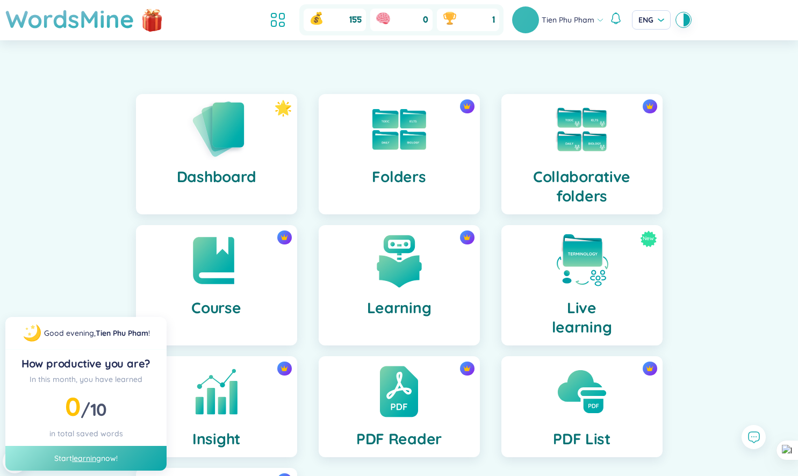
scroll to position [7, 0]
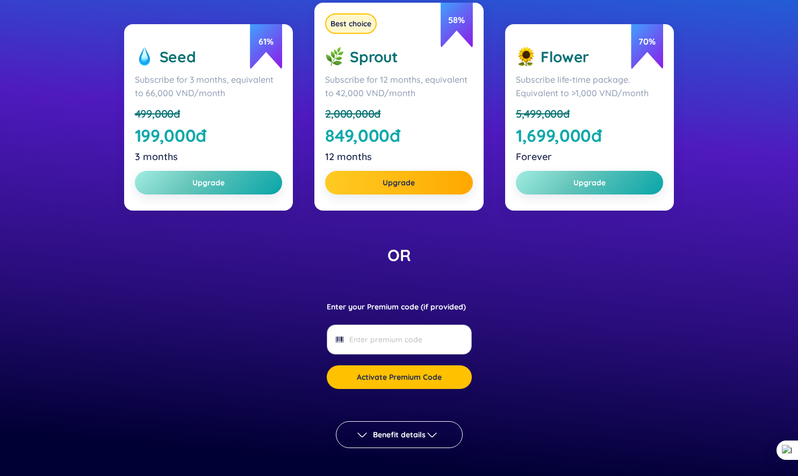
scroll to position [210, 0]
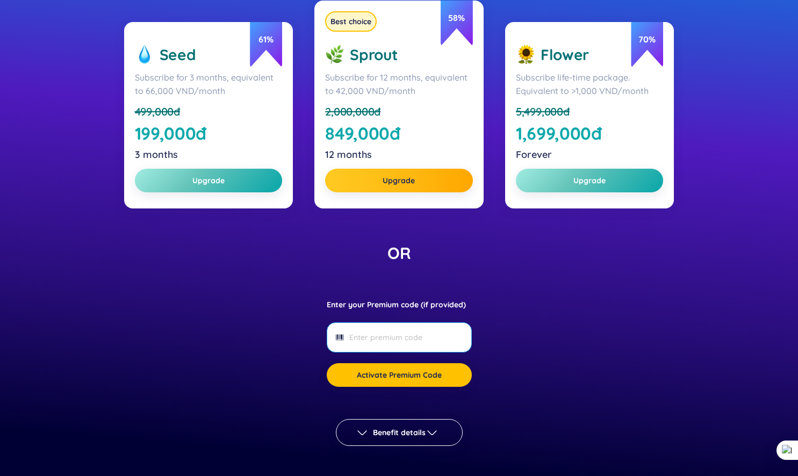
click at [415, 326] on span at bounding box center [399, 337] width 145 height 30
click at [340, 337] on icon "barcode" at bounding box center [340, 338] width 8 height 8
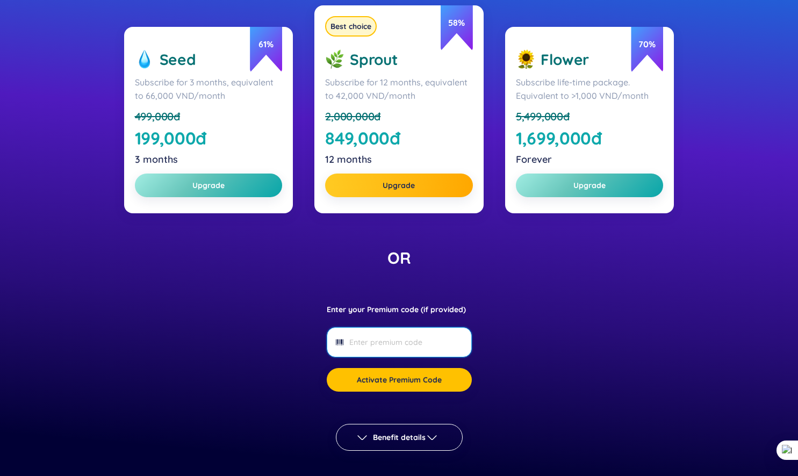
scroll to position [218, 0]
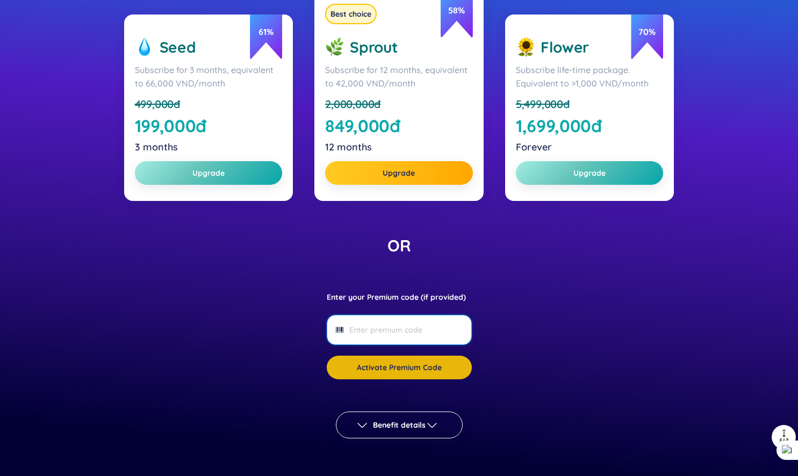
click at [396, 362] on span "Activate Premium Code" at bounding box center [399, 367] width 85 height 11
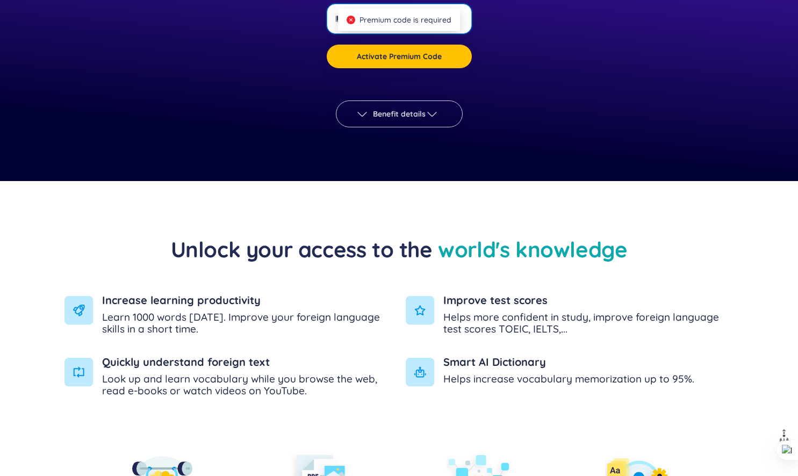
click at [443, 110] on button "Benefit details" at bounding box center [399, 114] width 127 height 27
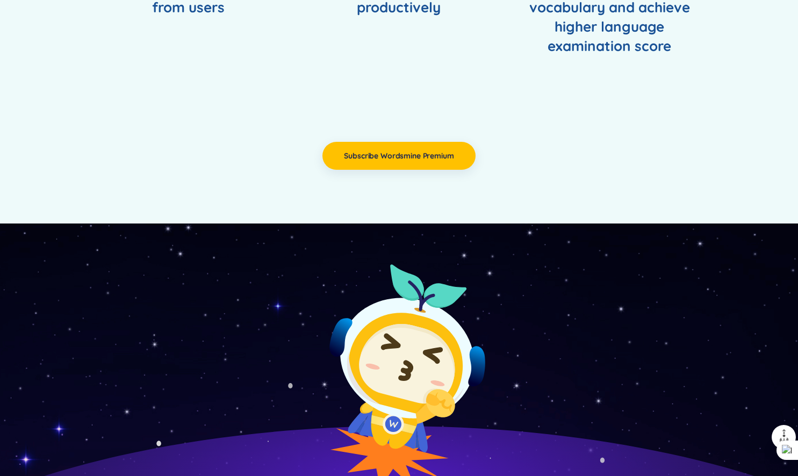
scroll to position [4348, 0]
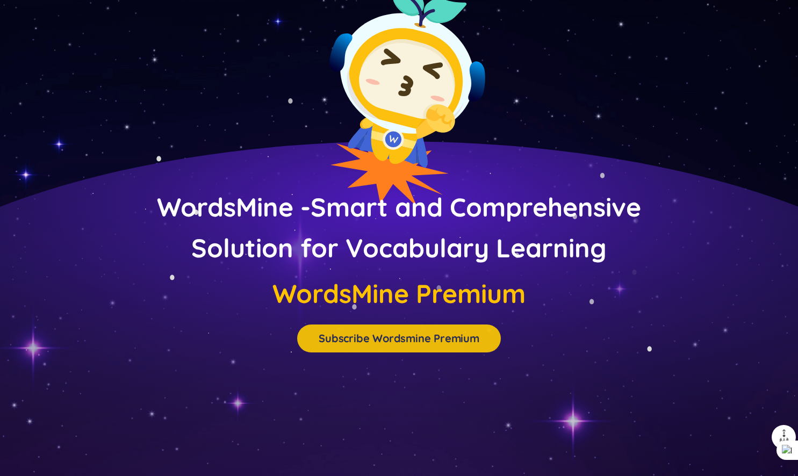
click at [465, 341] on span "Subscribe Wordsmine Premium" at bounding box center [399, 338] width 161 height 11
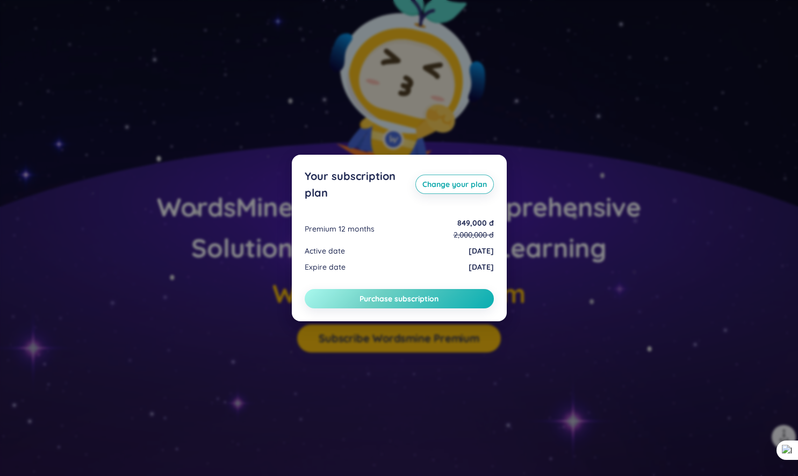
click at [452, 303] on button "Purchase subscription" at bounding box center [399, 298] width 189 height 19
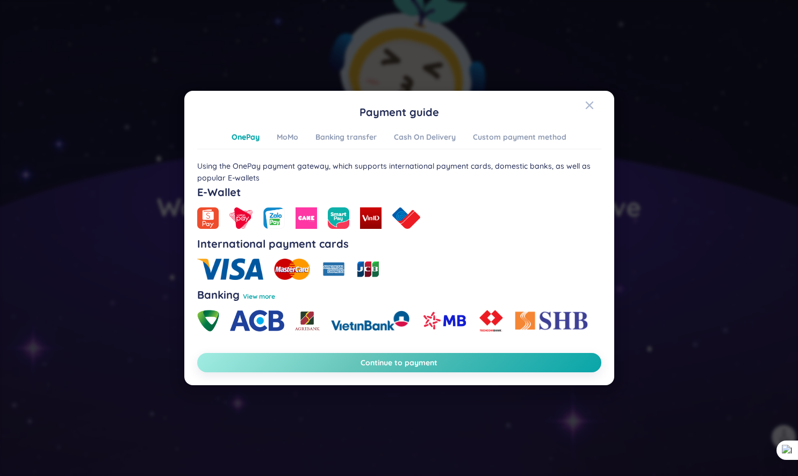
click at [521, 127] on div "Payment guide OnePay MoMo Banking transfer Cash On Delivery Custom payment meth…" at bounding box center [399, 238] width 404 height 269
click at [504, 139] on div "Custom payment method" at bounding box center [520, 137] width 94 height 12
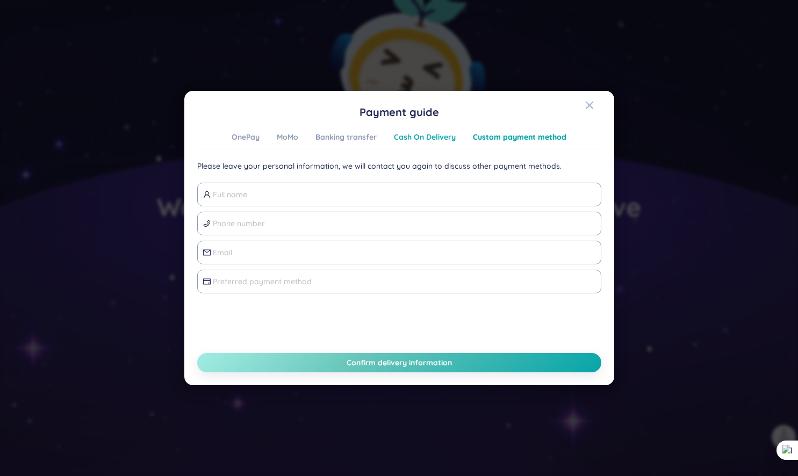
click at [436, 138] on div "Cash On Delivery" at bounding box center [425, 137] width 62 height 12
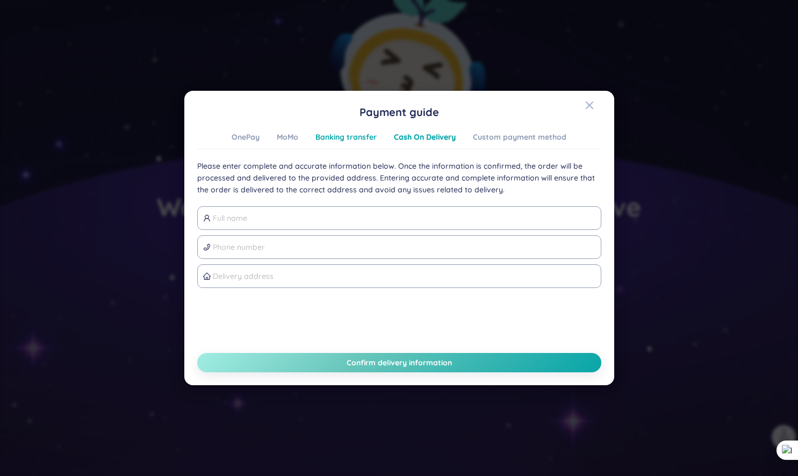
click at [360, 140] on div "Banking transfer" at bounding box center [345, 137] width 61 height 12
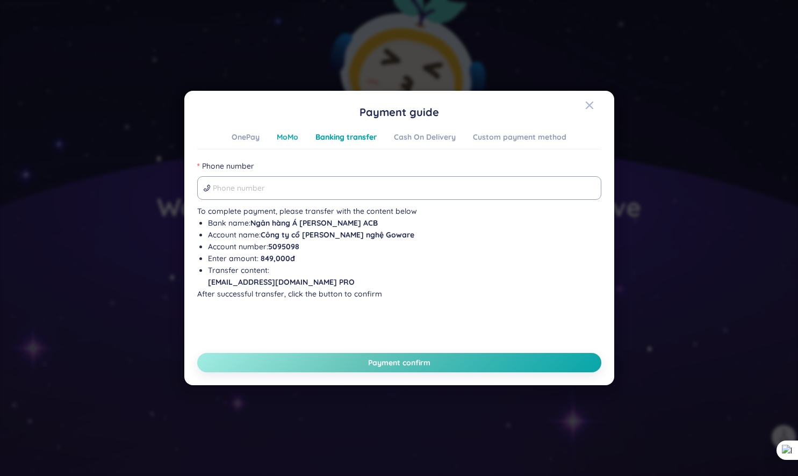
click at [278, 140] on div "MoMo" at bounding box center [287, 137] width 21 height 12
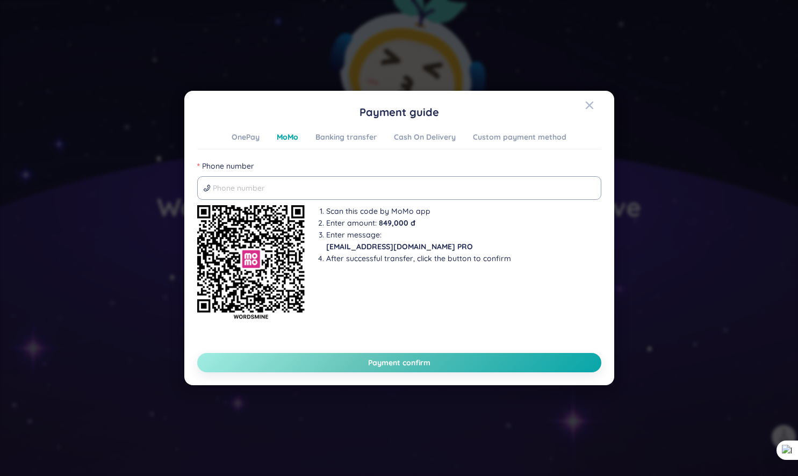
click at [219, 137] on div "OnePay MoMo Banking transfer Cash On Delivery Custom payment method" at bounding box center [399, 140] width 404 height 18
click at [261, 134] on div "OnePay MoMo Banking transfer Cash On Delivery Custom payment method" at bounding box center [399, 140] width 335 height 18
click at [325, 136] on div "Banking transfer" at bounding box center [345, 137] width 61 height 12
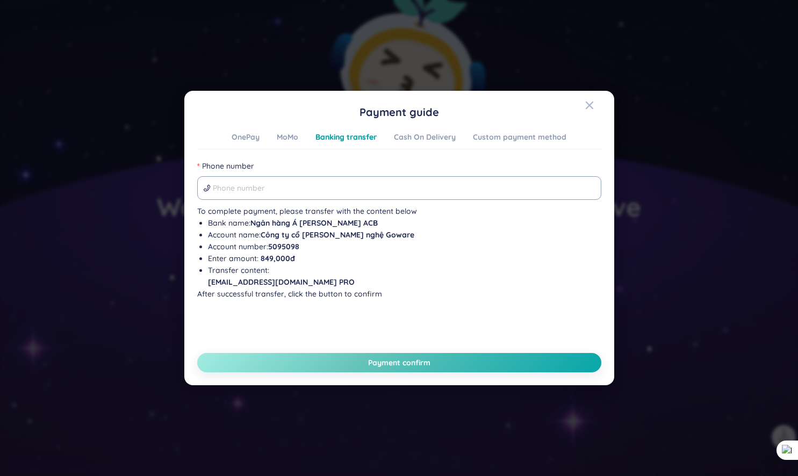
click at [374, 234] on b "Công ty cổ phần công nghệ Goware" at bounding box center [338, 235] width 154 height 10
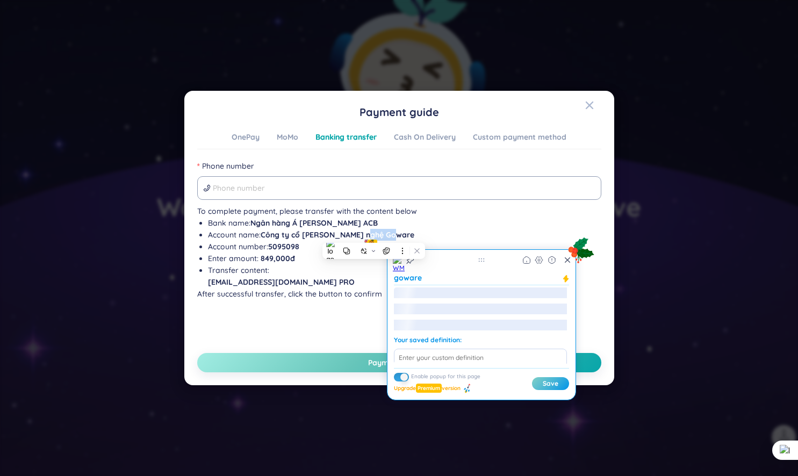
click at [386, 234] on b "Công ty cổ phần công nghệ Goware" at bounding box center [338, 235] width 154 height 10
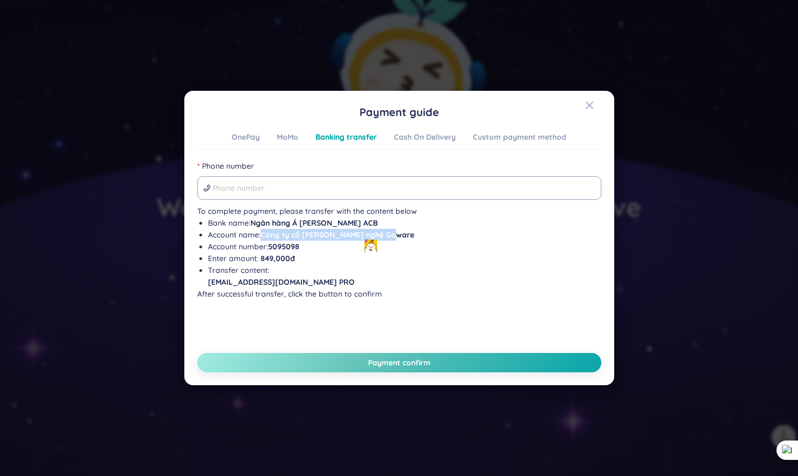
drag, startPoint x: 392, startPoint y: 234, endPoint x: 262, endPoint y: 236, distance: 130.6
click at [262, 236] on li "Account name : Công ty cổ phần công nghệ Goware" at bounding box center [404, 235] width 393 height 12
copy b "Công ty cổ phần công nghệ Goware"
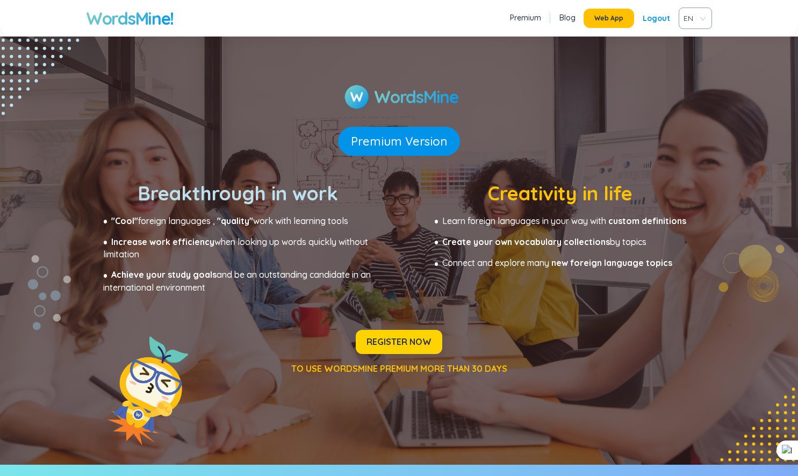
click at [393, 342] on span "REGISTER NOW" at bounding box center [399, 342] width 65 height 12
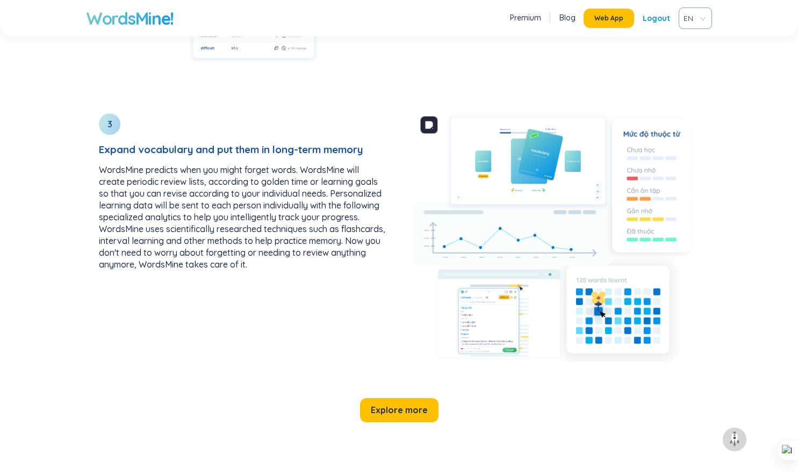
scroll to position [1510, 0]
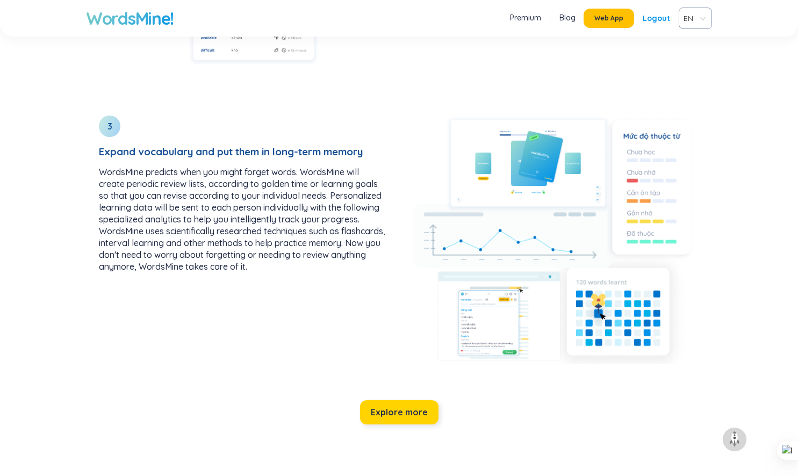
click at [420, 408] on span "Explore more" at bounding box center [399, 412] width 57 height 12
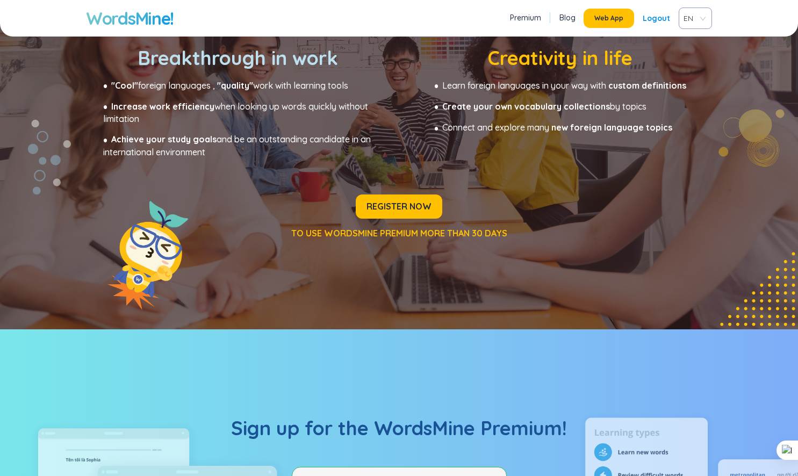
scroll to position [114, 0]
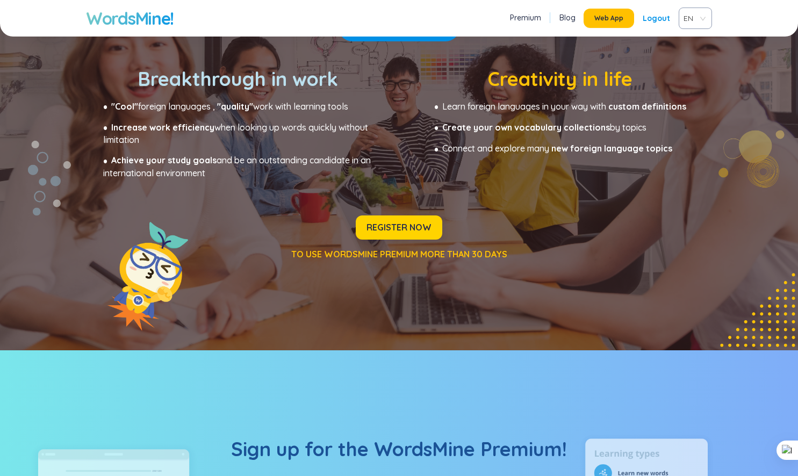
click at [424, 226] on span "REGISTER NOW" at bounding box center [399, 227] width 65 height 12
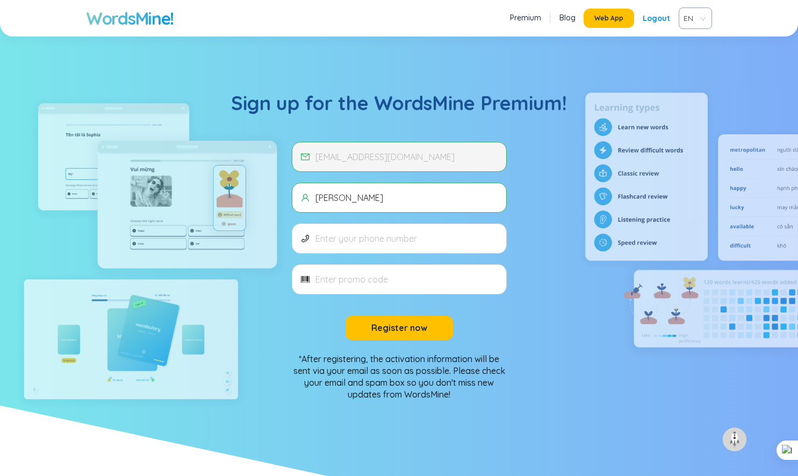
scroll to position [465, 0]
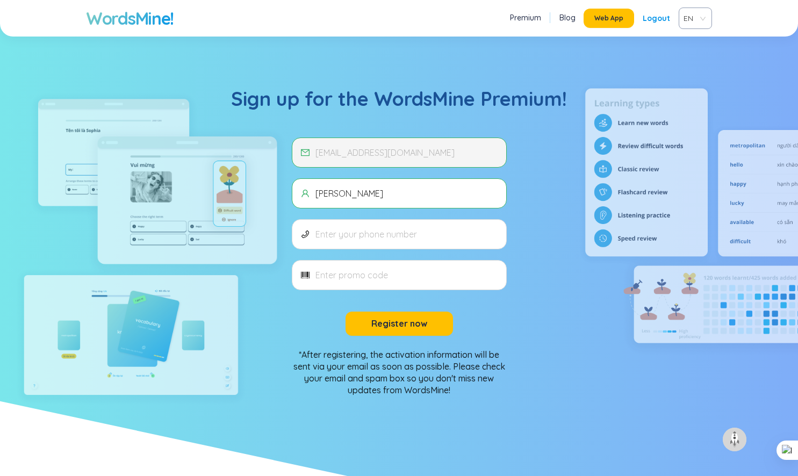
click at [430, 164] on span "[EMAIL_ADDRESS][DOMAIN_NAME]" at bounding box center [399, 153] width 215 height 30
click at [364, 233] on input "text" at bounding box center [406, 234] width 182 height 12
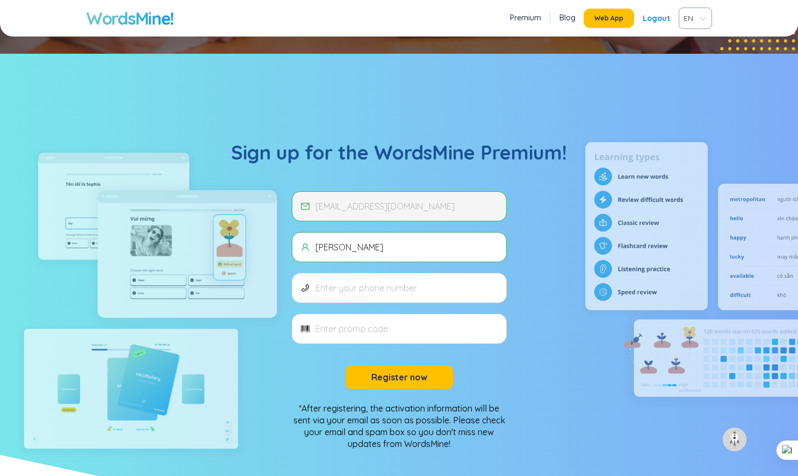
scroll to position [410, 0]
